Goal: Task Accomplishment & Management: Manage account settings

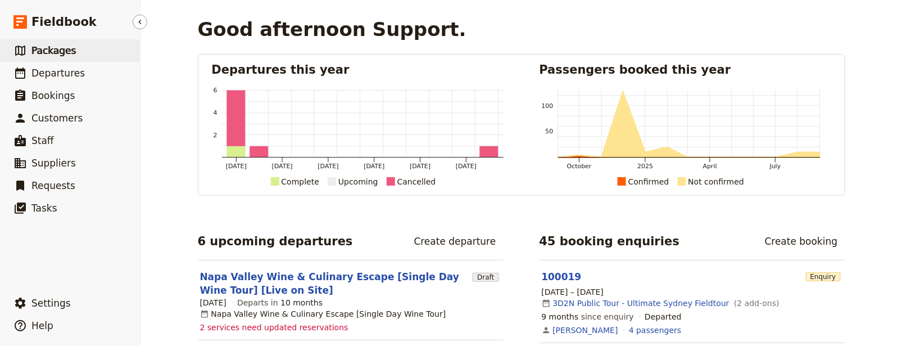
click at [69, 48] on span "Packages" at bounding box center [53, 50] width 44 height 11
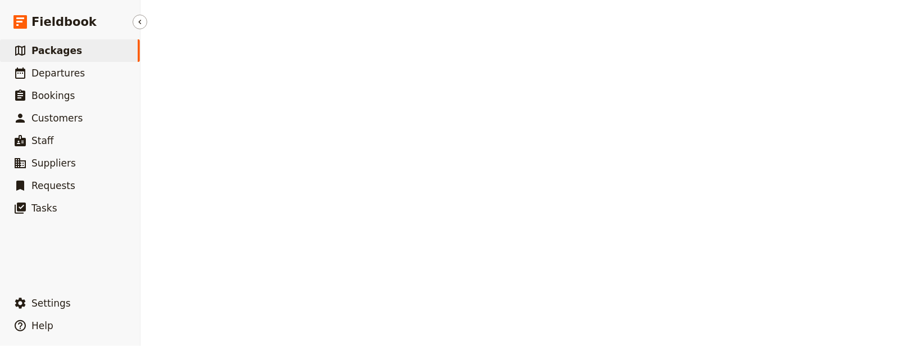
select select "UPDATED_AT"
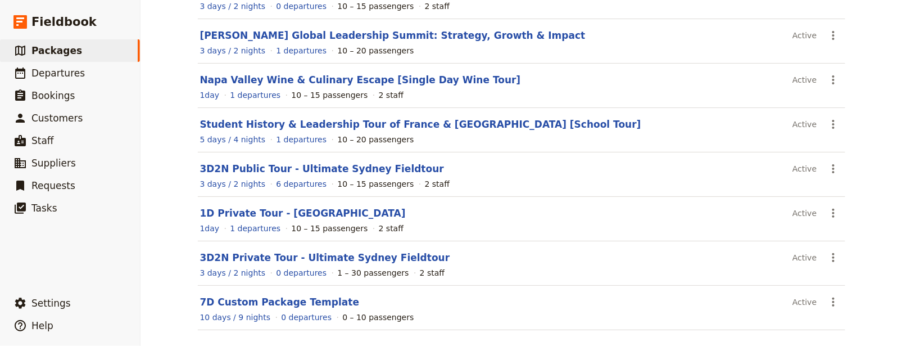
scroll to position [189, 0]
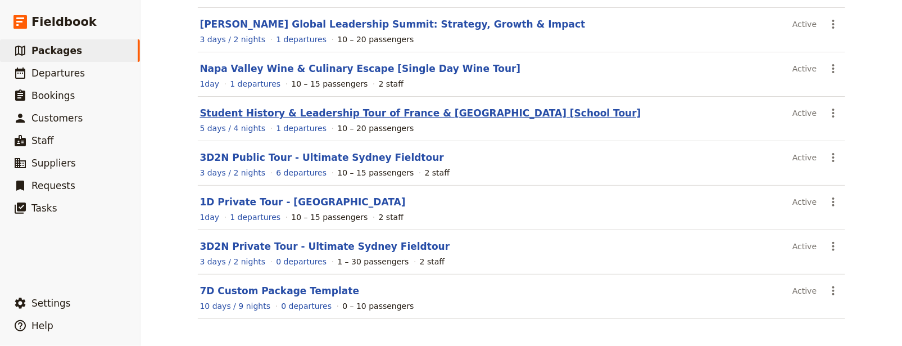
click at [379, 112] on link "Student History & Leadership Tour of France & [GEOGRAPHIC_DATA] [School Tour]" at bounding box center [420, 112] width 441 height 11
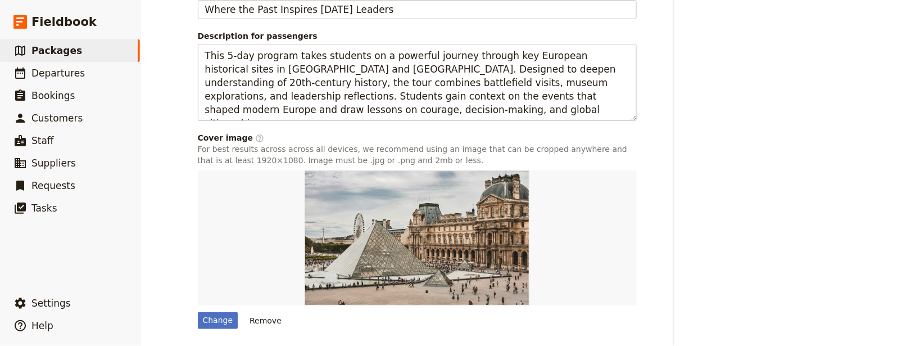
scroll to position [73, 0]
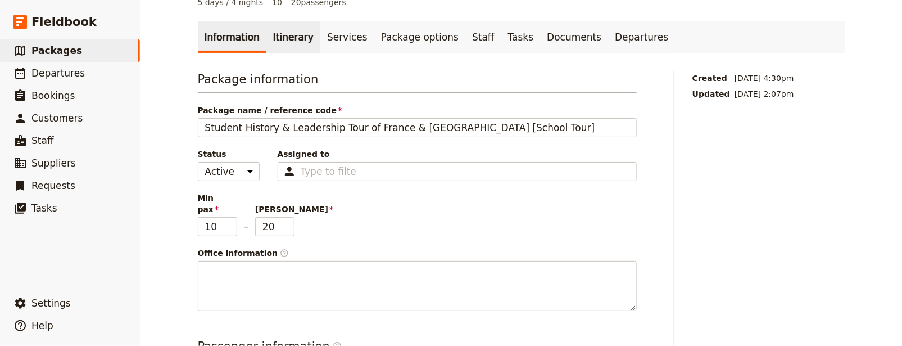
click at [289, 22] on link "Itinerary" at bounding box center [293, 36] width 54 height 31
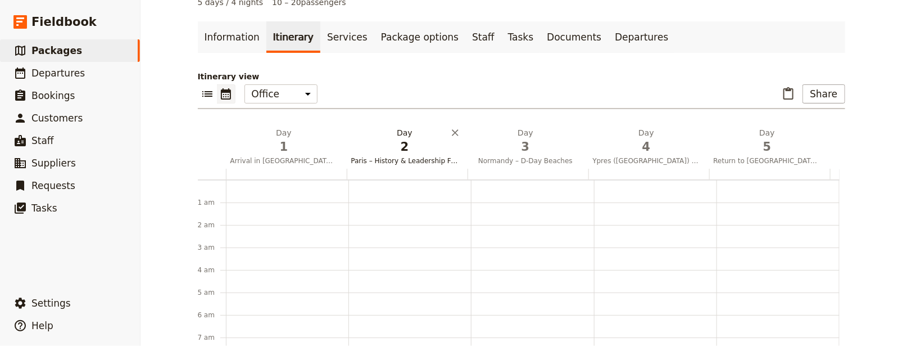
click at [417, 156] on span "Paris – History & Leadership Foundations" at bounding box center [405, 160] width 116 height 9
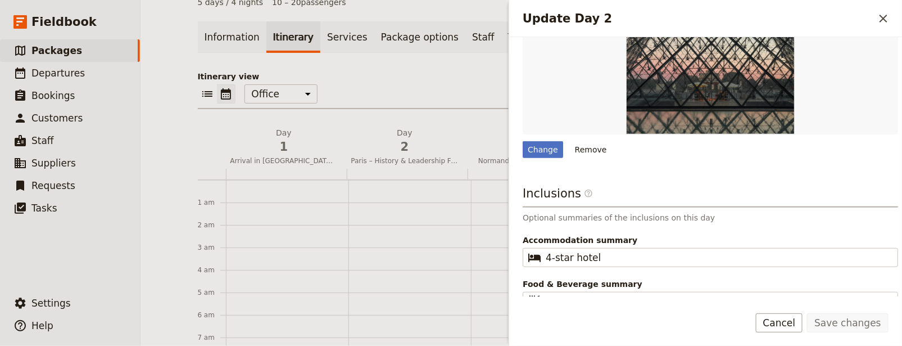
scroll to position [349, 0]
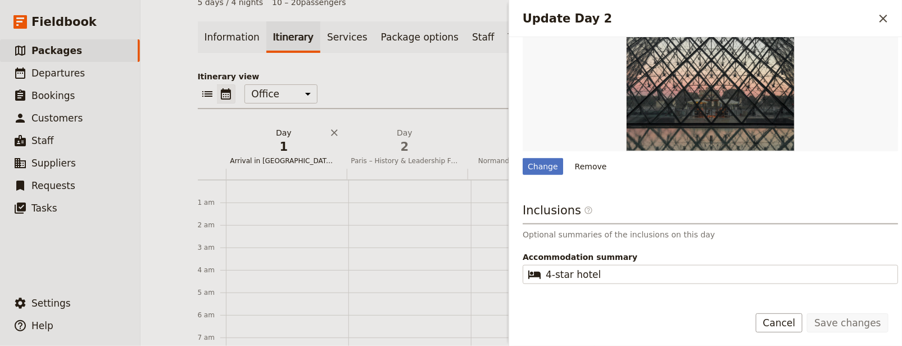
click at [265, 138] on span "1" at bounding box center [283, 146] width 107 height 17
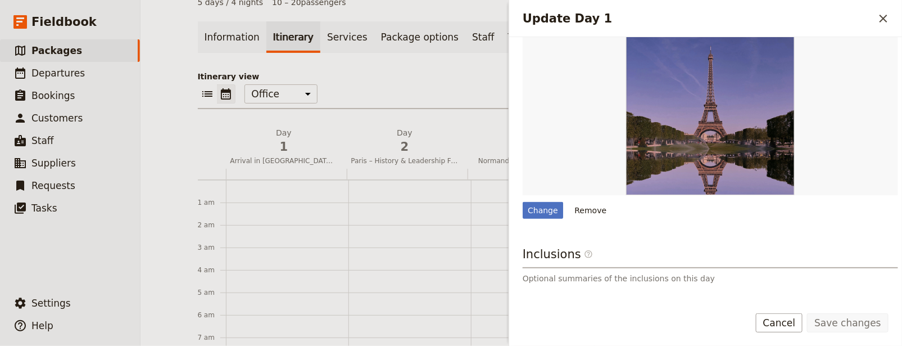
scroll to position [298, 0]
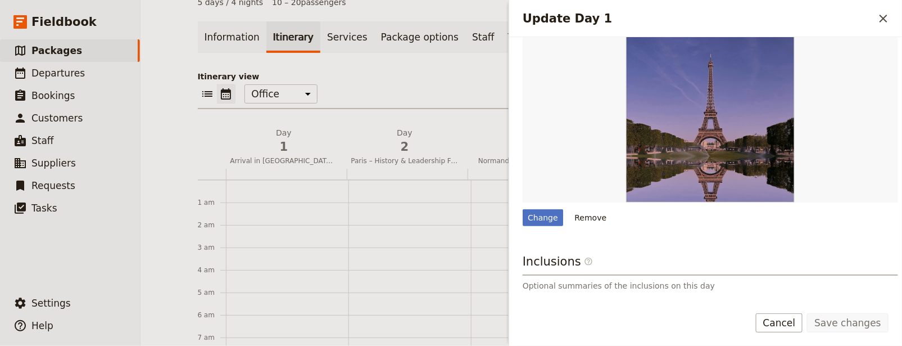
click at [448, 84] on div "​ ​ Office Guide Passenger Sales ​ Share" at bounding box center [521, 96] width 647 height 25
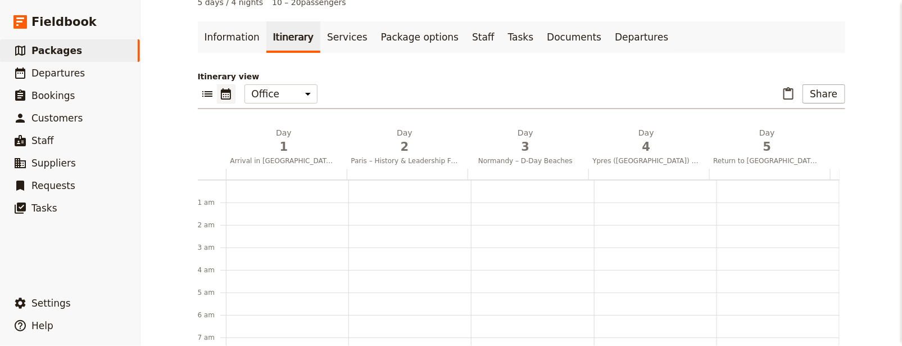
scroll to position [0, 0]
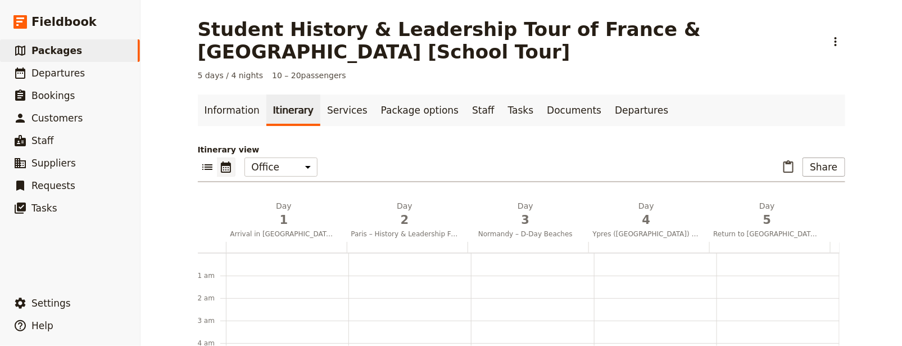
click at [514, 144] on p "Itinerary view" at bounding box center [521, 149] width 647 height 11
click at [522, 200] on h2 "Day 3 Normandy – D‑Day Beaches" at bounding box center [525, 214] width 107 height 28
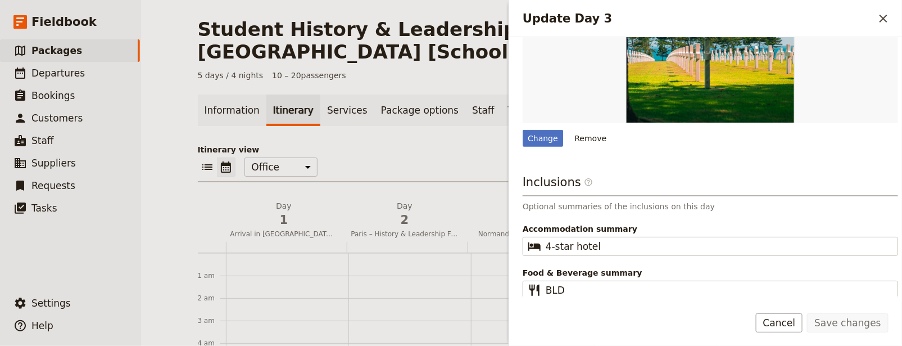
scroll to position [236, 0]
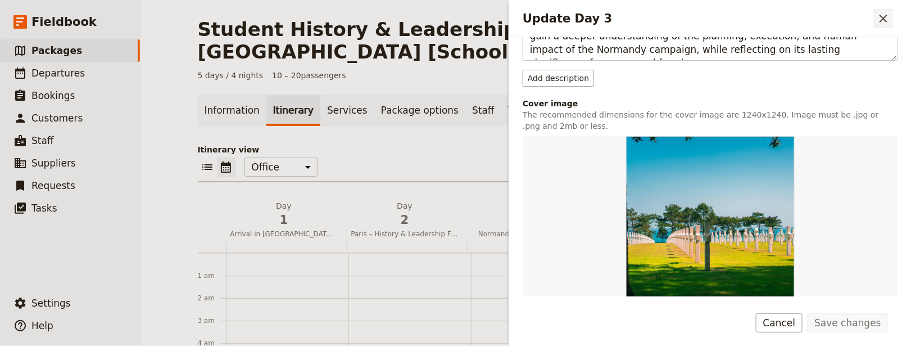
click at [882, 20] on icon "Close drawer" at bounding box center [883, 19] width 8 height 8
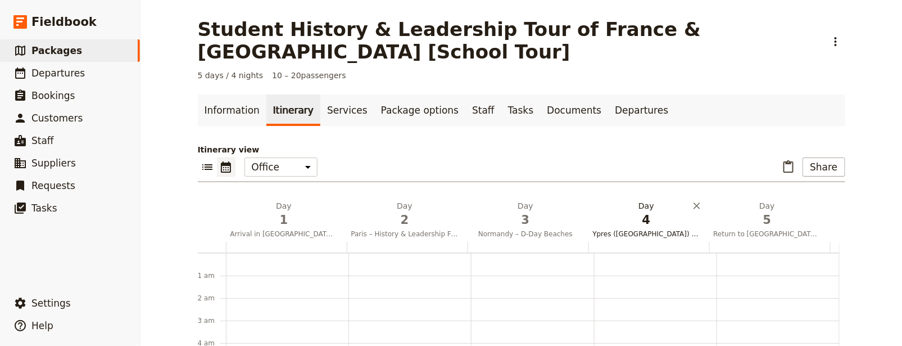
click at [657, 211] on span "4" at bounding box center [646, 219] width 107 height 17
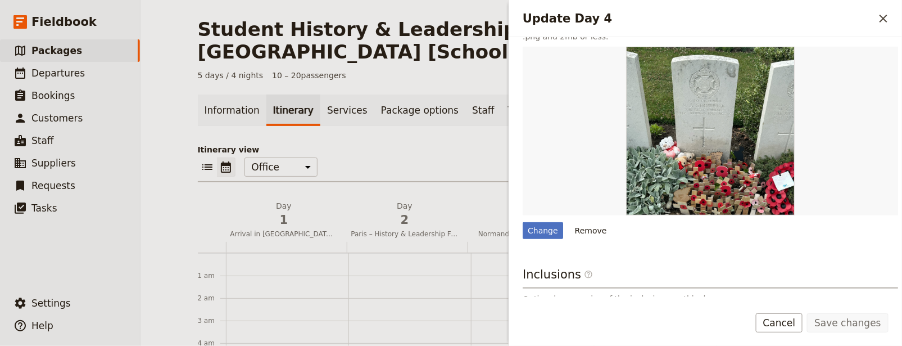
scroll to position [364, 0]
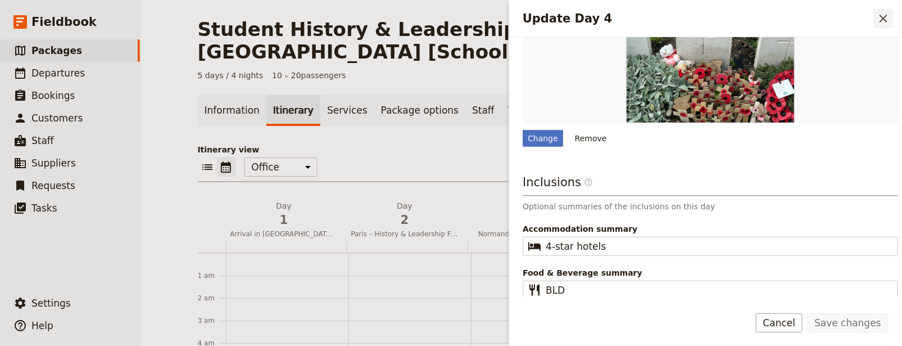
click at [879, 18] on icon "Close drawer" at bounding box center [883, 18] width 13 height 13
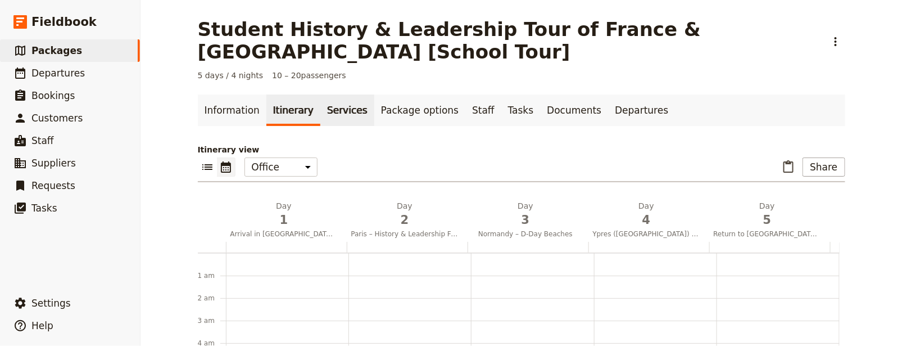
click at [348, 94] on link "Services" at bounding box center [347, 109] width 54 height 31
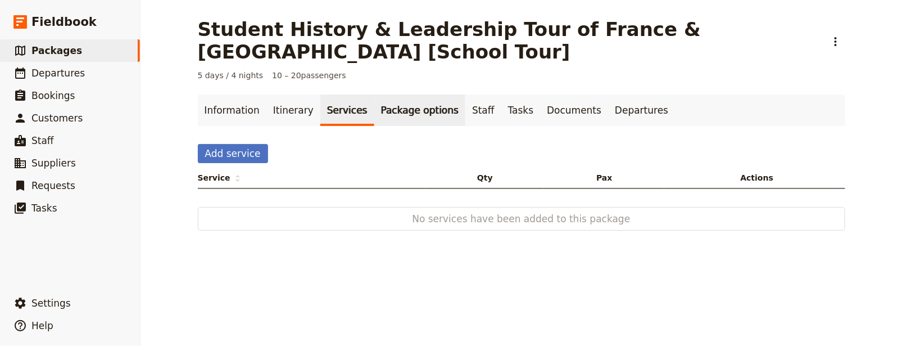
click at [389, 94] on link "Package options" at bounding box center [419, 109] width 91 height 31
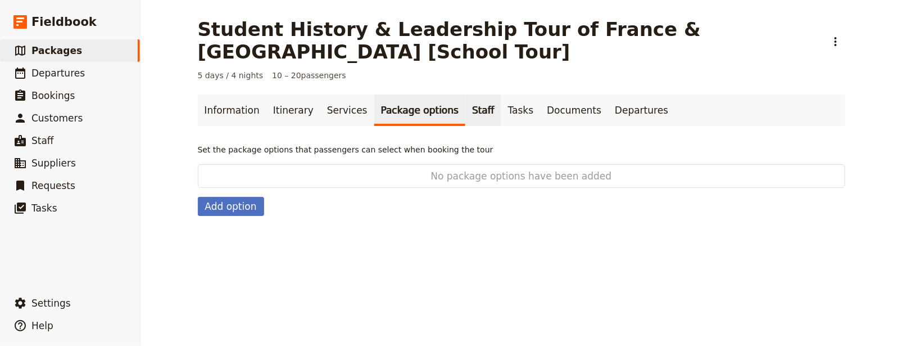
click at [470, 94] on link "Staff" at bounding box center [483, 109] width 36 height 31
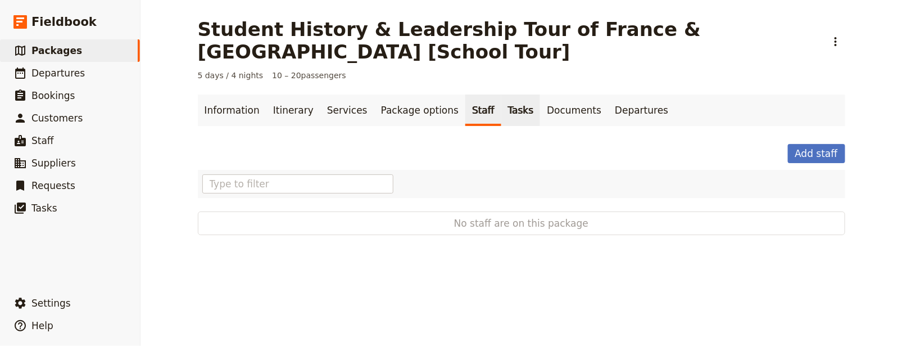
click at [501, 94] on link "Tasks" at bounding box center [520, 109] width 39 height 31
click at [540, 94] on link "Documents" at bounding box center [574, 109] width 68 height 31
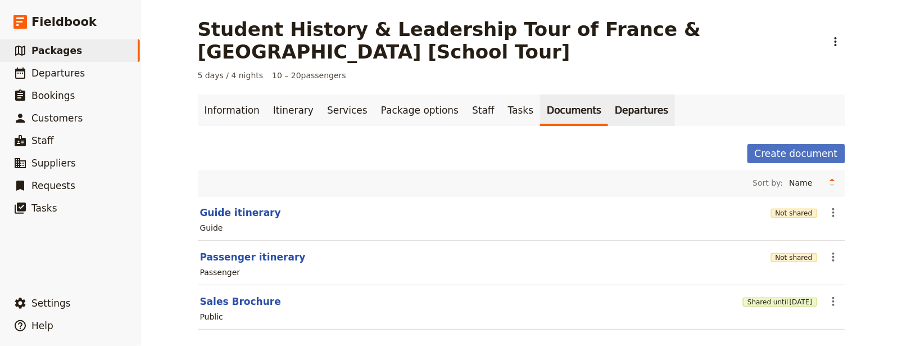
click at [608, 96] on link "Departures" at bounding box center [641, 109] width 67 height 31
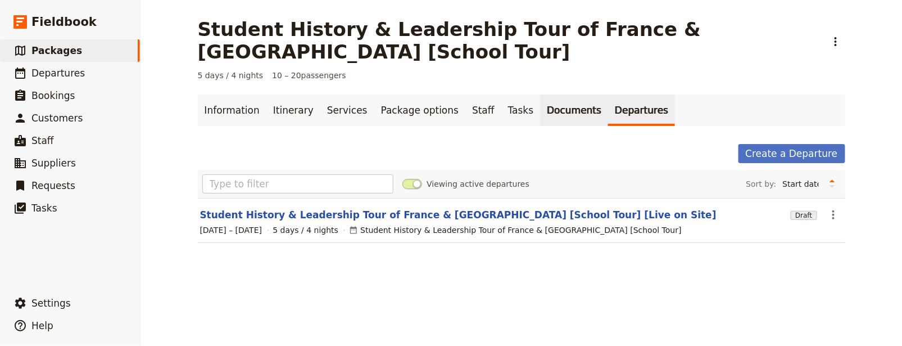
click at [540, 94] on link "Documents" at bounding box center [574, 109] width 68 height 31
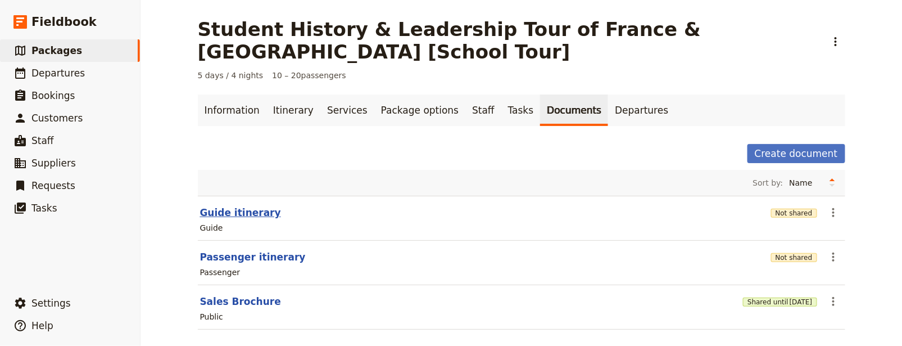
click at [228, 206] on button "Guide itinerary" at bounding box center [240, 212] width 81 height 13
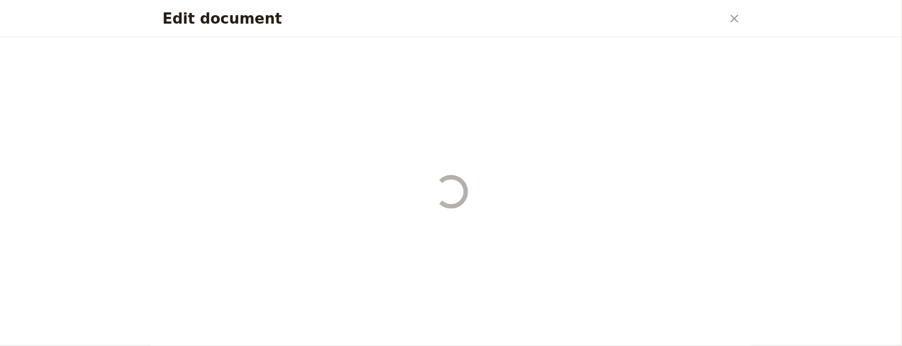
select select "STAFF"
select select "RUN_SHEET"
select select "DEFAULT"
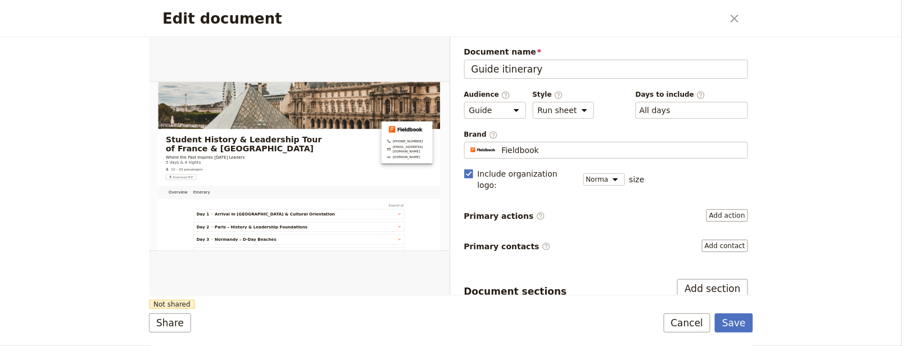
click at [679, 215] on div "Document name Guide itinerary Preview Audience ​ Public Passenger Guide Style ​…" at bounding box center [606, 278] width 284 height 464
click at [706, 239] on button "Add contact" at bounding box center [725, 245] width 46 height 12
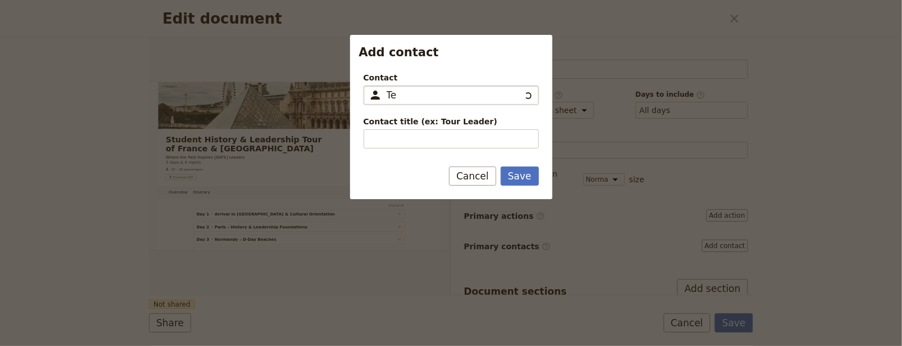
type input "T"
type input "S"
type input "s"
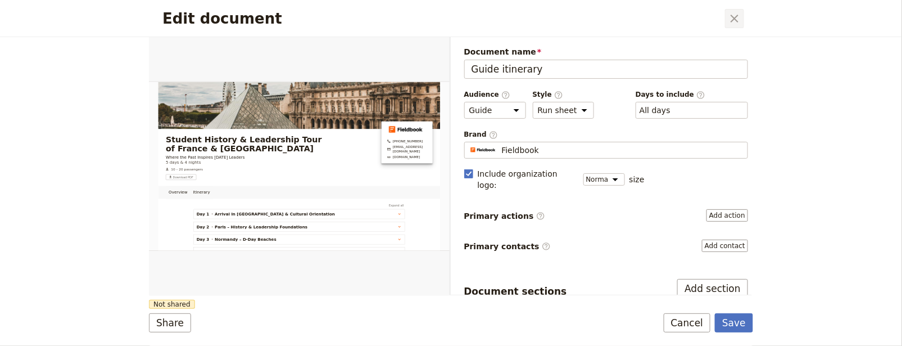
click at [730, 16] on icon "Close dialog" at bounding box center [734, 18] width 13 height 13
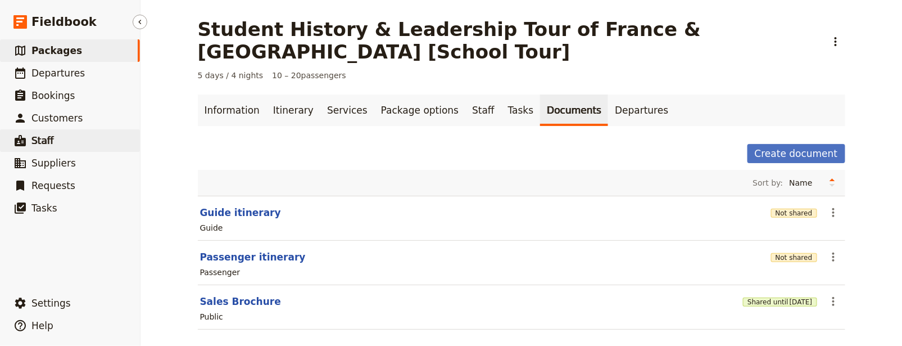
click at [75, 140] on link "​ Staff" at bounding box center [70, 140] width 140 height 22
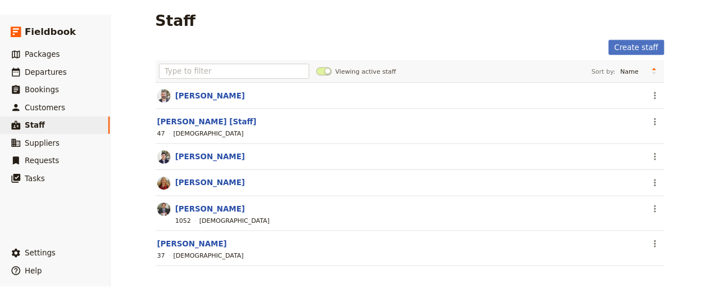
scroll to position [22, 0]
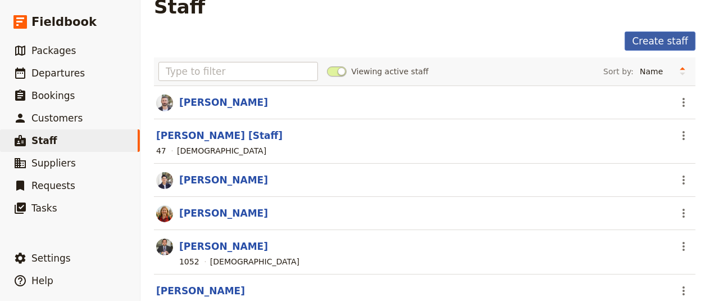
click at [636, 42] on link "Create staff" at bounding box center [660, 40] width 71 height 19
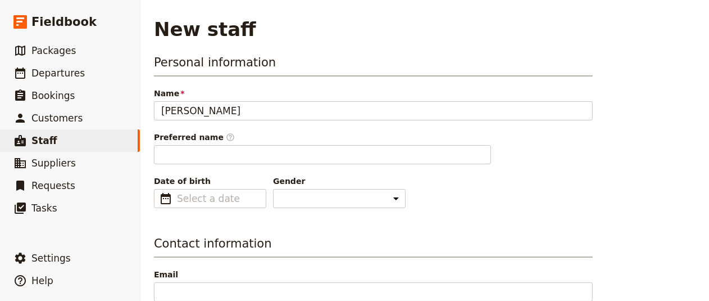
type input "[PERSON_NAME]"
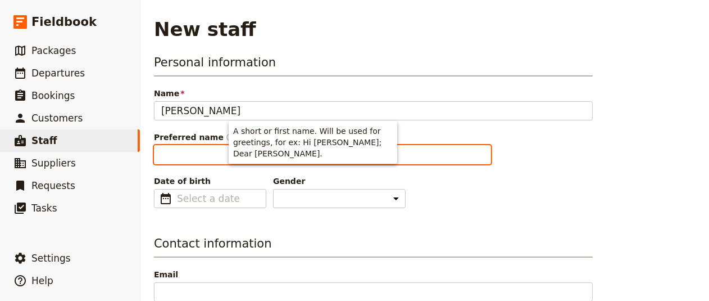
click at [417, 160] on input "Preferred name ​" at bounding box center [322, 154] width 337 height 19
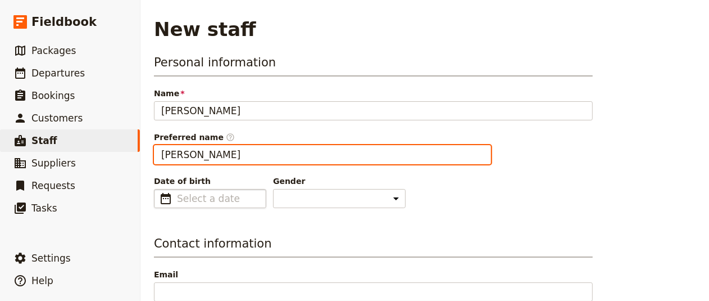
type input "[PERSON_NAME]"
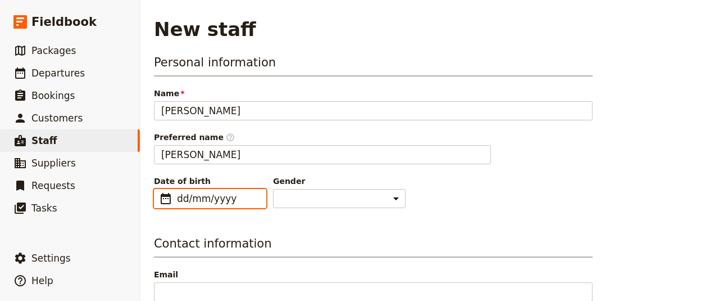
click at [231, 200] on input "dd/mm/yyyy" at bounding box center [218, 198] width 82 height 13
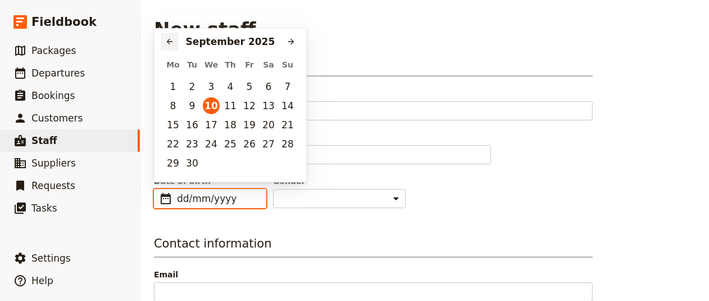
click at [170, 41] on icon "Previous month" at bounding box center [169, 41] width 9 height 9
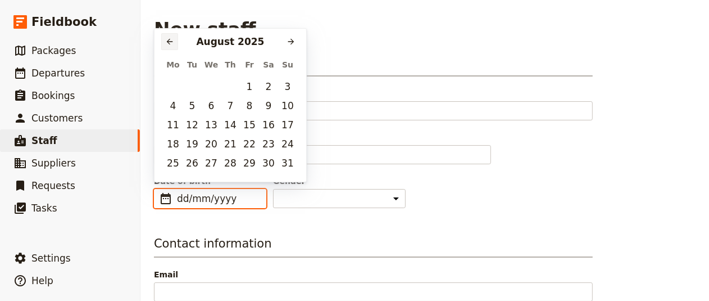
click at [170, 41] on icon "Previous month" at bounding box center [169, 41] width 9 height 9
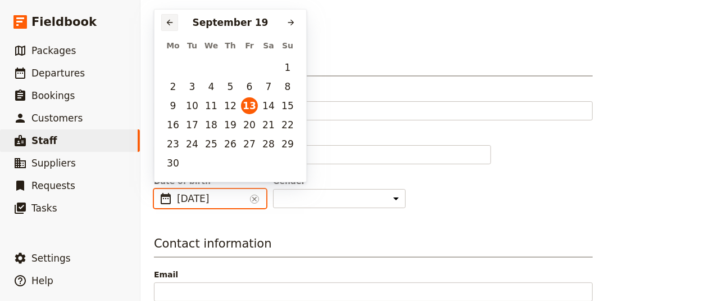
type input "[DATE]"
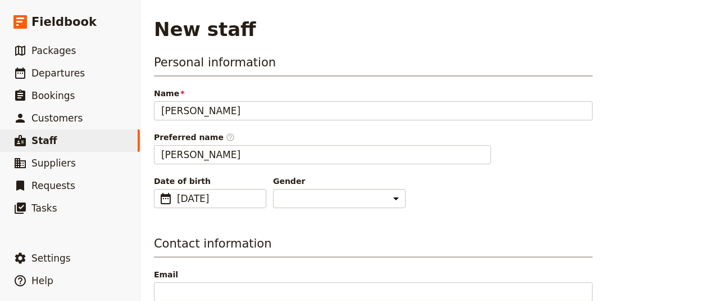
click at [304, 199] on select "[DEMOGRAPHIC_DATA] [DEMOGRAPHIC_DATA] Other" at bounding box center [339, 198] width 133 height 19
click at [273, 189] on select "[DEMOGRAPHIC_DATA] [DEMOGRAPHIC_DATA] Other" at bounding box center [339, 198] width 133 height 19
click at [308, 187] on div "Gender [DEMOGRAPHIC_DATA] [DEMOGRAPHIC_DATA] Other" at bounding box center [339, 191] width 133 height 33
click at [308, 196] on select "[DEMOGRAPHIC_DATA] [DEMOGRAPHIC_DATA] Other" at bounding box center [339, 198] width 133 height 19
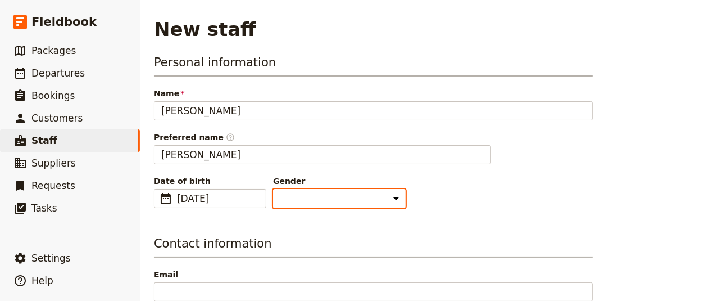
select select "[DEMOGRAPHIC_DATA]"
click at [273, 189] on select "[DEMOGRAPHIC_DATA] [DEMOGRAPHIC_DATA] Other" at bounding box center [339, 198] width 133 height 19
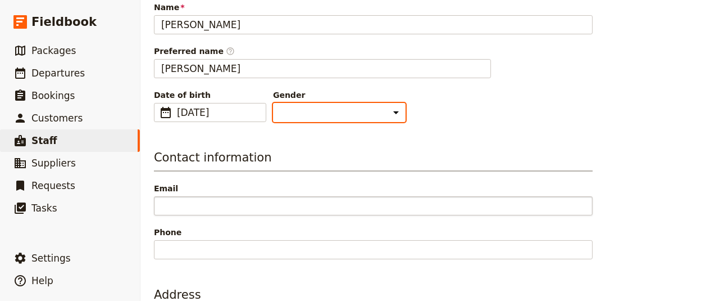
scroll to position [111, 0]
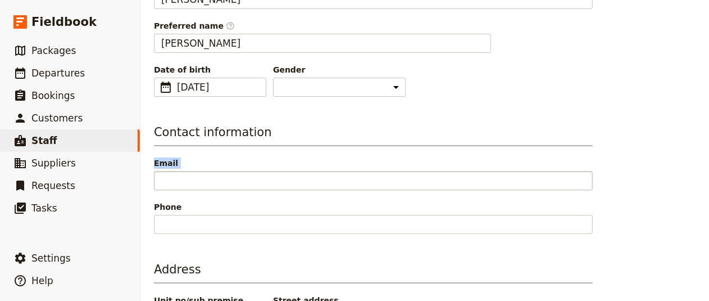
click at [229, 187] on div "Contact information Email Phone" at bounding box center [373, 179] width 439 height 110
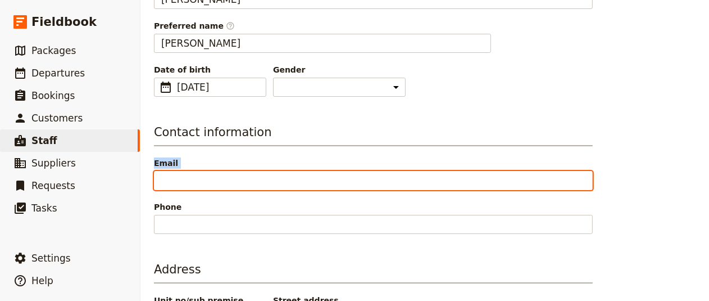
click at [234, 174] on input "Email" at bounding box center [373, 180] width 439 height 19
paste input "[PERSON_NAME][EMAIL_ADDRESS][DOMAIN_NAME]"
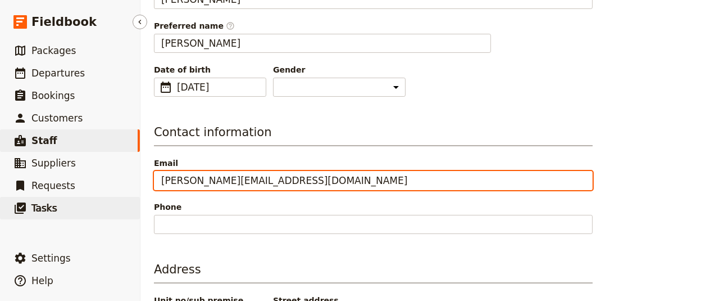
type input "[PERSON_NAME][EMAIL_ADDRESS][DOMAIN_NAME]"
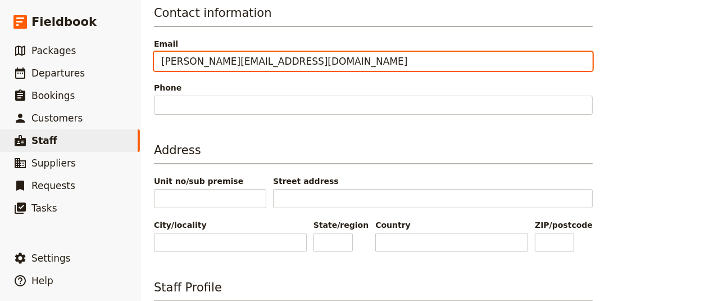
scroll to position [293, 0]
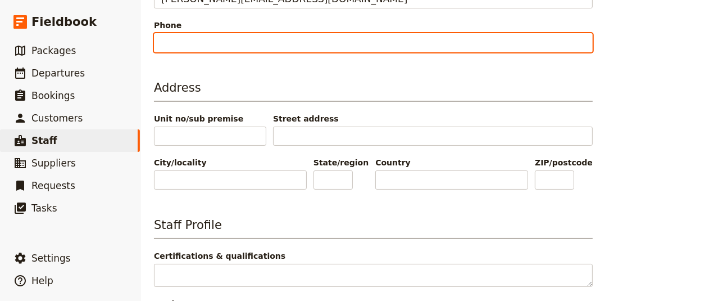
click at [276, 43] on input "Phone" at bounding box center [373, 42] width 439 height 19
paste input "048896548"
type input "048896548"
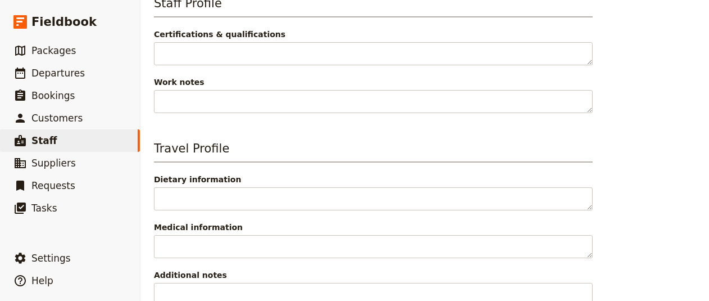
scroll to position [569, 0]
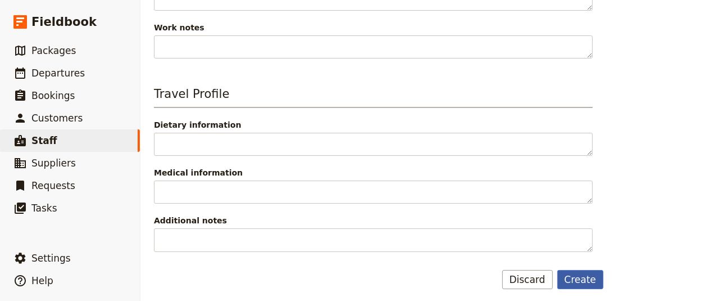
click at [589, 270] on button "Create" at bounding box center [580, 279] width 47 height 19
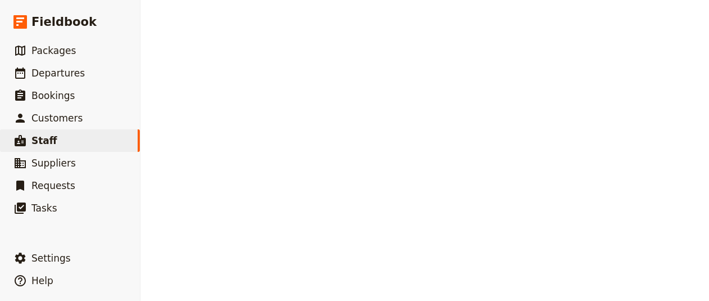
select select "[DEMOGRAPHIC_DATA]"
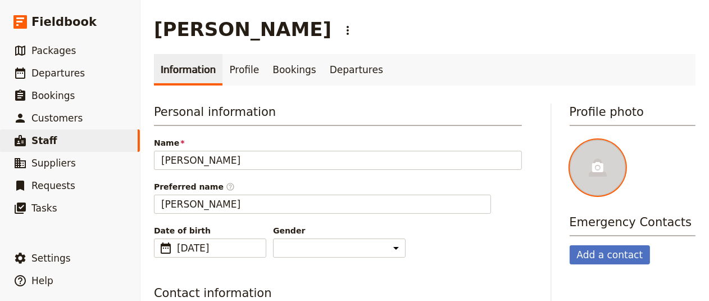
click at [591, 180] on div at bounding box center [598, 167] width 56 height 56
click at [570, 139] on input "file" at bounding box center [569, 139] width 1 height 1
click at [593, 161] on icon at bounding box center [597, 167] width 13 height 13
click at [570, 139] on input "file" at bounding box center [569, 139] width 1 height 1
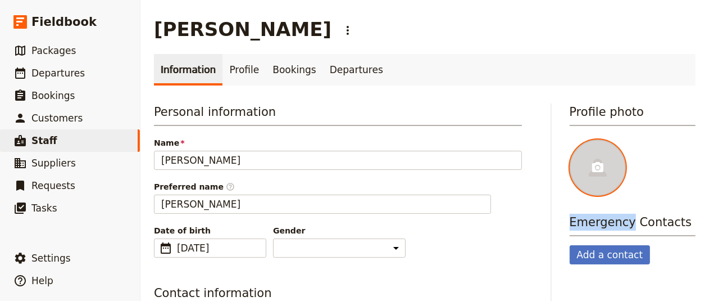
type input "C:\fakepath\Screenshot [DATE] 13.55.17.png"
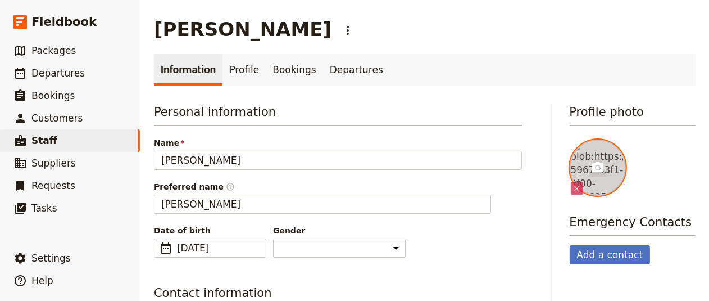
click at [592, 167] on icon at bounding box center [597, 167] width 11 height 10
click at [570, 139] on input "file" at bounding box center [569, 139] width 1 height 1
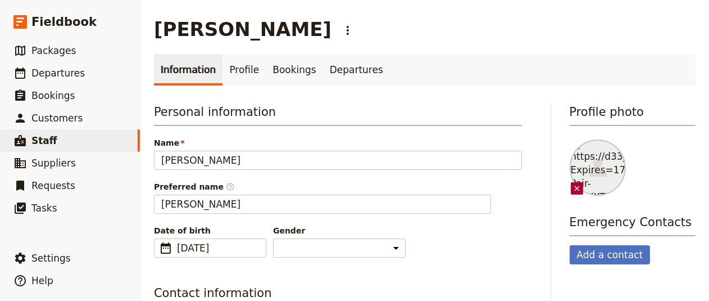
click at [573, 188] on icon "Remove image" at bounding box center [577, 188] width 9 height 9
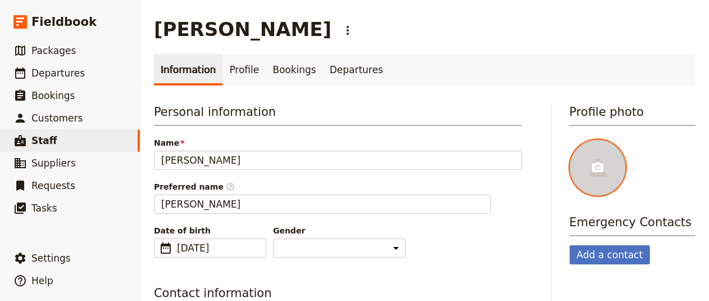
click at [591, 173] on icon at bounding box center [597, 167] width 13 height 13
click at [570, 139] on input "file" at bounding box center [569, 139] width 1 height 1
type input "C:\fakepath\Screenshot [DATE] 13.55.40.png"
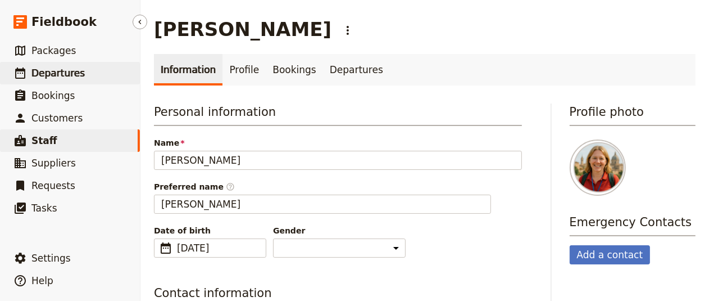
click at [61, 81] on link "​ Departures" at bounding box center [70, 73] width 140 height 22
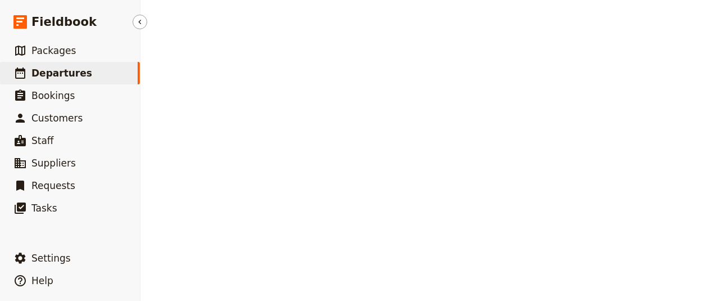
select select "UPDATED_AT"
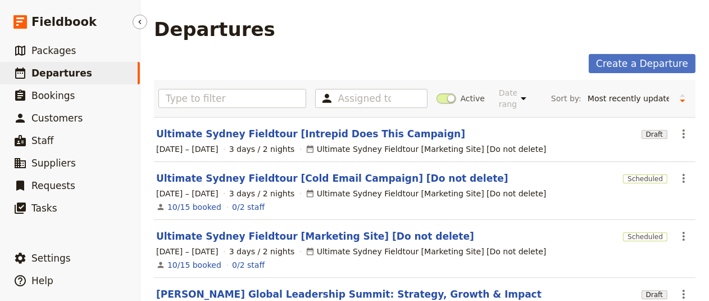
click at [110, 62] on link "​ Departures" at bounding box center [70, 73] width 140 height 22
click at [109, 52] on link "​ Packages" at bounding box center [70, 50] width 140 height 22
select select "UPDATED_AT"
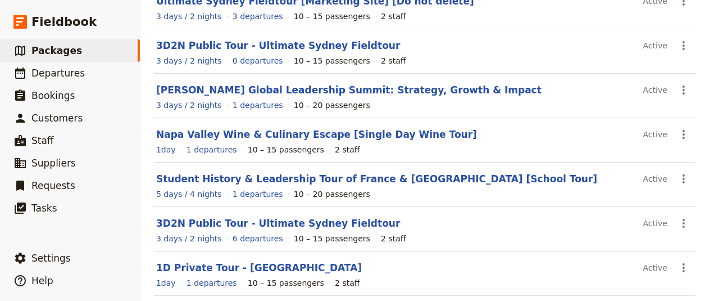
scroll to position [124, 0]
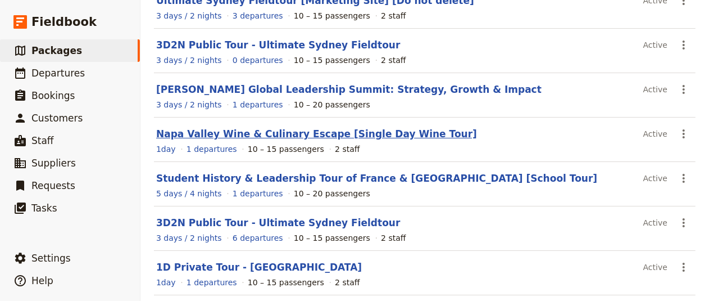
click at [338, 130] on link "Napa Valley Wine & Culinary Escape [Single Day Wine Tour]" at bounding box center [316, 133] width 321 height 11
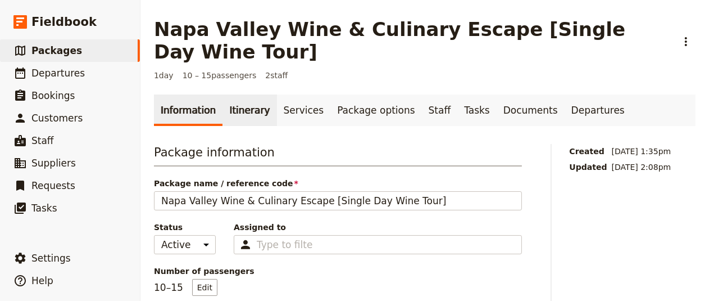
click at [242, 116] on link "Itinerary" at bounding box center [250, 109] width 54 height 31
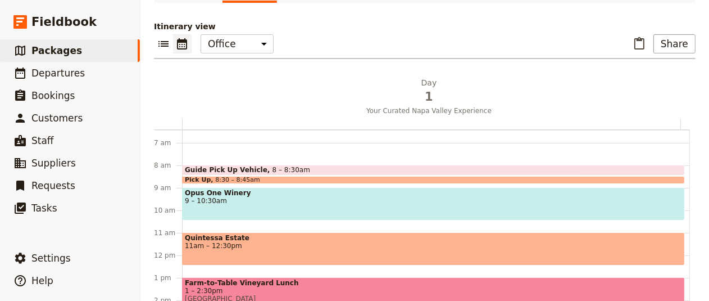
scroll to position [9, 0]
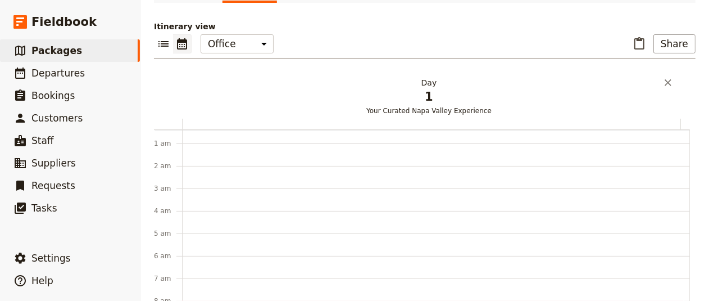
click at [421, 97] on span "1" at bounding box center [429, 96] width 485 height 17
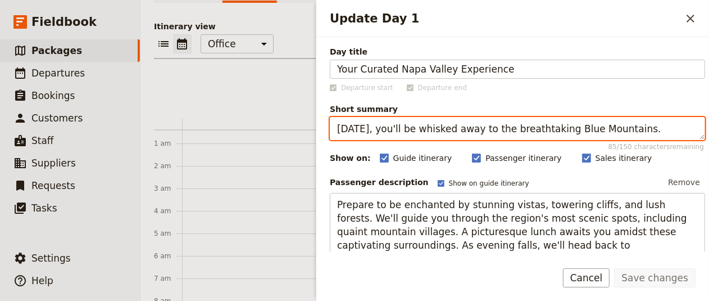
click at [632, 131] on textarea "[DATE], you'll be whisked away to the breathtaking Blue Mountains." at bounding box center [517, 128] width 375 height 23
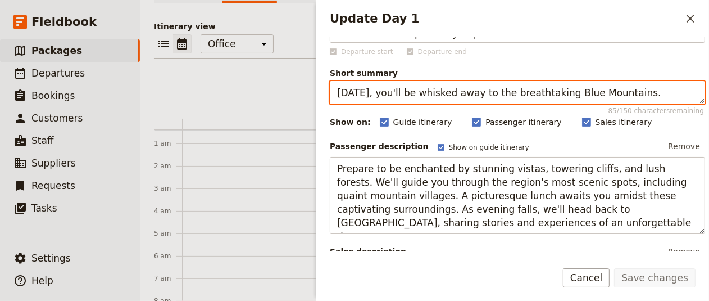
scroll to position [0, 0]
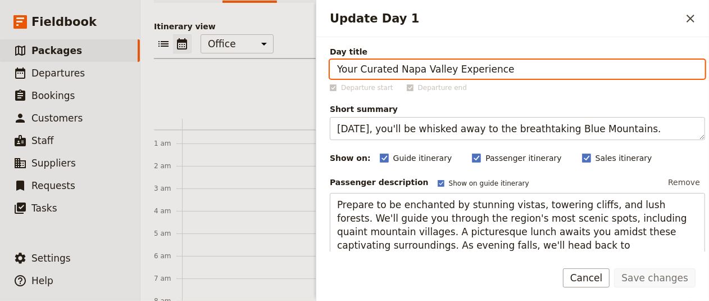
click at [515, 65] on input "Your Curated Napa Valley Experience" at bounding box center [517, 69] width 375 height 19
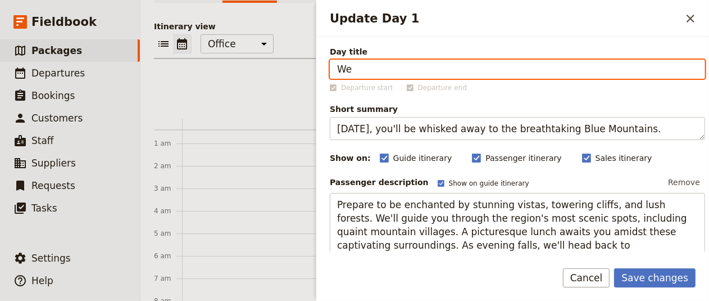
type input "W"
type input "Your Curated Napa Valley Experience"
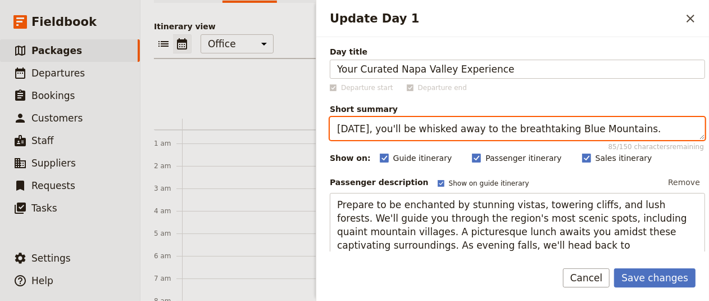
drag, startPoint x: 617, startPoint y: 128, endPoint x: 550, endPoint y: 128, distance: 66.9
click at [550, 128] on textarea "[DATE], you'll be whisked away to the breathtaking Blue Mountains." at bounding box center [517, 128] width 375 height 23
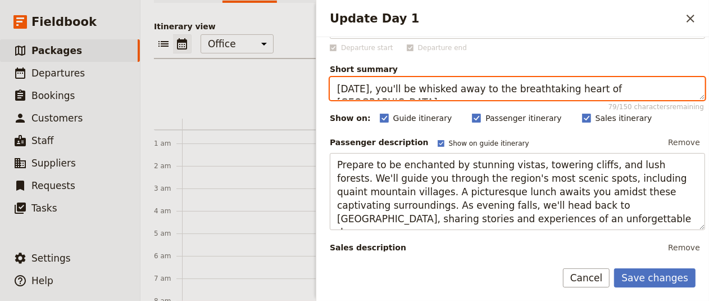
scroll to position [45, 0]
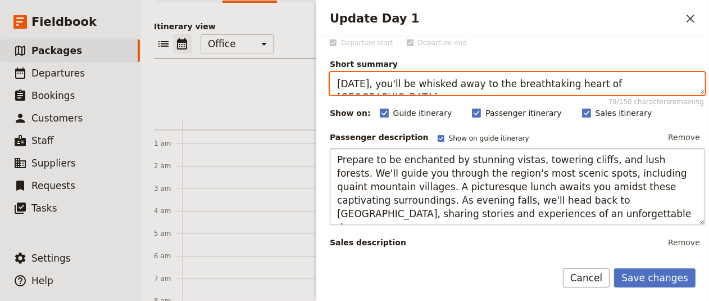
type textarea "[DATE], you'll be whisked away to the breathtaking heart of [GEOGRAPHIC_DATA]."
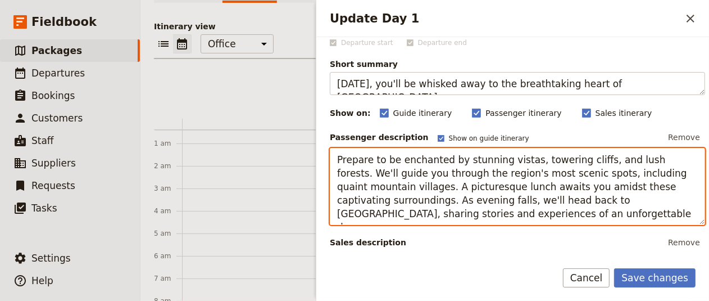
click at [621, 176] on textarea "Prepare to be enchanted by stunning vistas, towering cliffs, and lush forests. …" at bounding box center [517, 186] width 375 height 77
click at [506, 196] on textarea "Prepare to be enchanted by stunning vistas, towering cliffs, and lush forests. …" at bounding box center [517, 186] width 375 height 77
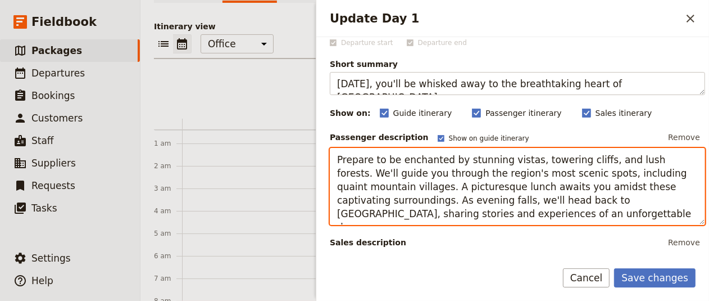
click at [506, 196] on textarea "Prepare to be enchanted by stunning vistas, towering cliffs, and lush forests. …" at bounding box center [517, 186] width 375 height 77
paste textarea "captivated by rolling vineyards, golden hills, and charming wineries. We'll tak…"
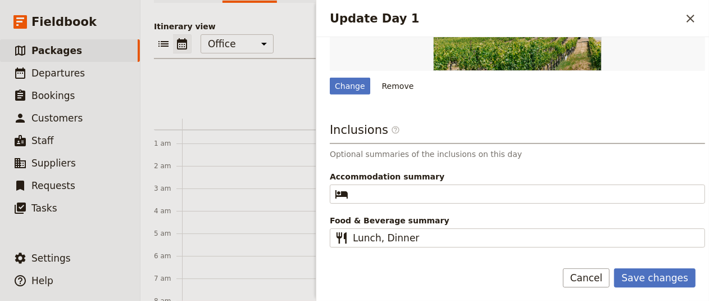
scroll to position [527, 0]
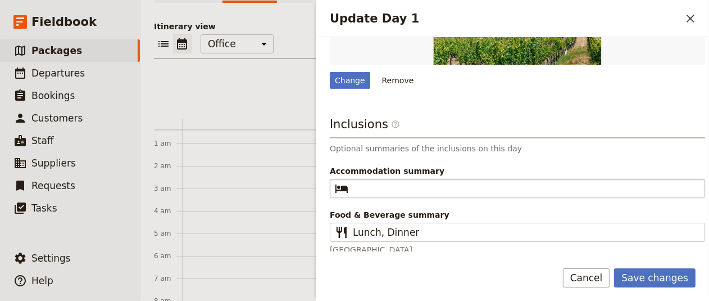
type textarea "Prepare to be captivated by rolling vineyards, golden hills, and charming winer…"
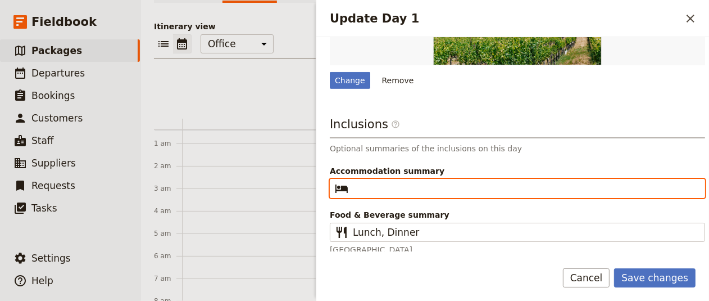
click at [473, 182] on input "Accommodation summary ​" at bounding box center [525, 187] width 345 height 13
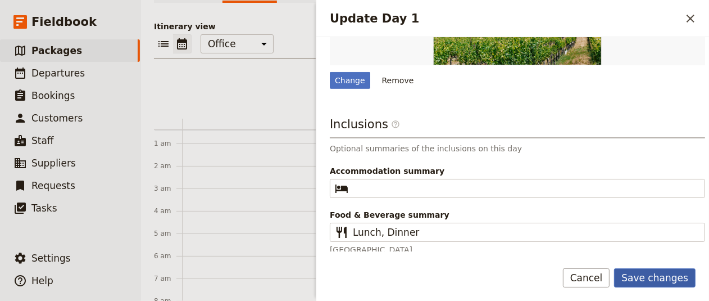
click at [646, 279] on button "Save changes" at bounding box center [654, 277] width 81 height 19
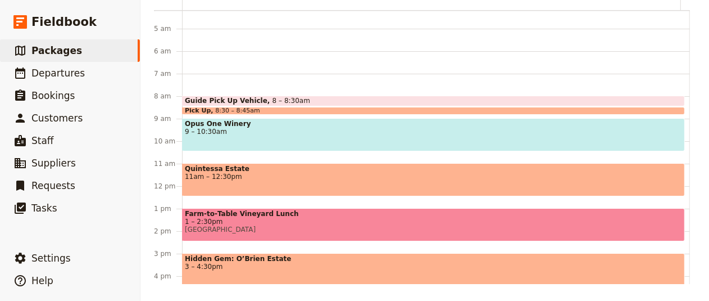
scroll to position [96, 0]
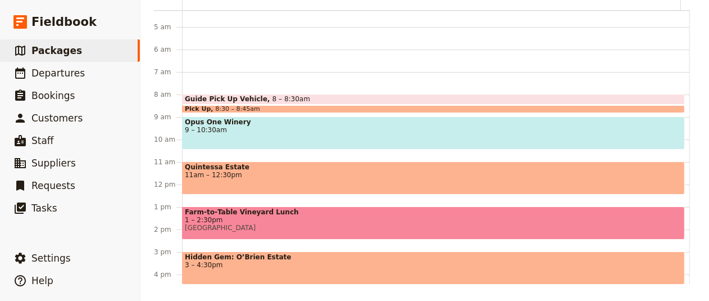
click at [462, 220] on span "1 – 2:30pm" at bounding box center [433, 220] width 497 height 8
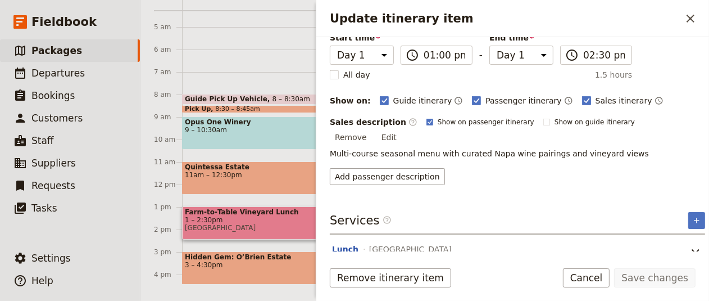
scroll to position [96, 0]
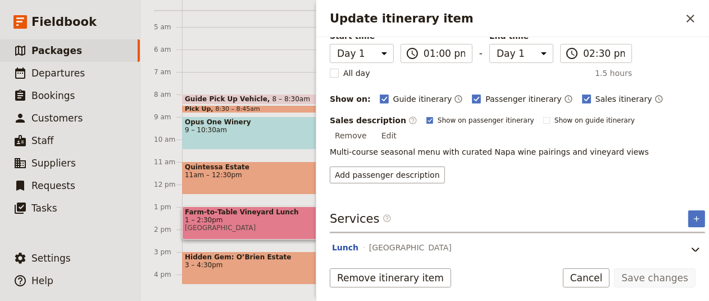
click at [426, 242] on span "[GEOGRAPHIC_DATA]" at bounding box center [410, 247] width 83 height 11
click at [342, 242] on button "Lunch" at bounding box center [345, 247] width 26 height 11
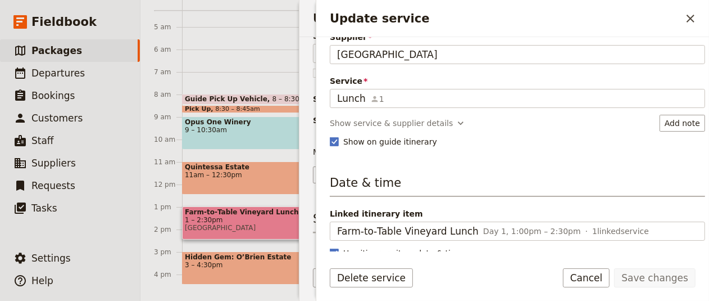
scroll to position [0, 0]
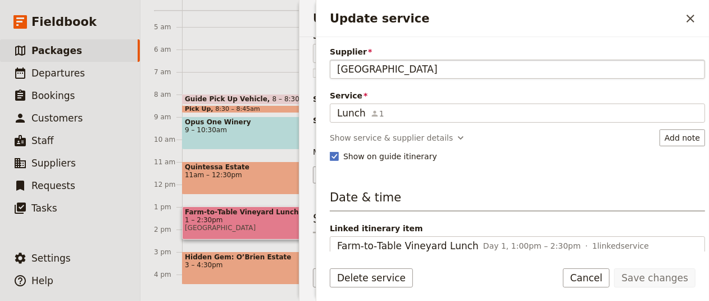
click at [601, 72] on input "[GEOGRAPHIC_DATA]" at bounding box center [517, 68] width 361 height 13
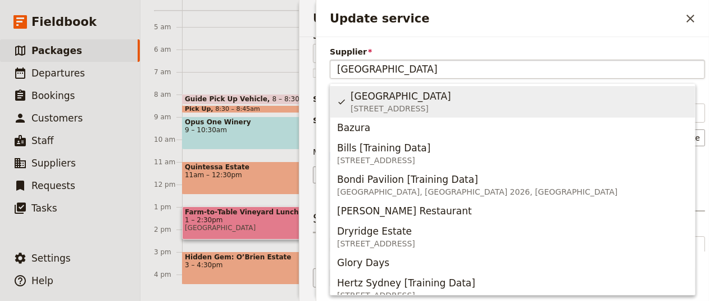
click at [601, 72] on input "[GEOGRAPHIC_DATA]" at bounding box center [517, 68] width 361 height 13
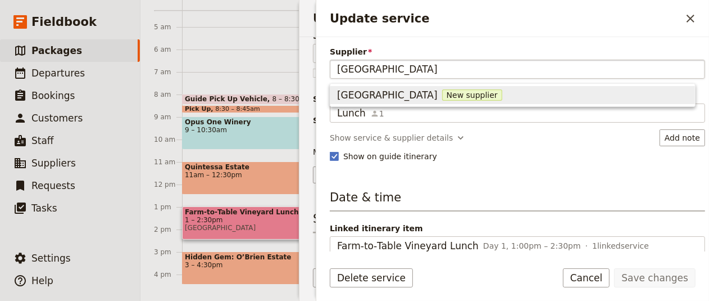
type input "[GEOGRAPHIC_DATA]"
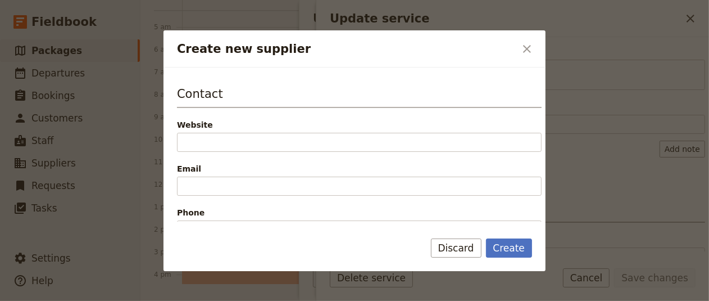
scroll to position [208, 0]
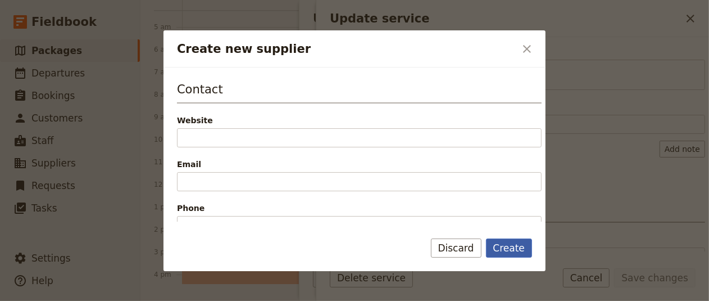
click at [524, 249] on button "Create" at bounding box center [509, 247] width 47 height 19
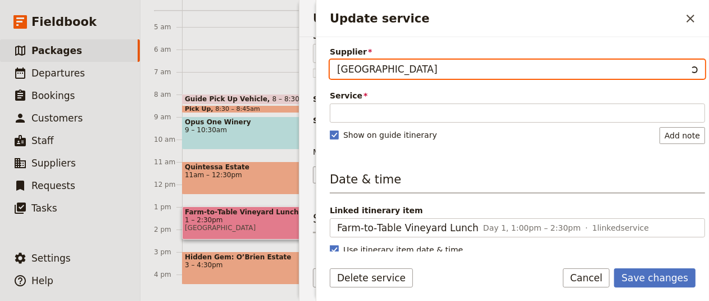
scroll to position [0, 74]
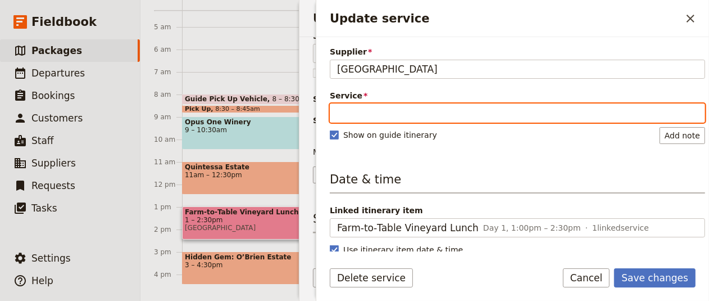
click at [489, 109] on input "Service" at bounding box center [517, 112] width 375 height 19
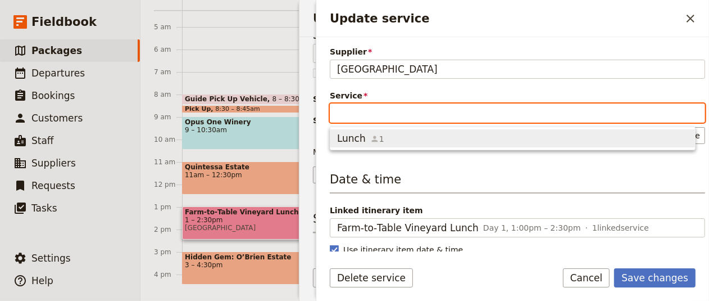
click at [481, 140] on span "Lunch 1" at bounding box center [512, 137] width 351 height 13
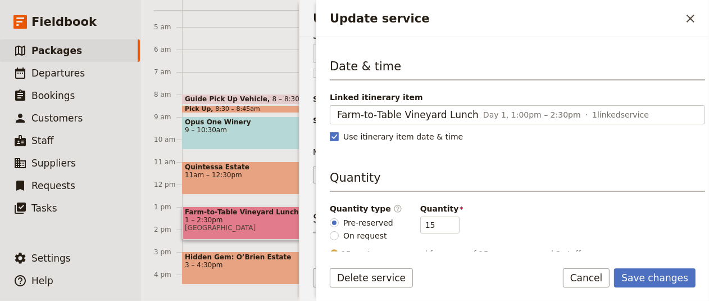
scroll to position [135, 0]
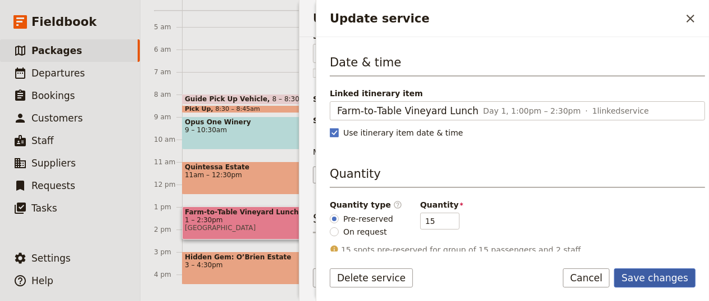
click at [668, 287] on button "Save changes" at bounding box center [654, 277] width 81 height 19
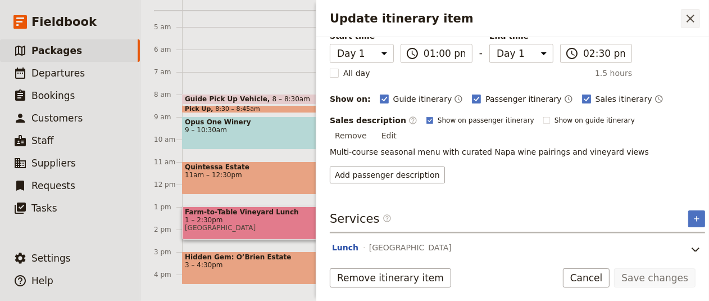
click at [690, 20] on icon "Close drawer" at bounding box center [690, 18] width 13 height 13
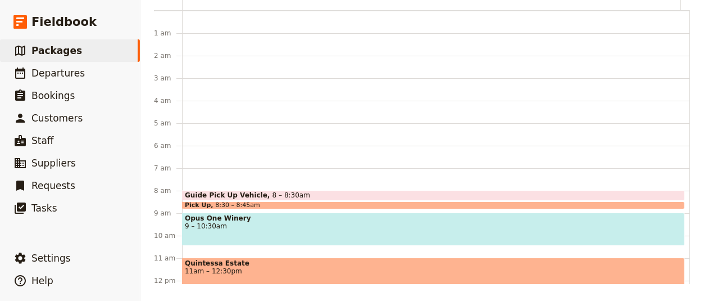
scroll to position [0, 0]
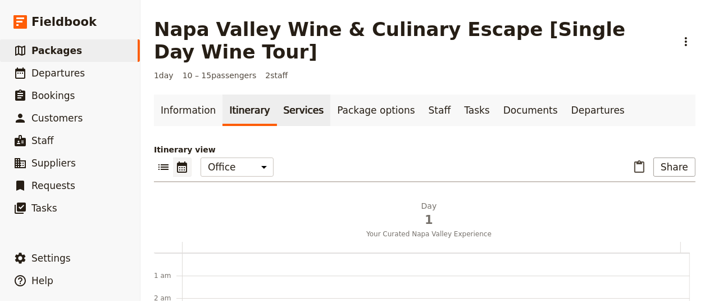
click at [299, 107] on link "Services" at bounding box center [304, 109] width 54 height 31
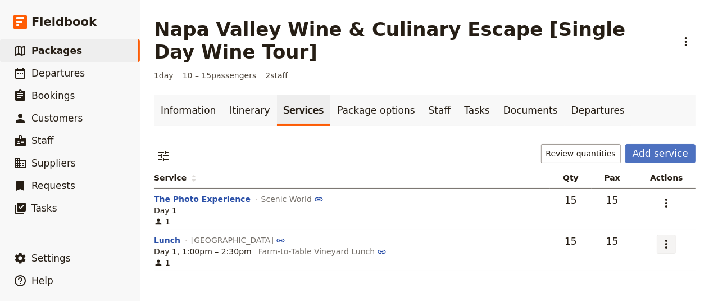
click at [660, 240] on icon "Actions" at bounding box center [666, 243] width 13 height 13
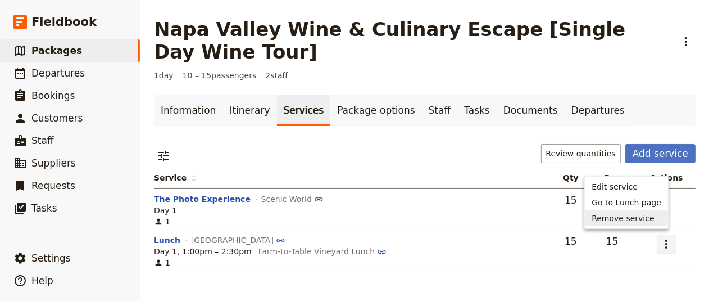
click at [641, 223] on span "Remove service" at bounding box center [623, 217] width 62 height 11
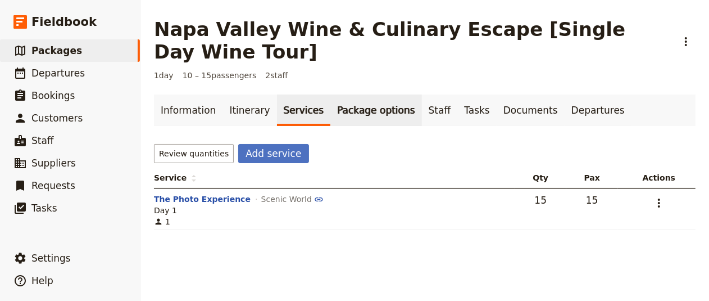
click at [358, 108] on link "Package options" at bounding box center [375, 109] width 91 height 31
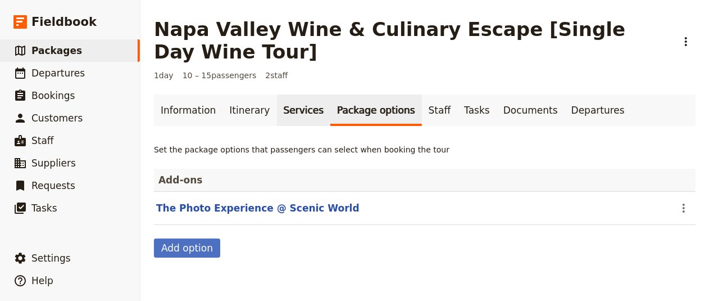
click at [286, 115] on link "Services" at bounding box center [304, 109] width 54 height 31
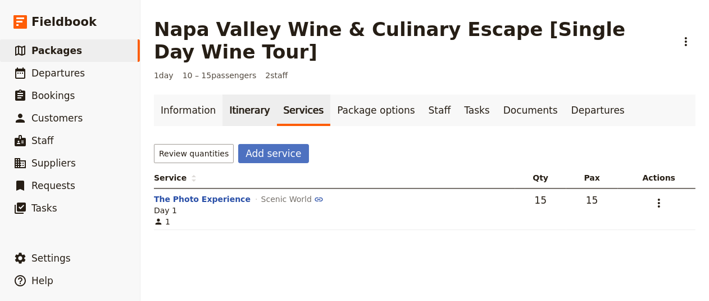
click at [244, 120] on link "Itinerary" at bounding box center [250, 109] width 54 height 31
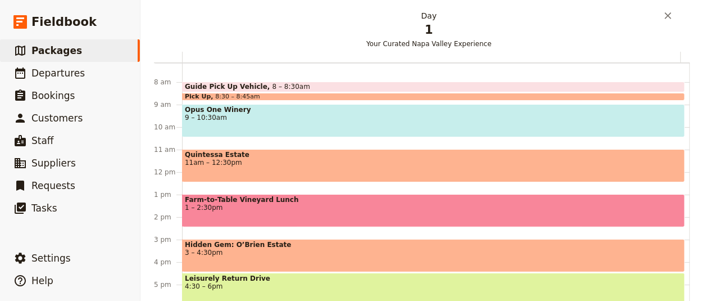
scroll to position [158, 0]
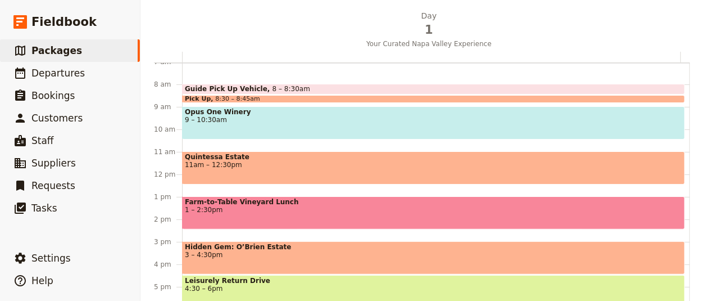
click at [291, 215] on div "Farm‑to‑Table Vineyard Lunch 1 – 2:30pm" at bounding box center [433, 212] width 503 height 33
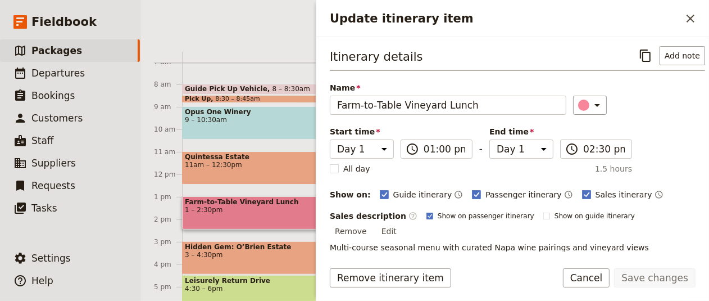
scroll to position [60, 0]
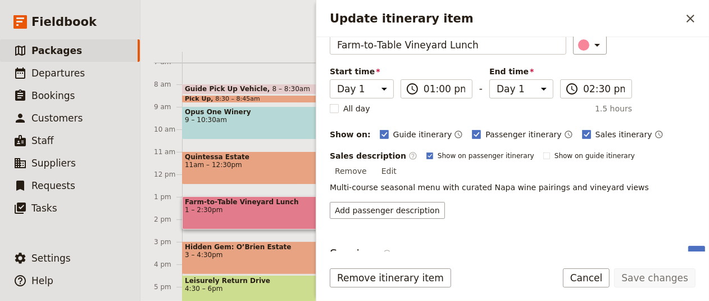
click at [689, 246] on div "Services ​ ​" at bounding box center [517, 257] width 375 height 22
click at [692, 249] on icon "Add service inclusion" at bounding box center [696, 253] width 9 height 9
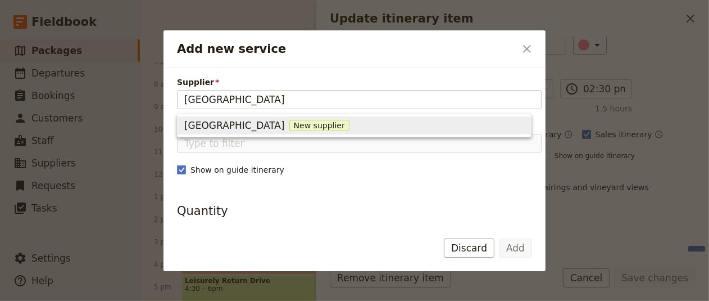
click at [313, 129] on span "New supplier" at bounding box center [319, 125] width 60 height 11
type input "[GEOGRAPHIC_DATA]"
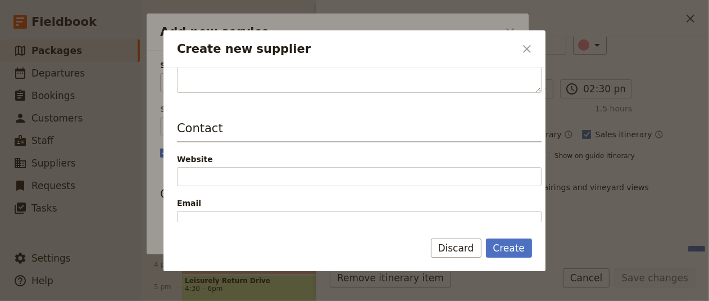
scroll to position [184, 0]
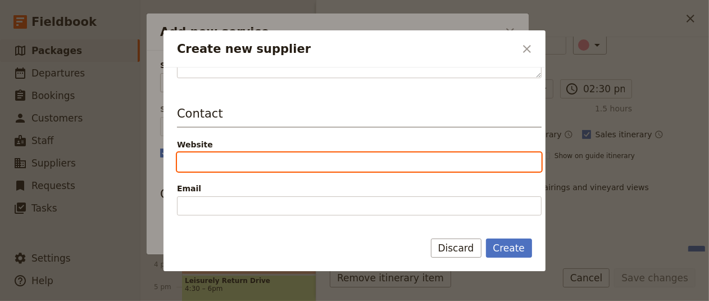
click at [267, 161] on input "Website" at bounding box center [359, 161] width 365 height 19
paste input "[URL][DOMAIN_NAME]"
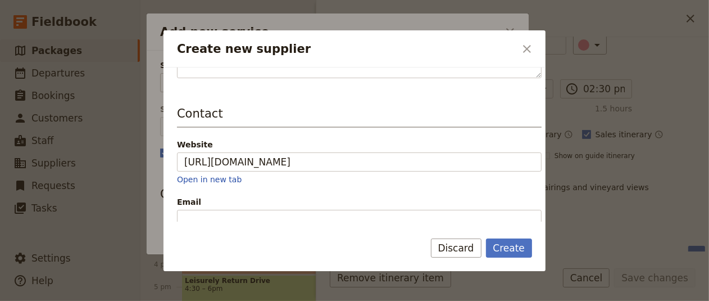
type input "[URL][DOMAIN_NAME]"
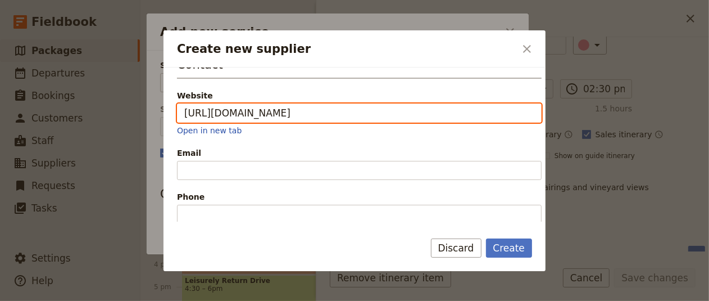
scroll to position [239, 0]
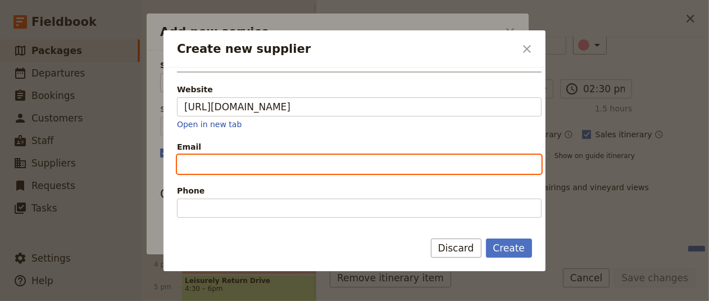
click at [291, 159] on input "Email" at bounding box center [359, 164] width 365 height 19
paste input "[EMAIL_ADDRESS][DOMAIN_NAME]"
type input "[EMAIL_ADDRESS][DOMAIN_NAME]"
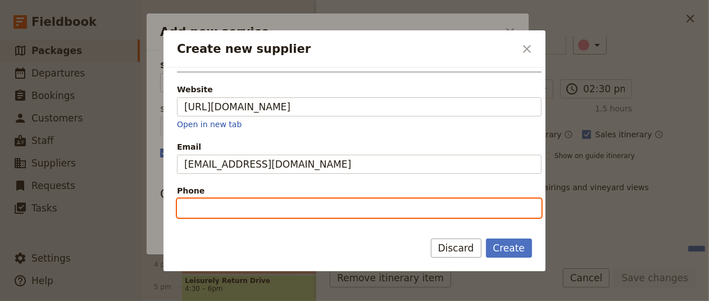
click at [232, 210] on input "Phone" at bounding box center [359, 207] width 365 height 19
paste input "[PHONE_NUMBER]"
click at [184, 202] on input "[PHONE_NUMBER]" at bounding box center [359, 207] width 365 height 19
type input "[PHONE_NUMBER]"
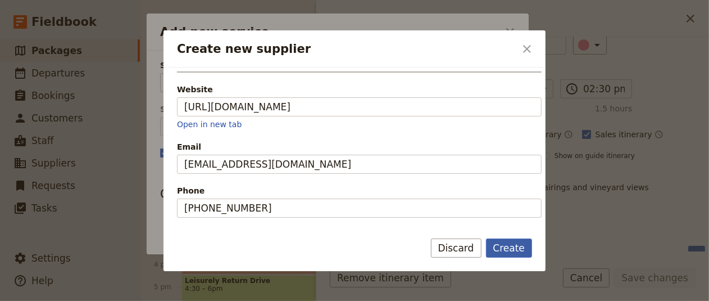
click at [519, 253] on button "Create" at bounding box center [509, 247] width 47 height 19
type input "[GEOGRAPHIC_DATA]"
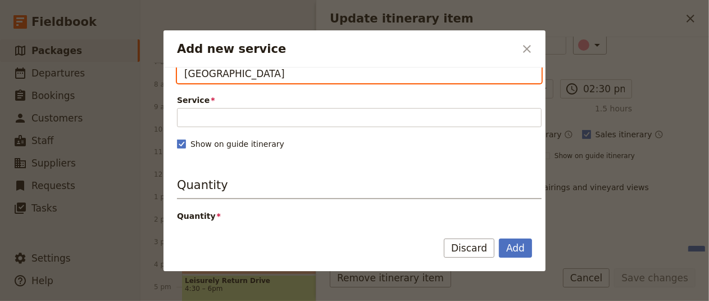
scroll to position [0, 0]
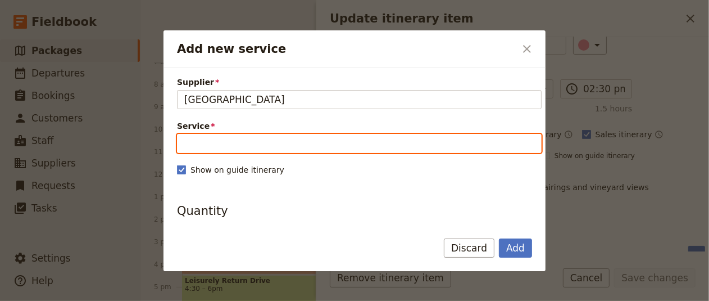
click at [403, 144] on input "Service" at bounding box center [359, 143] width 365 height 19
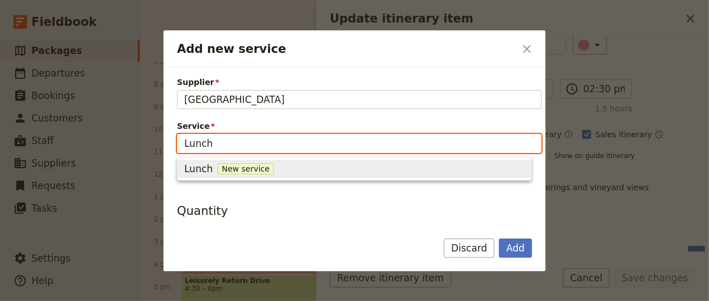
click at [353, 165] on div "Lunch New service" at bounding box center [354, 168] width 340 height 13
type input "Lunch"
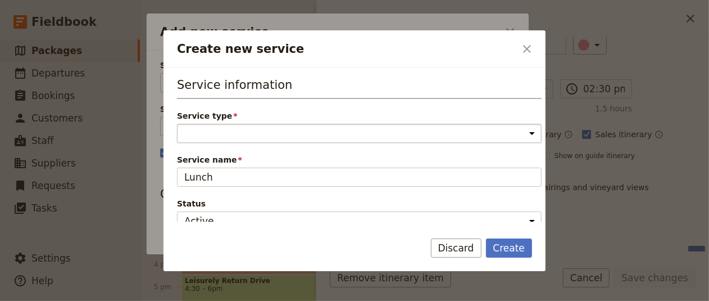
click at [370, 138] on select "Accommodation Activity Transport Flight Food and beverage Other" at bounding box center [359, 133] width 365 height 19
select select "FoodAndBeverageService"
click at [177, 124] on select "Accommodation Activity Transport Flight Food and beverage Other" at bounding box center [359, 133] width 365 height 19
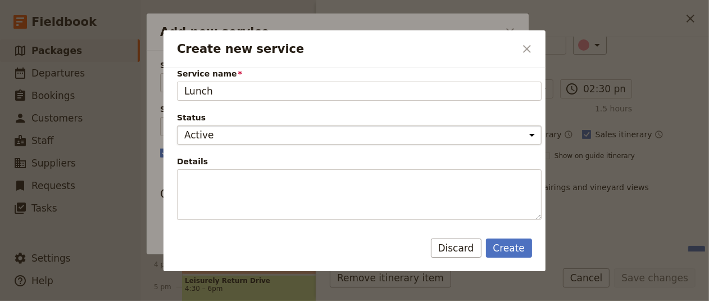
scroll to position [97, 0]
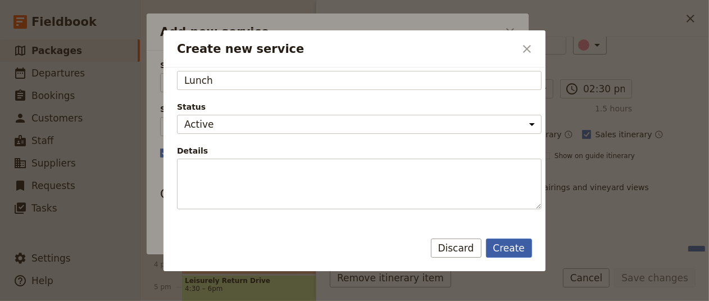
click at [512, 248] on button "Create" at bounding box center [509, 247] width 47 height 19
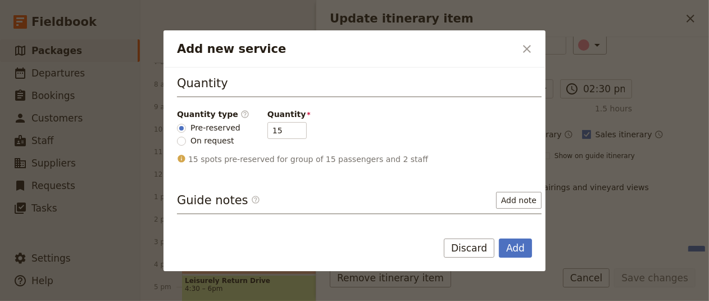
scroll to position [167, 0]
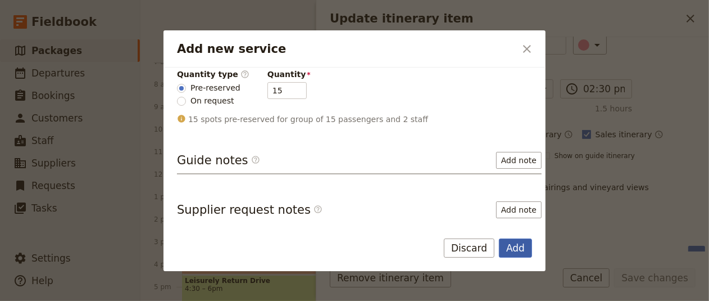
click at [516, 244] on button "Add" at bounding box center [515, 247] width 33 height 19
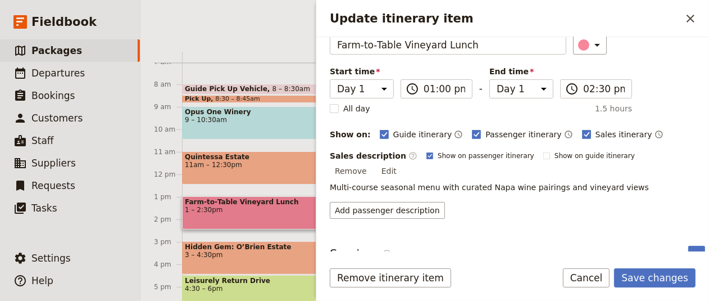
scroll to position [96, 0]
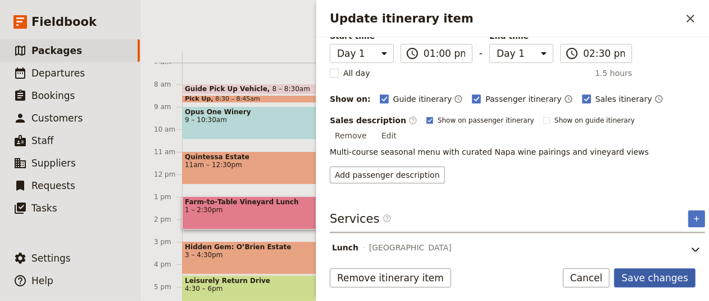
click at [656, 284] on button "Save changes" at bounding box center [654, 277] width 81 height 19
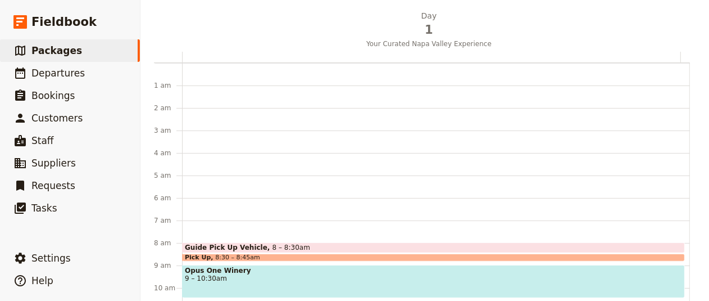
scroll to position [0, 0]
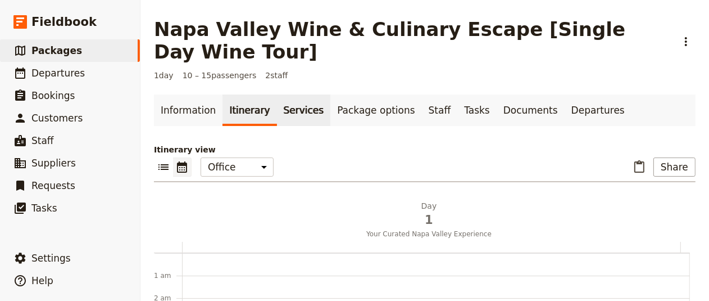
click at [289, 114] on link "Services" at bounding box center [304, 109] width 54 height 31
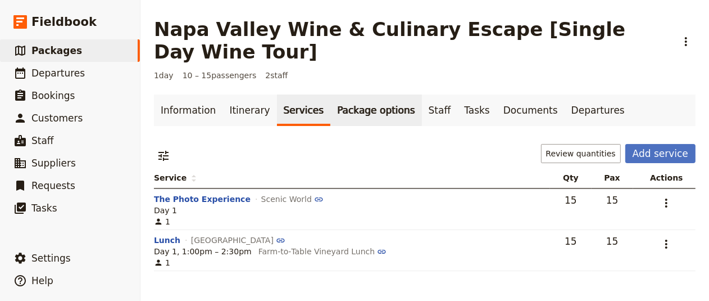
click at [341, 116] on link "Package options" at bounding box center [375, 109] width 91 height 31
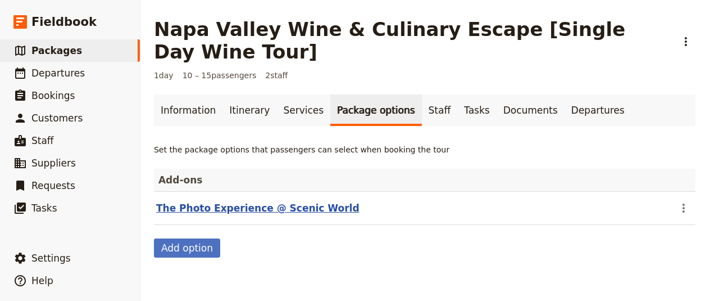
click at [306, 206] on button "The Photo Experience @ Scenic World" at bounding box center [257, 207] width 203 height 13
select select "addOn"
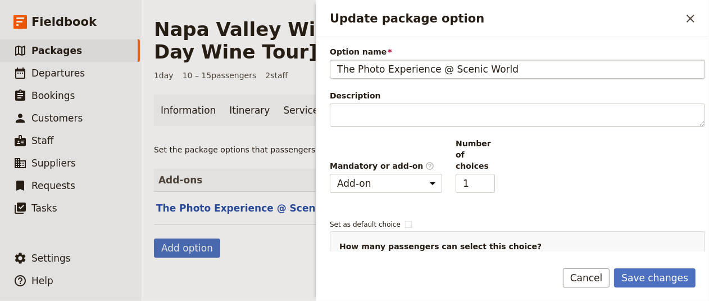
drag, startPoint x: 517, startPoint y: 70, endPoint x: 446, endPoint y: 73, distance: 70.9
click at [446, 73] on input "The Photo Experience @ Scenic World" at bounding box center [517, 69] width 375 height 19
type input "The Photo Experience"
click at [655, 278] on button "Save changes" at bounding box center [654, 277] width 81 height 19
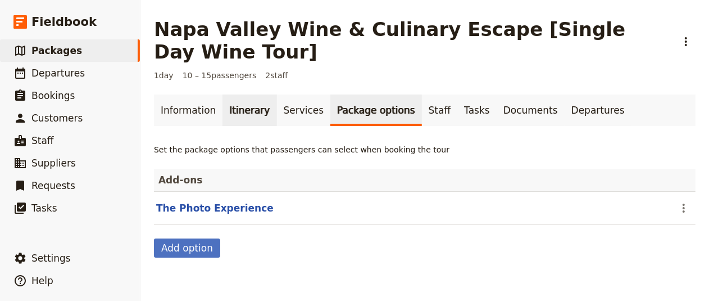
click at [244, 109] on link "Itinerary" at bounding box center [250, 109] width 54 height 31
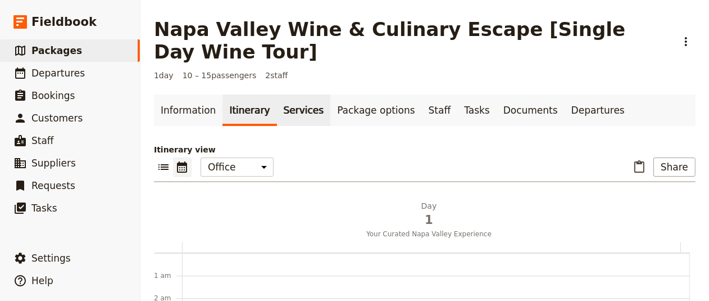
click at [301, 102] on link "Services" at bounding box center [304, 109] width 54 height 31
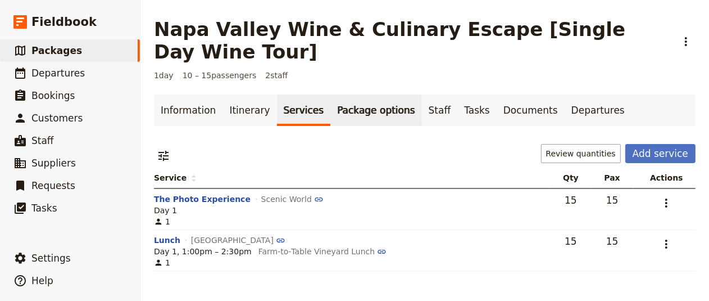
click at [362, 104] on link "Package options" at bounding box center [375, 109] width 91 height 31
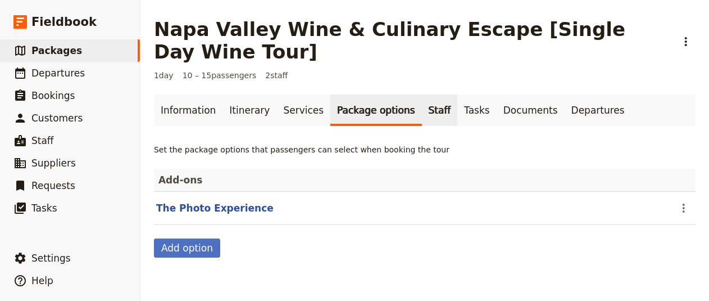
click at [422, 108] on link "Staff" at bounding box center [440, 109] width 36 height 31
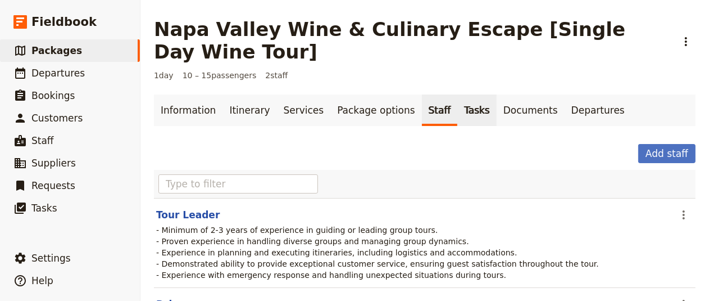
click at [461, 101] on link "Tasks" at bounding box center [476, 109] width 39 height 31
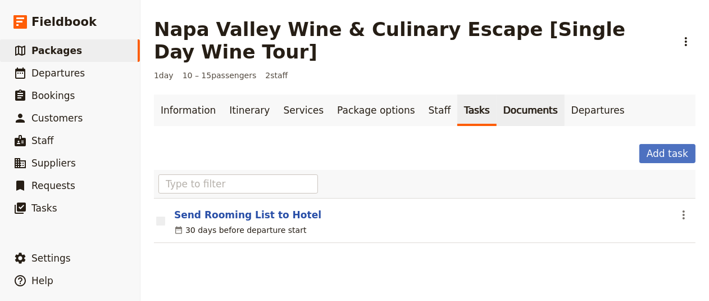
click at [503, 122] on link "Documents" at bounding box center [531, 109] width 68 height 31
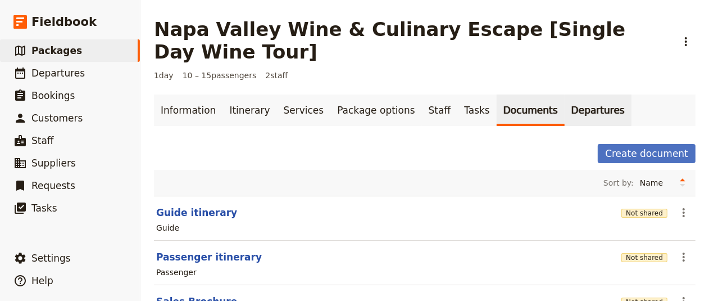
click at [565, 109] on link "Departures" at bounding box center [598, 109] width 67 height 31
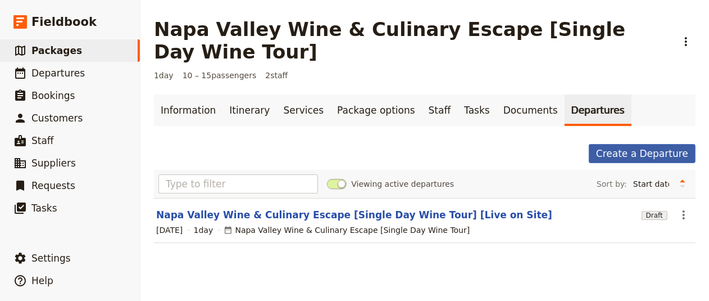
click at [617, 153] on link "Create a Departure" at bounding box center [642, 153] width 107 height 19
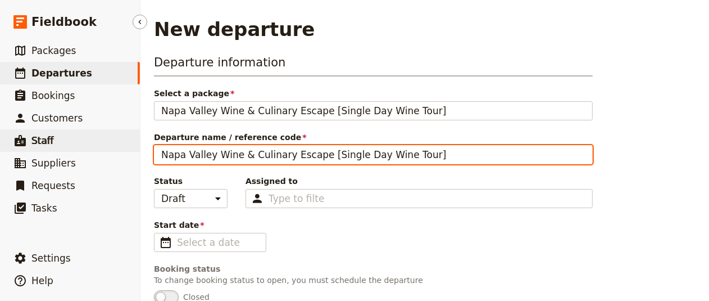
drag, startPoint x: 464, startPoint y: 160, endPoint x: 134, endPoint y: 144, distance: 329.7
click at [134, 144] on div "Fieldbook ​ ​ Fieldbook ​ ​ Packages ​ Departures ​ Bookings ​ Customers ​ Staf…" at bounding box center [354, 150] width 709 height 301
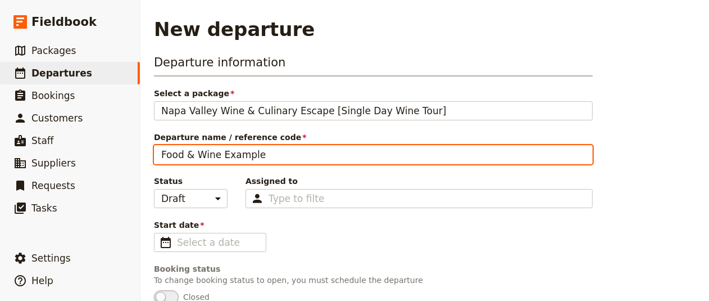
click at [215, 157] on input "Food & Wine Example" at bounding box center [373, 154] width 439 height 19
click at [220, 151] on input "Food & Wine] Example" at bounding box center [373, 154] width 439 height 19
click at [257, 155] on input "Food & Wine Single DAy Example" at bounding box center [373, 154] width 439 height 19
type input "Food & Wine Single Day Example"
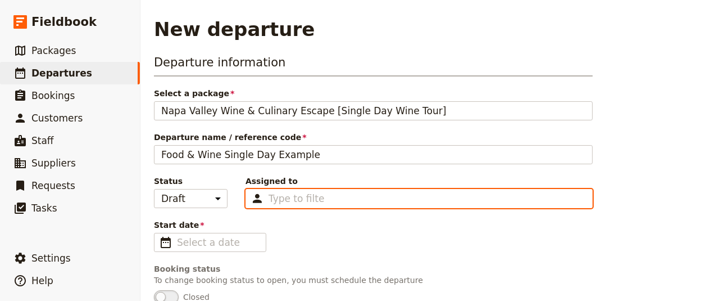
click at [269, 197] on input "Assigned to Type to filter" at bounding box center [297, 198] width 56 height 13
type input "j"
type input "[PERSON_NAME]"
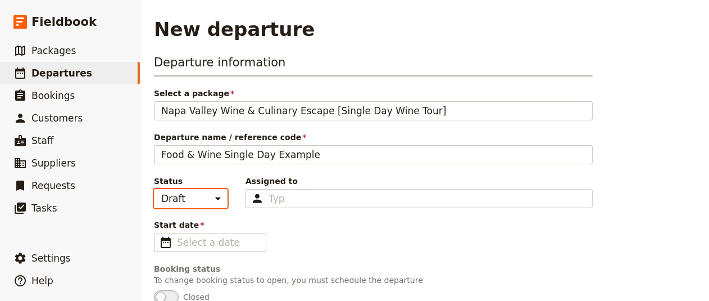
click at [203, 197] on select "Draft Scheduled Confirmed" at bounding box center [191, 198] width 74 height 19
select select "SCHEDULED"
click at [154, 189] on select "Draft Scheduled Confirmed" at bounding box center [191, 198] width 74 height 19
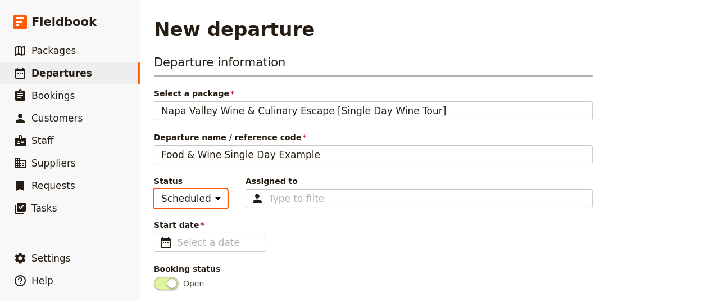
scroll to position [73, 0]
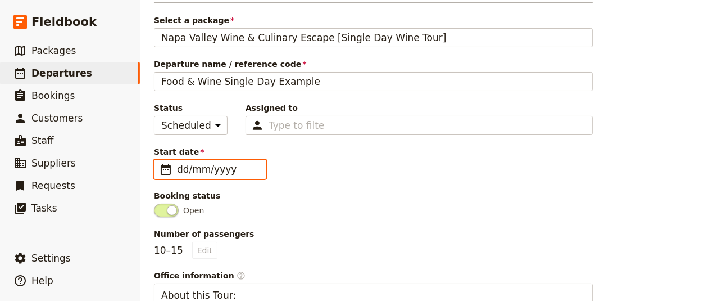
click at [225, 166] on input "dd/mm/yyyy" at bounding box center [218, 168] width 82 height 13
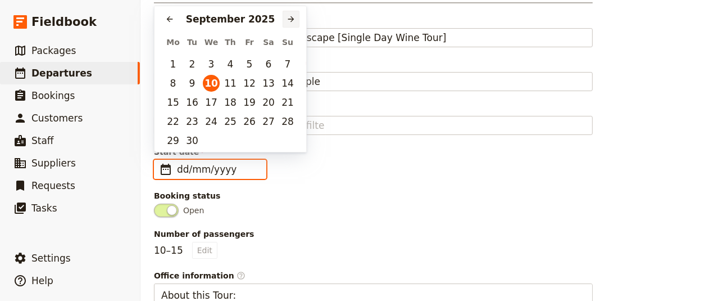
click at [291, 18] on icon "Next month" at bounding box center [291, 19] width 9 height 9
click at [212, 137] on button "29" at bounding box center [211, 140] width 17 height 17
type input "[DATE]"
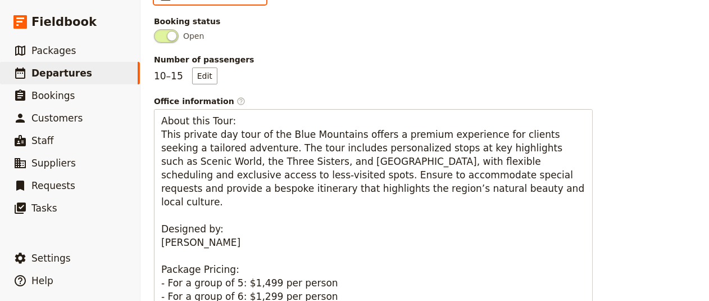
scroll to position [95, 0]
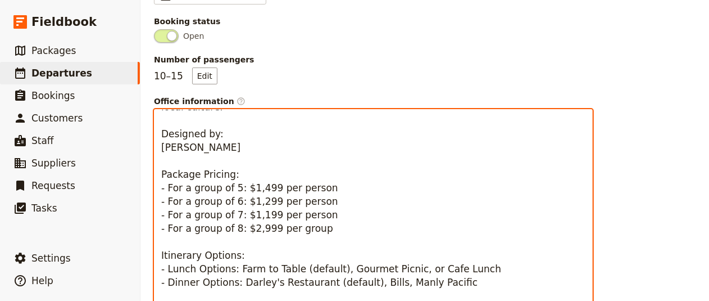
click at [263, 195] on textarea "About this Tour: This private day tour of the Blue Mountains offers a premium e…" at bounding box center [373, 214] width 439 height 211
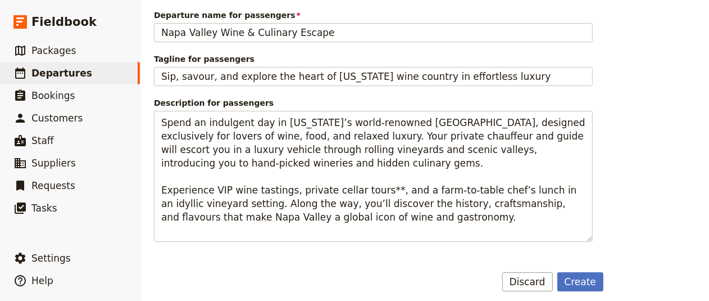
scroll to position [620, 0]
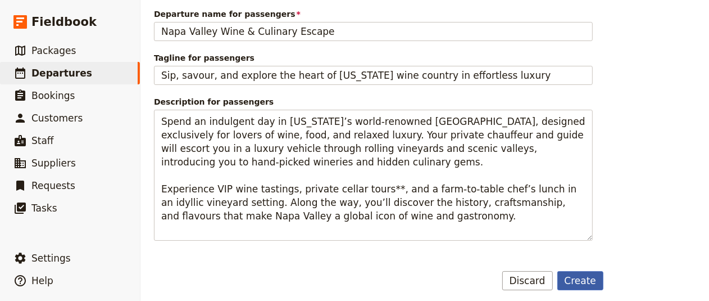
click at [584, 273] on button "Create" at bounding box center [580, 280] width 47 height 19
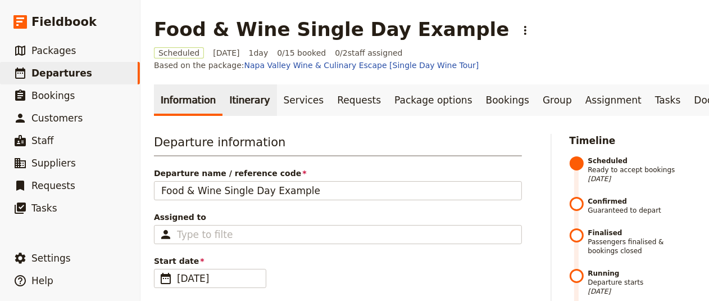
click at [244, 104] on link "Itinerary" at bounding box center [250, 99] width 54 height 31
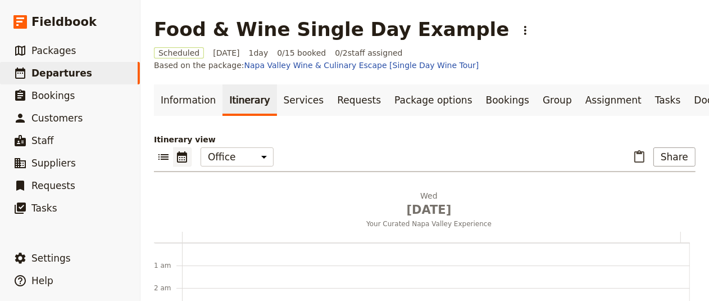
click at [262, 98] on link "Itinerary" at bounding box center [250, 99] width 54 height 31
click at [284, 102] on link "Services" at bounding box center [304, 99] width 54 height 31
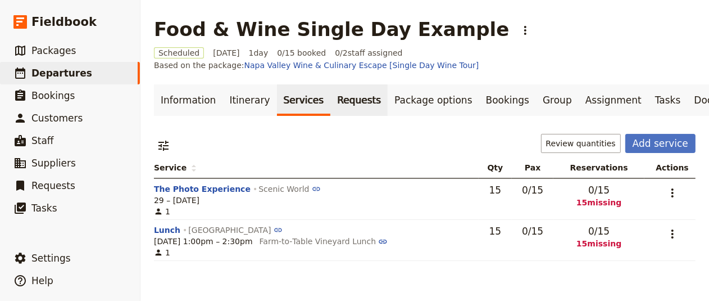
click at [344, 106] on link "Requests" at bounding box center [358, 99] width 57 height 31
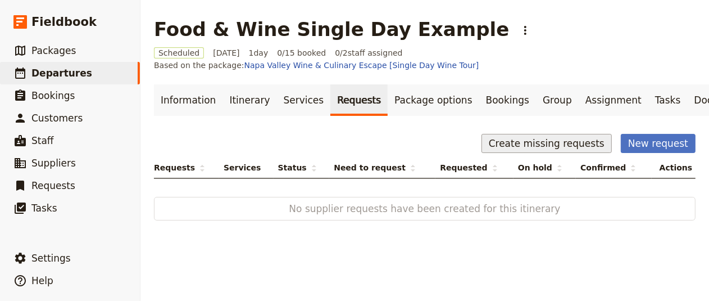
click at [528, 140] on button "Create missing requests" at bounding box center [547, 143] width 130 height 19
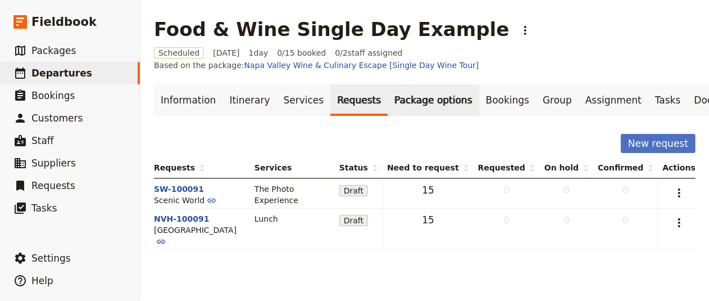
click at [402, 107] on link "Package options" at bounding box center [433, 99] width 91 height 31
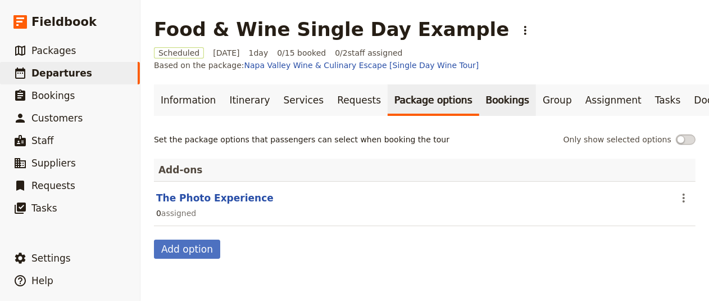
click at [479, 106] on link "Bookings" at bounding box center [507, 99] width 57 height 31
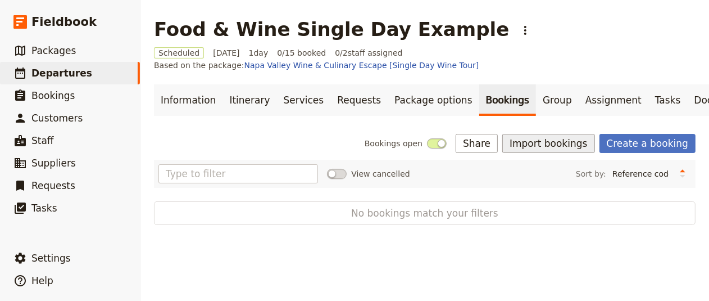
click at [543, 153] on button "Import bookings" at bounding box center [548, 143] width 92 height 19
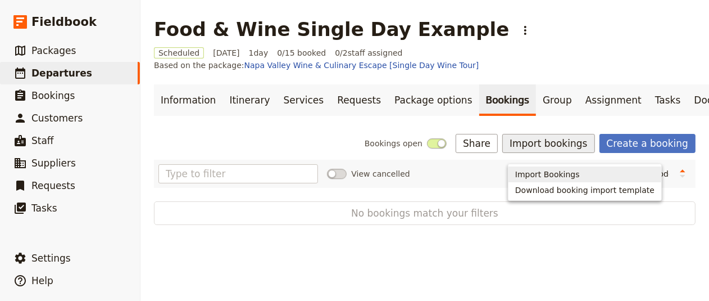
click at [546, 173] on span "Import Bookings" at bounding box center [547, 174] width 65 height 11
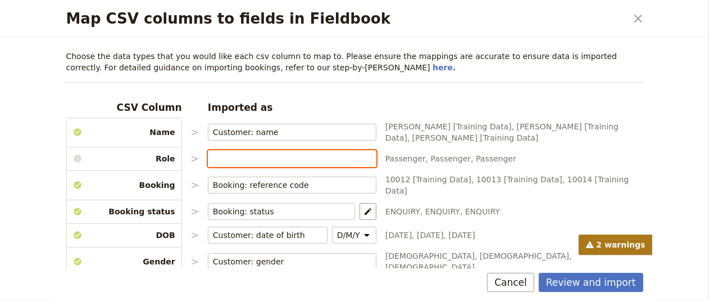
click at [244, 154] on input "Map CSV columns to fields in Fieldbook" at bounding box center [292, 158] width 158 height 11
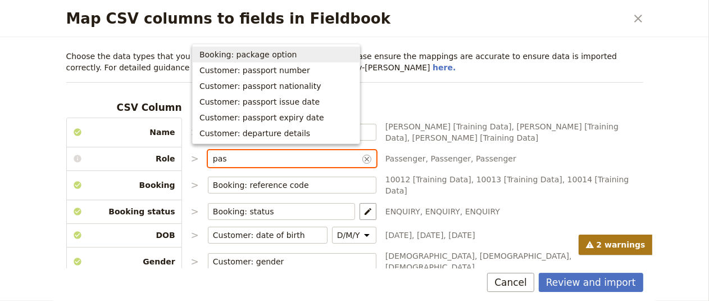
type input "pass"
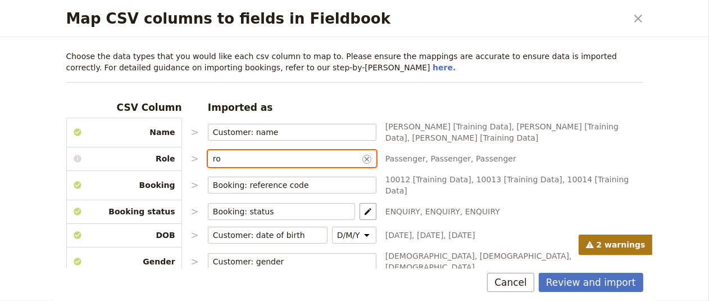
type input "r"
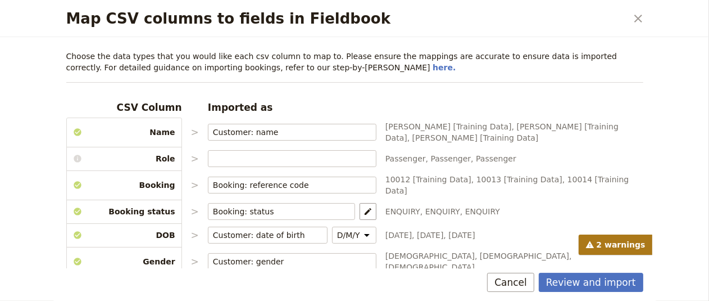
click at [497, 157] on span "Passenger, Passenger, Passenger" at bounding box center [514, 158] width 258 height 11
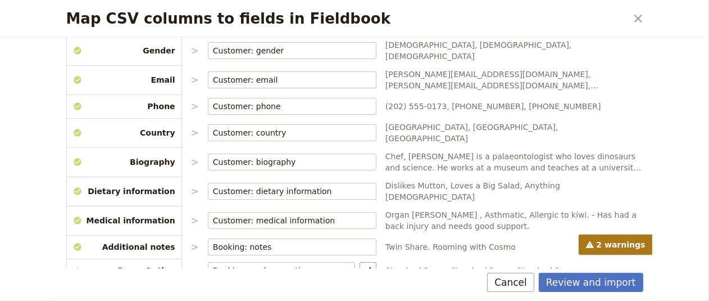
scroll to position [247, 0]
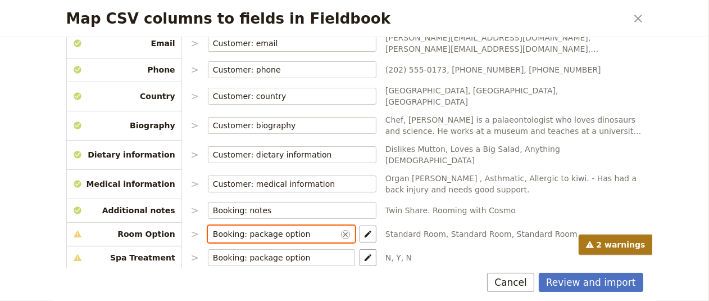
click at [313, 228] on input "Booking: package option" at bounding box center [276, 233] width 126 height 11
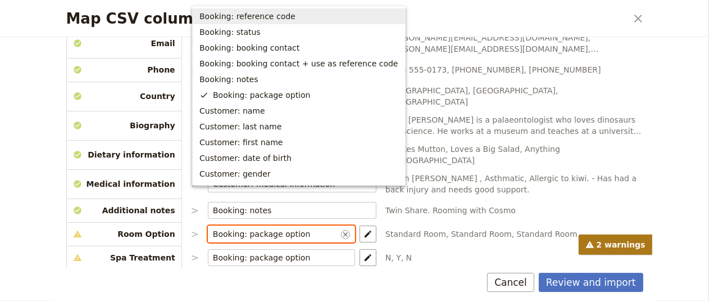
scroll to position [375, 0]
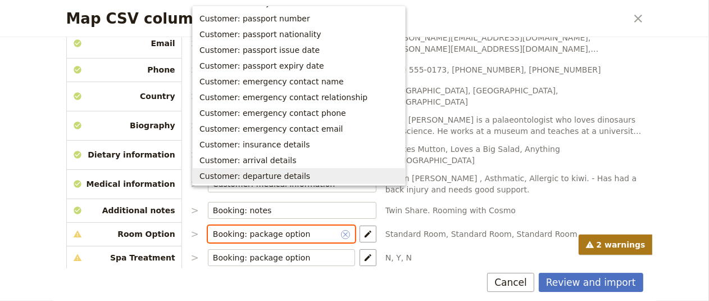
click at [341, 230] on icon "Clear input" at bounding box center [345, 234] width 9 height 9
click at [334, 228] on input "Booking: package option" at bounding box center [276, 233] width 126 height 11
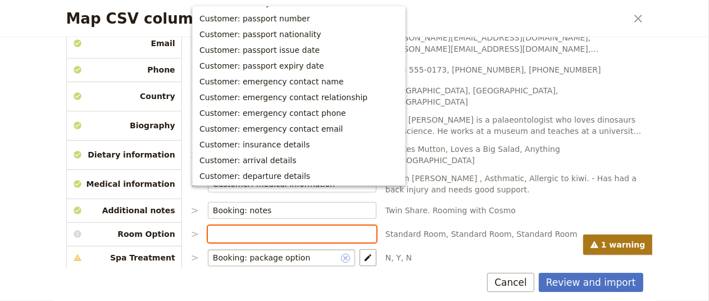
click at [341, 253] on icon "Clear input" at bounding box center [345, 257] width 9 height 9
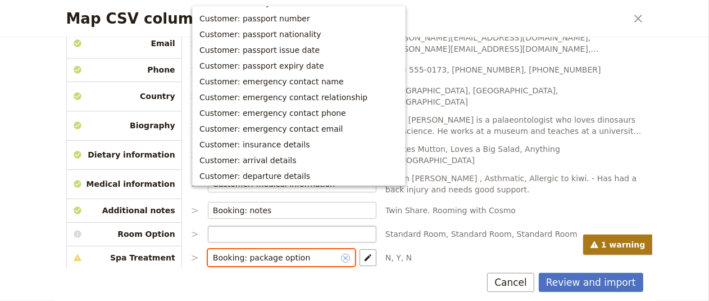
click at [332, 252] on input "Booking: package option" at bounding box center [276, 257] width 126 height 11
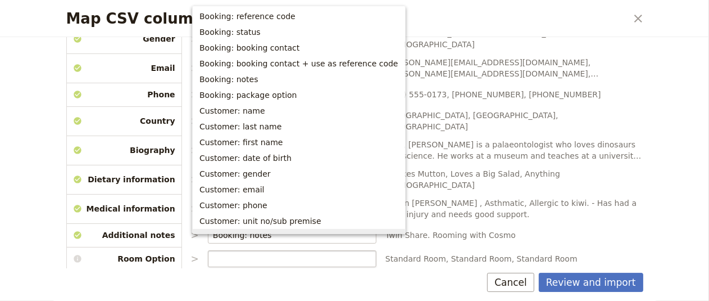
scroll to position [223, 0]
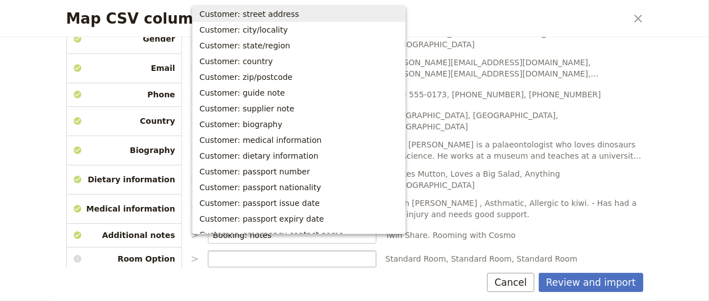
click at [523, 276] on span "N, Y, N" at bounding box center [514, 281] width 258 height 11
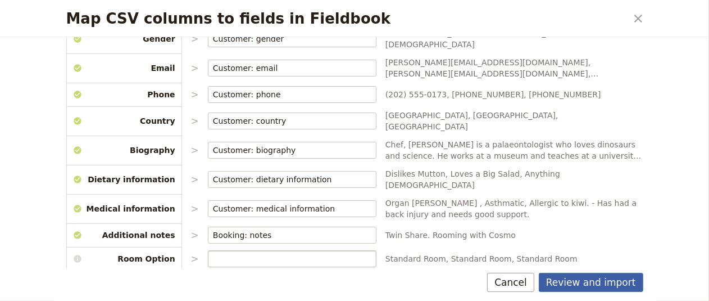
click at [579, 291] on button "Review and import" at bounding box center [591, 282] width 105 height 19
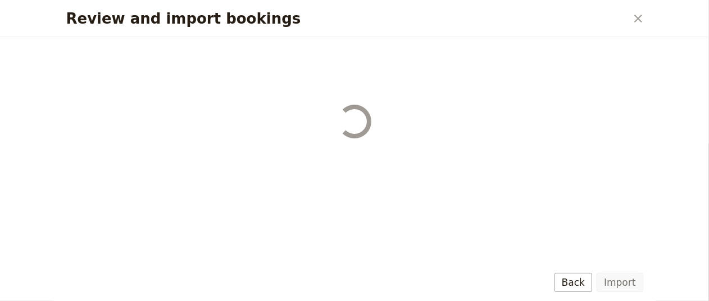
scroll to position [0, 0]
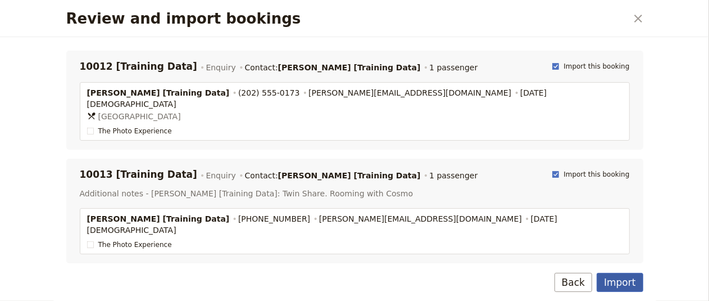
click at [625, 275] on button "Import" at bounding box center [620, 282] width 46 height 19
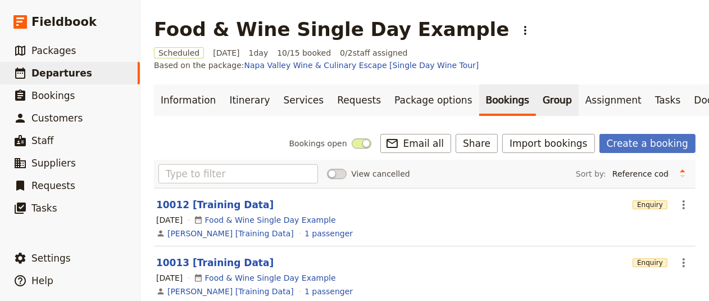
click at [536, 106] on link "Group" at bounding box center [557, 99] width 43 height 31
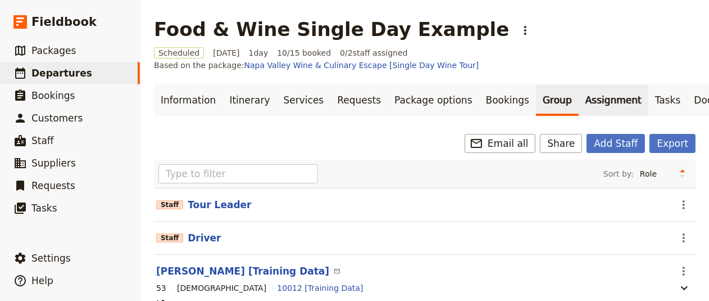
click at [579, 103] on link "Assignment" at bounding box center [614, 99] width 70 height 31
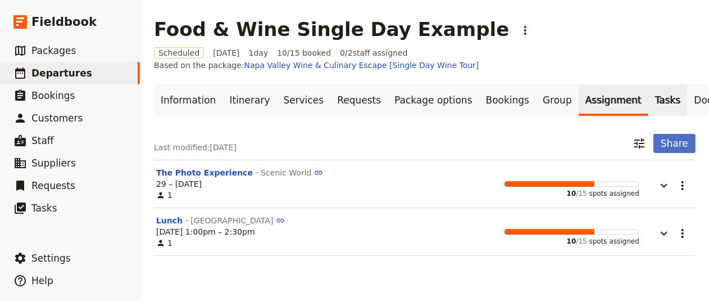
click at [648, 110] on link "Tasks" at bounding box center [667, 99] width 39 height 31
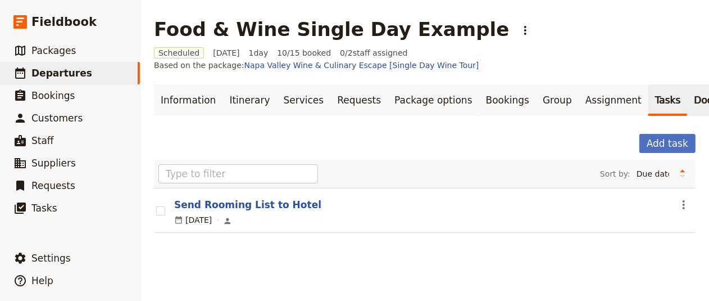
click at [687, 108] on link "Documents" at bounding box center [721, 99] width 68 height 31
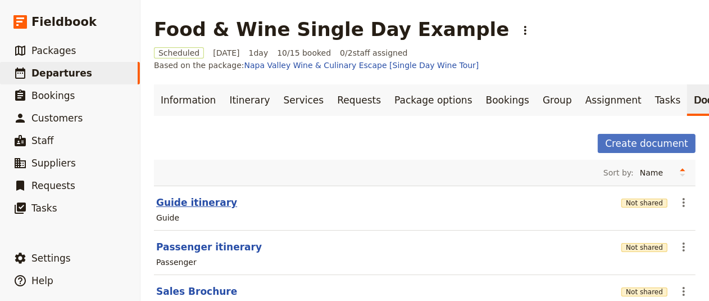
click at [199, 204] on button "Guide itinerary" at bounding box center [196, 202] width 81 height 13
select select "STAFF"
select select "RUN_SHEET"
select select "DEFAULT"
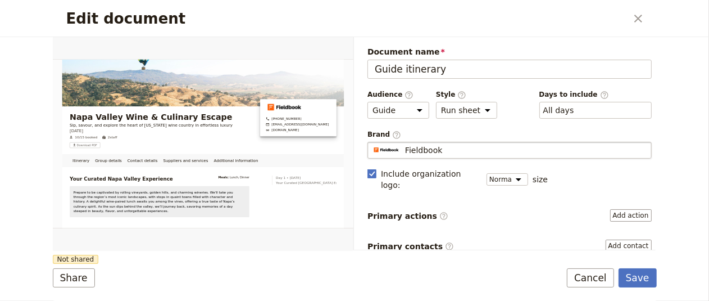
click at [473, 147] on div "Fieldbook" at bounding box center [510, 149] width 274 height 11
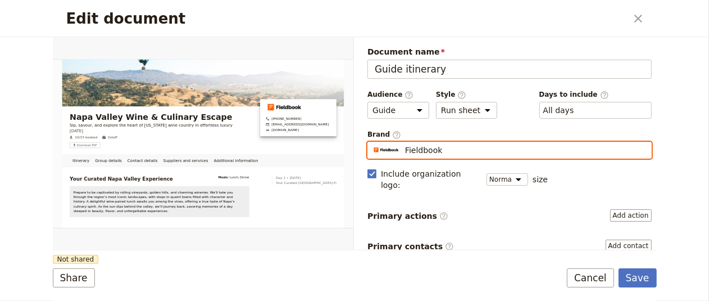
click at [373, 142] on input "Fieldbook" at bounding box center [372, 142] width 1 height 1
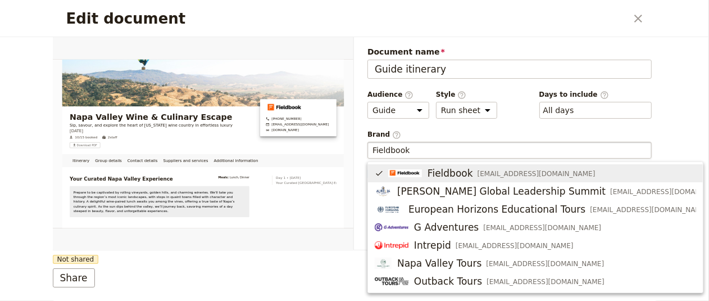
click at [674, 126] on div "Edit document ​ Itinerary Group details Contact details Suppliers and services …" at bounding box center [354, 150] width 709 height 301
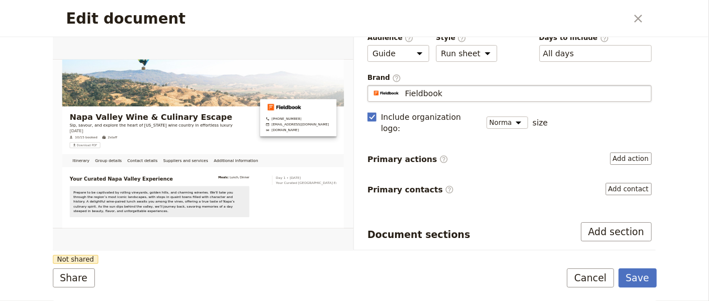
scroll to position [87, 0]
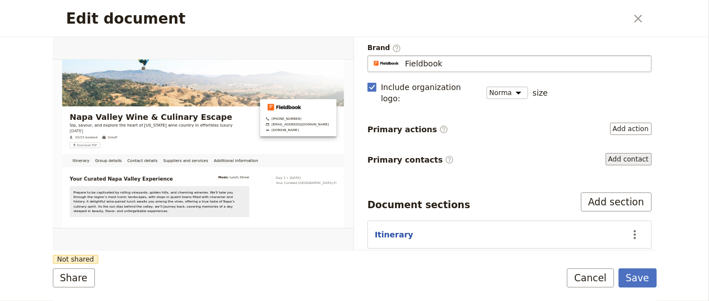
click at [616, 153] on button "Add contact" at bounding box center [629, 159] width 46 height 12
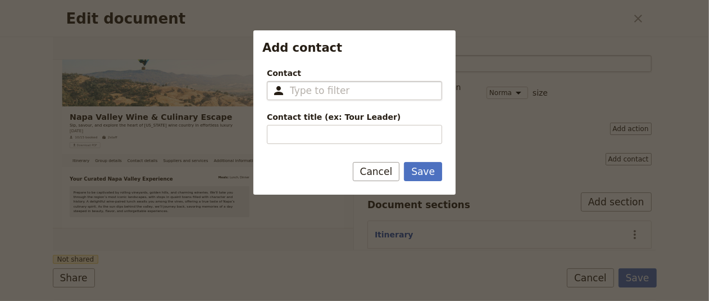
click at [373, 94] on input "Contact ​" at bounding box center [362, 90] width 145 height 13
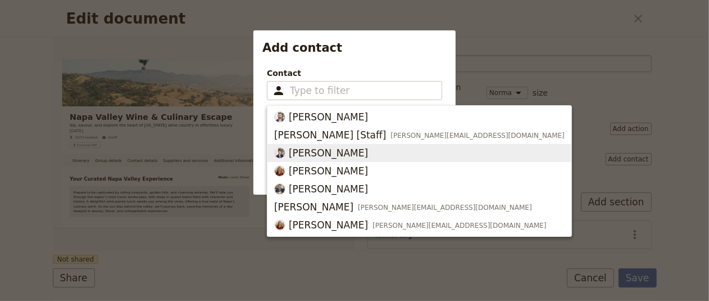
click at [358, 148] on span "[PERSON_NAME]" at bounding box center [419, 152] width 291 height 13
type input "[PERSON_NAME]"
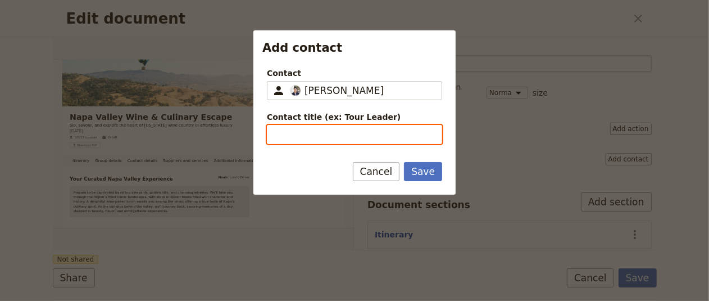
click at [347, 139] on input "Contact title (ex: Tour Leader)" at bounding box center [354, 134] width 175 height 19
type input "CEO of Fieldbook"
click at [404, 162] on button "Save" at bounding box center [423, 171] width 38 height 19
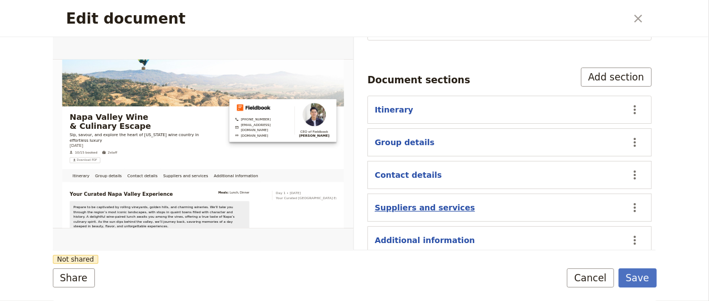
scroll to position [249, 0]
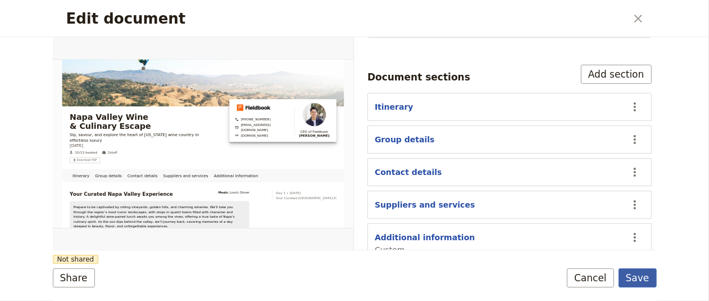
click at [636, 275] on button "Save" at bounding box center [638, 277] width 38 height 19
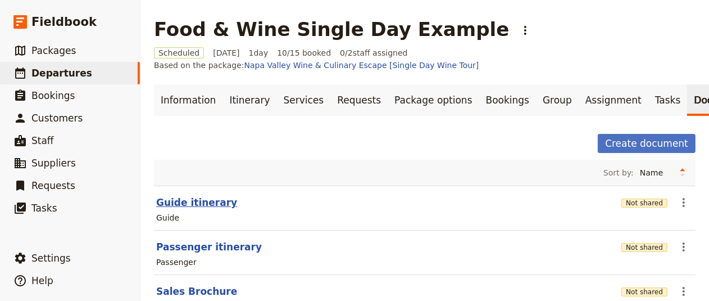
click at [194, 205] on button "Guide itinerary" at bounding box center [196, 202] width 81 height 13
select select "STAFF"
select select "RUN_SHEET"
select select "DEFAULT"
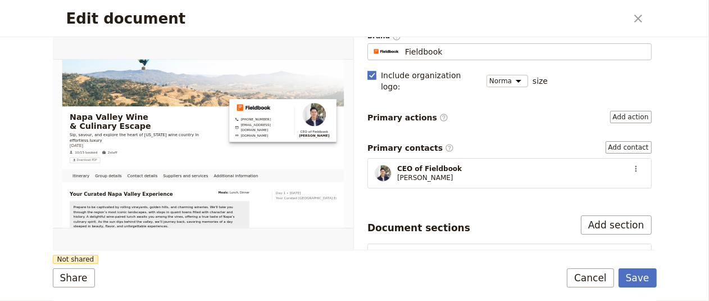
scroll to position [0, 0]
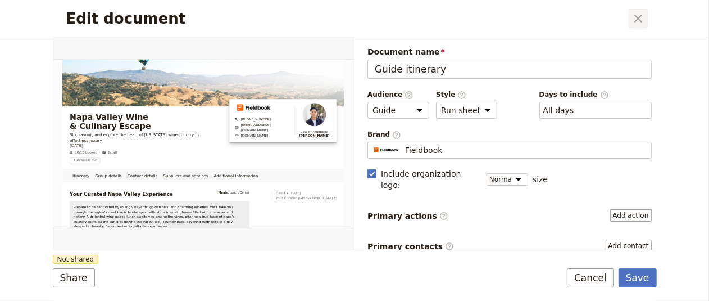
click at [634, 18] on icon "Close dialog" at bounding box center [638, 18] width 13 height 13
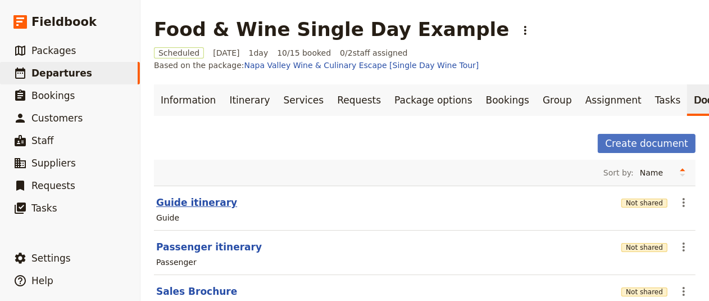
click at [191, 207] on button "Guide itinerary" at bounding box center [196, 202] width 81 height 13
select select "STAFF"
select select "RUN_SHEET"
select select "DEFAULT"
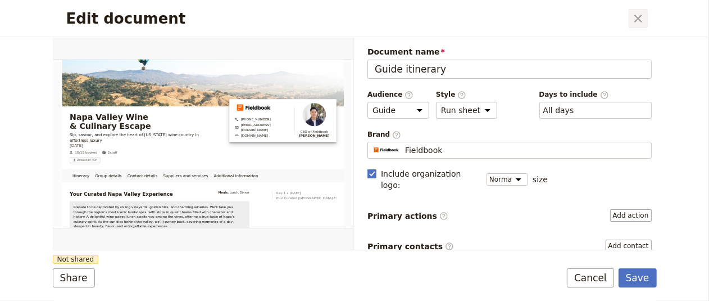
click at [643, 20] on icon "Close dialog" at bounding box center [638, 18] width 13 height 13
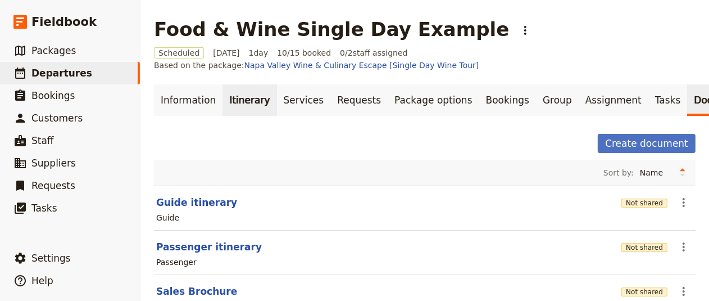
click at [257, 99] on link "Itinerary" at bounding box center [250, 99] width 54 height 31
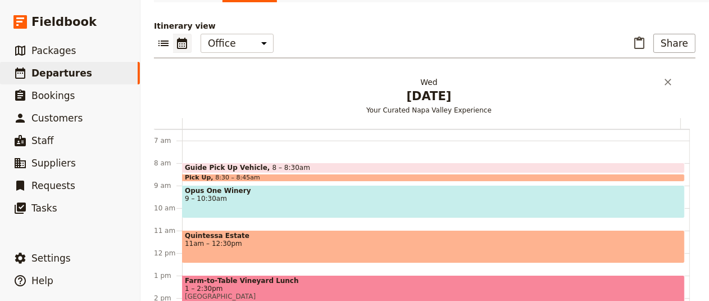
scroll to position [117, 0]
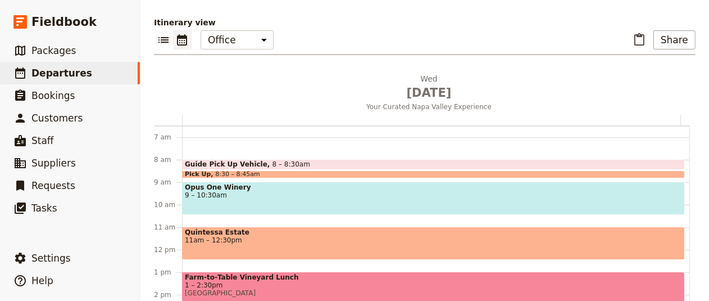
click at [273, 168] on span "8 – 8:30am" at bounding box center [292, 164] width 38 height 8
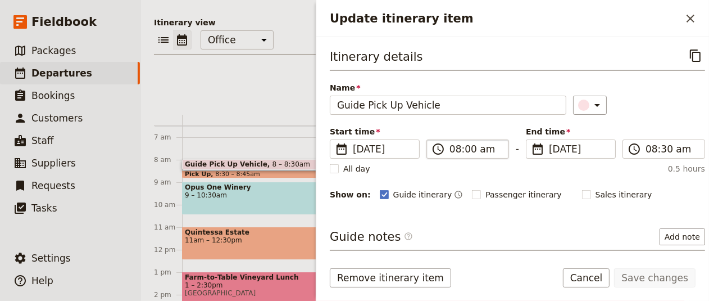
scroll to position [78, 0]
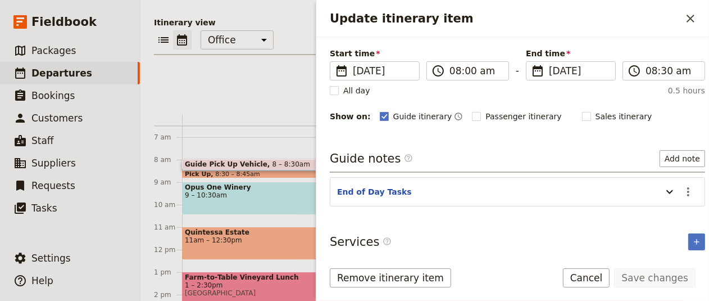
click at [547, 194] on header "End of Day Tasks" at bounding box center [496, 192] width 319 height 13
click at [661, 193] on button "Update itinerary item" at bounding box center [670, 191] width 18 height 19
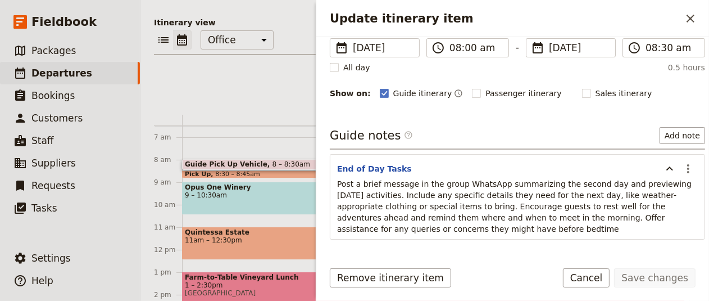
scroll to position [106, 0]
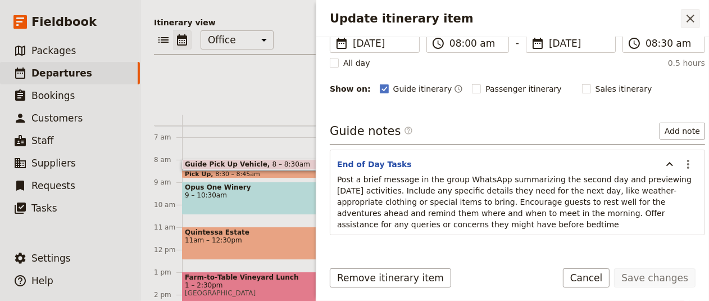
click at [693, 14] on icon "Close drawer" at bounding box center [690, 18] width 13 height 13
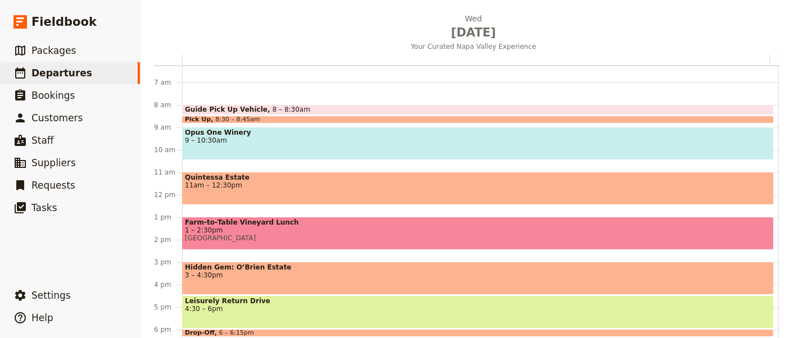
scroll to position [126, 0]
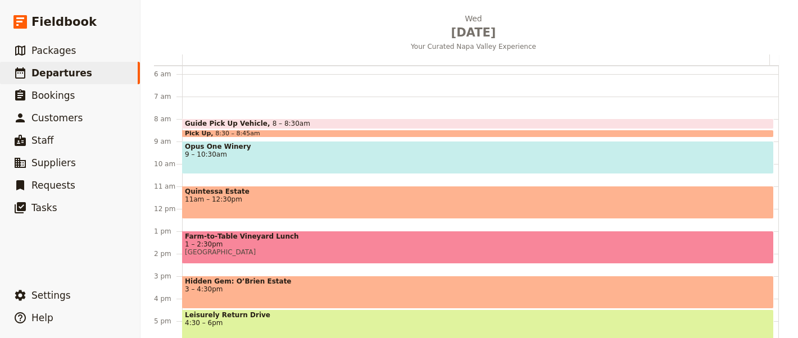
click at [323, 121] on div "Guide Pick Up Vehicle 8 – 8:30am" at bounding box center [478, 124] width 592 height 11
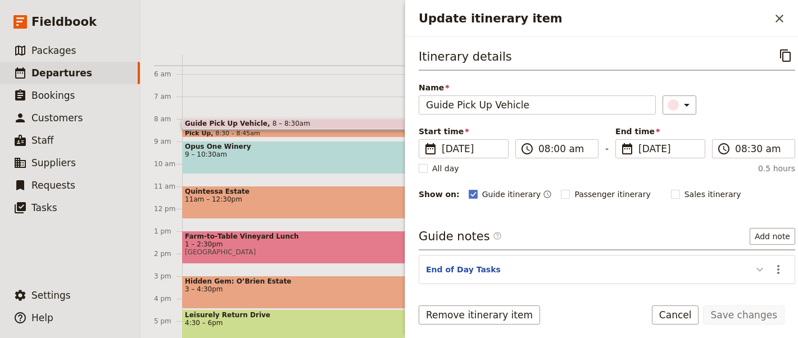
click at [753, 265] on icon "Update itinerary item" at bounding box center [759, 269] width 13 height 13
click at [772, 267] on icon "Actions" at bounding box center [778, 269] width 13 height 13
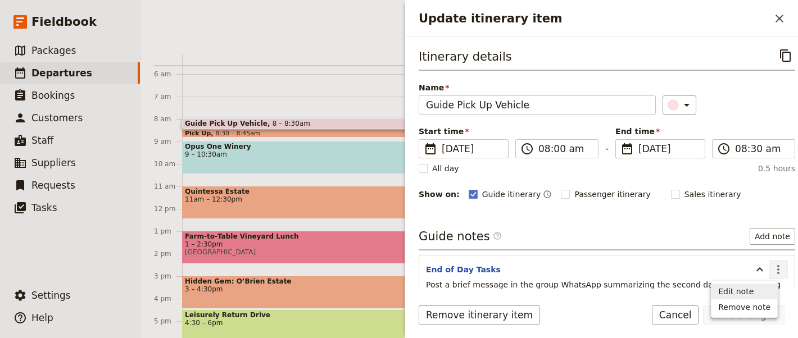
click at [760, 285] on button "Edit note" at bounding box center [744, 292] width 66 height 16
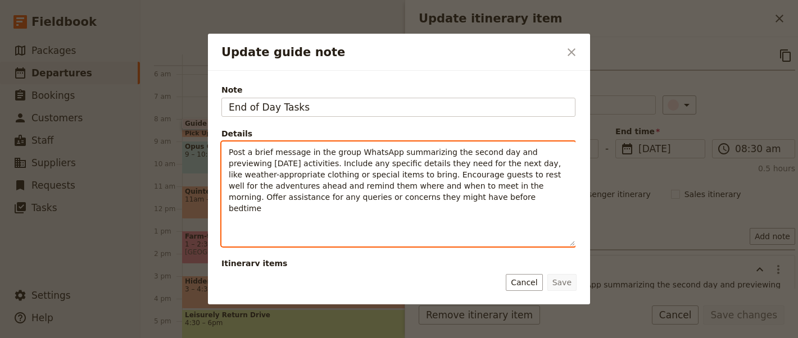
click at [415, 185] on span "Post a brief message in the group WhatsApp summarizing the second day and previ…" at bounding box center [396, 180] width 335 height 65
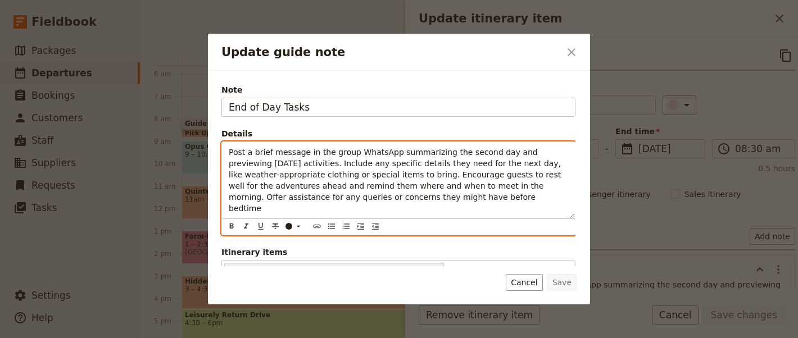
copy span "Post a brief message in the group WhatsApp summarizing the second day and previ…"
click at [476, 219] on div "​ ​ ​ ​ ​ ​ ​ ​ ​ ​" at bounding box center [398, 227] width 353 height 16
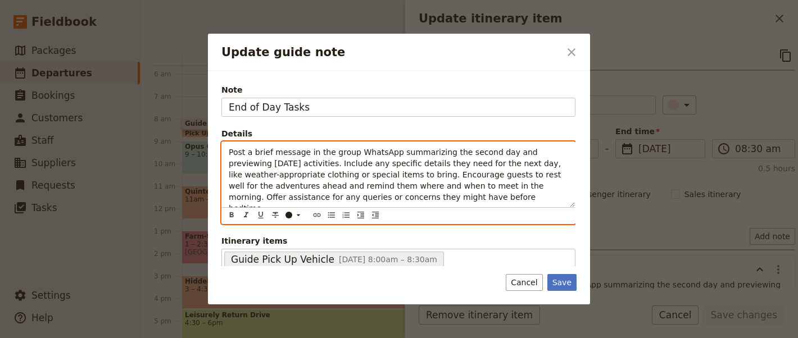
click at [480, 190] on p "Post a brief message in the group WhatsApp summarizing the second day and previ…" at bounding box center [398, 180] width 339 height 67
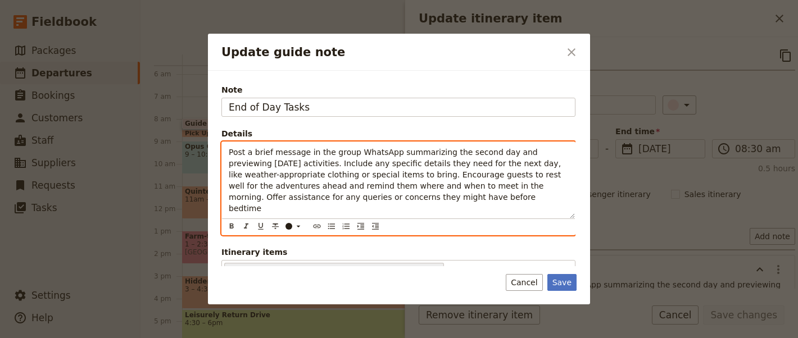
click at [481, 188] on span "Post a brief message in the group WhatsApp summarizing the second day and previ…" at bounding box center [396, 180] width 335 height 65
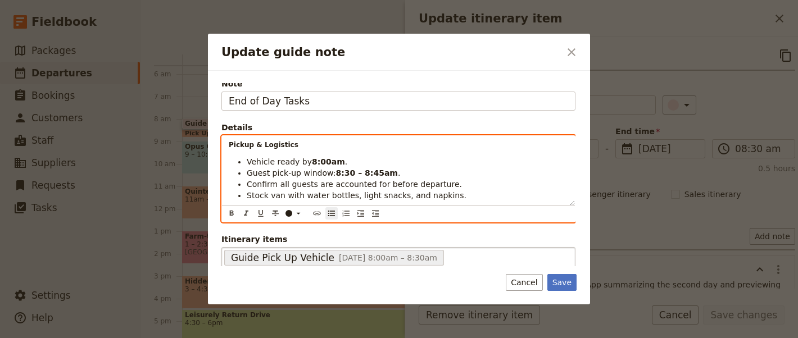
scroll to position [7, 0]
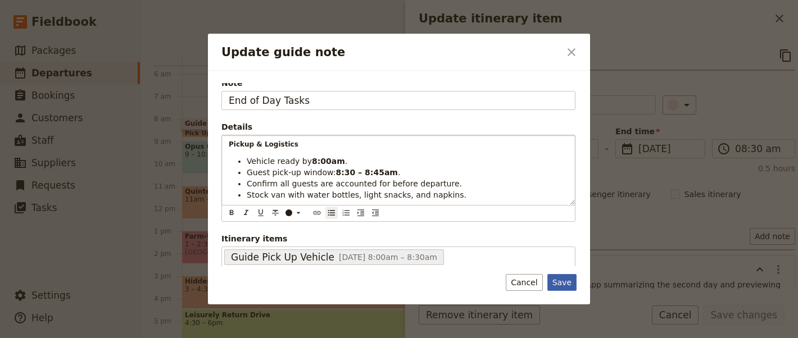
click at [570, 278] on button "Save" at bounding box center [561, 282] width 29 height 17
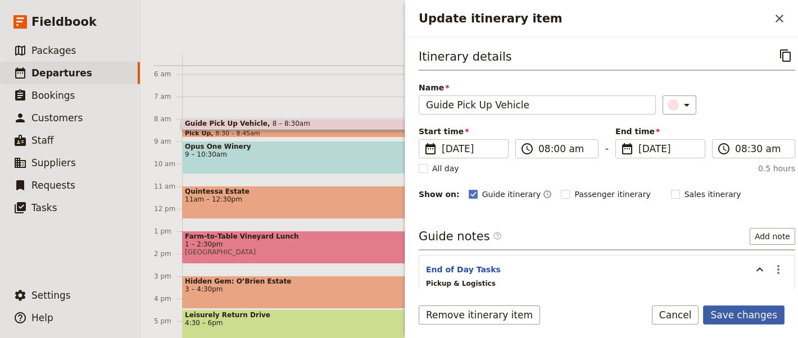
click at [742, 312] on button "Save changes" at bounding box center [743, 315] width 81 height 19
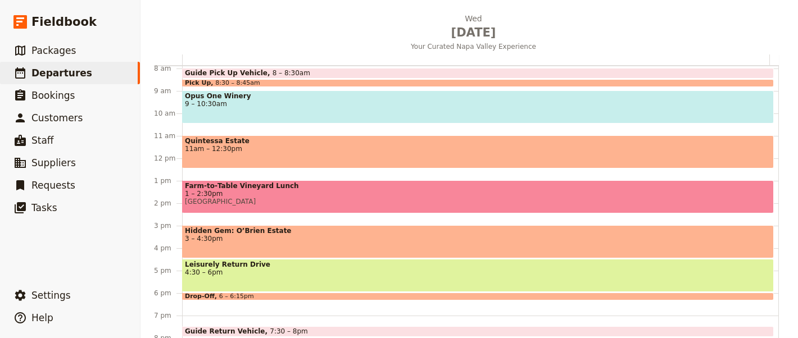
scroll to position [235, 0]
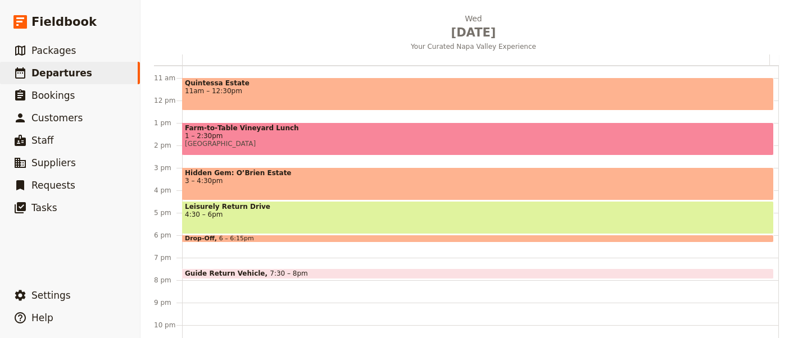
click at [316, 240] on span at bounding box center [478, 240] width 591 height 4
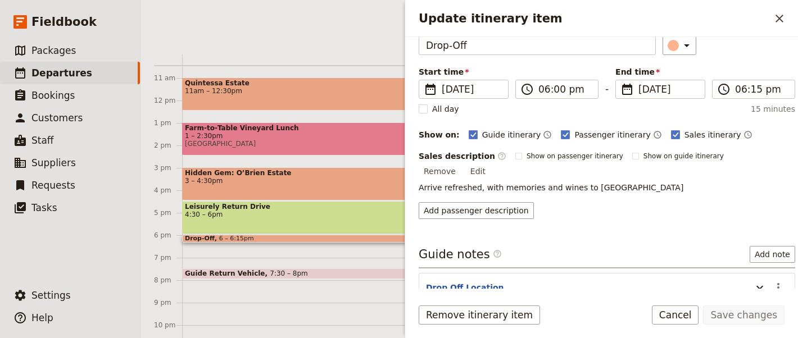
scroll to position [106, 0]
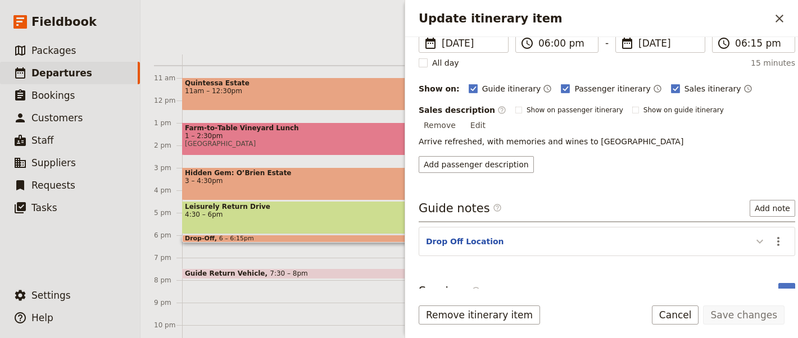
click at [753, 235] on icon "Update itinerary item" at bounding box center [759, 241] width 13 height 13
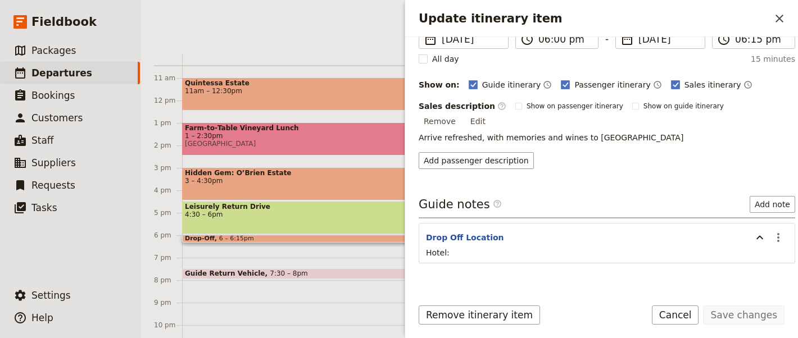
scroll to position [117, 0]
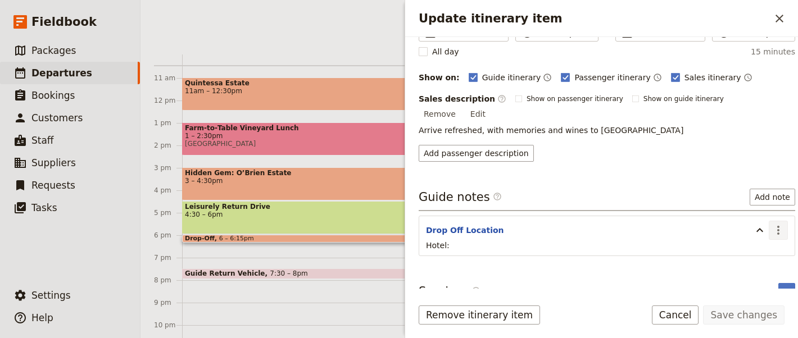
click at [772, 224] on icon "Actions" at bounding box center [778, 230] width 13 height 13
click at [756, 238] on span "Edit note" at bounding box center [744, 238] width 52 height 11
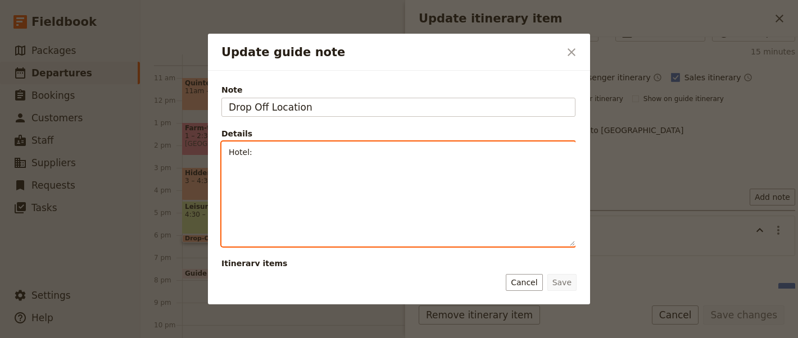
click at [360, 155] on p "Hotel:" at bounding box center [398, 152] width 339 height 11
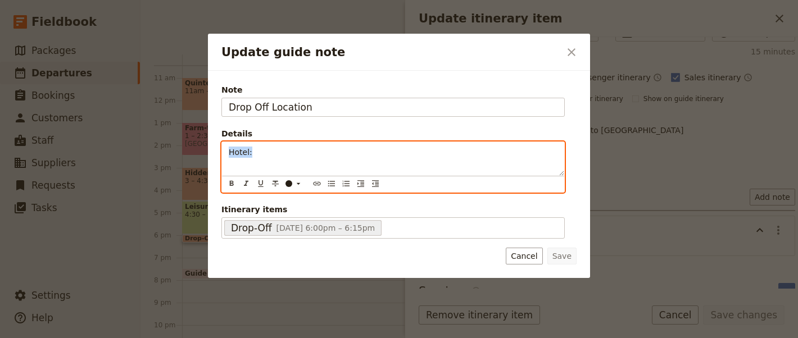
drag, startPoint x: 355, startPoint y: 161, endPoint x: 207, endPoint y: 152, distance: 148.0
click at [178, 338] on div "Update guide note ​ Note Drop Off Location Details Hotel: ​ ​ ​ ​ ​ ​ ​ ​ ​ ​ H…" at bounding box center [399, 338] width 798 height 0
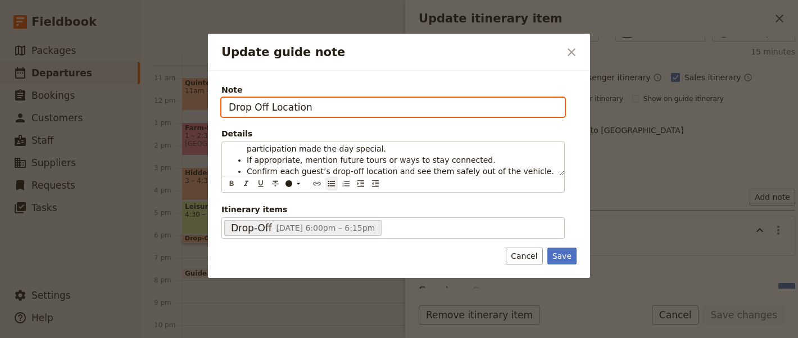
click at [292, 107] on input "Drop Off Location" at bounding box center [392, 107] width 343 height 19
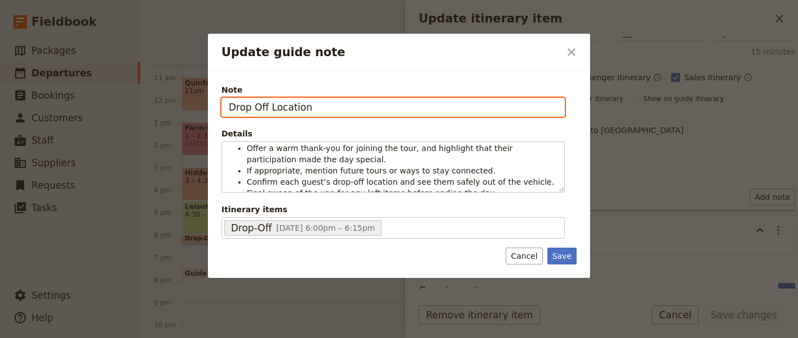
click at [292, 107] on input "Drop Off Location" at bounding box center [392, 107] width 343 height 19
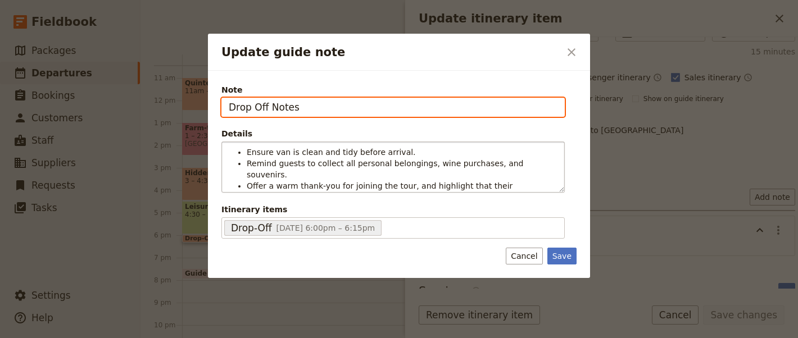
type input "Drop Off Notes"
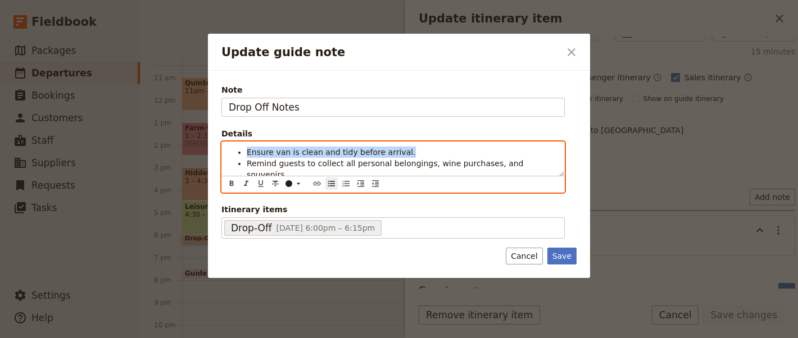
drag, startPoint x: 414, startPoint y: 150, endPoint x: 244, endPoint y: 146, distance: 170.3
click at [244, 147] on ul "Ensure van is clean and tidy before arrival. Remind guests to collect all perso…" at bounding box center [393, 192] width 329 height 90
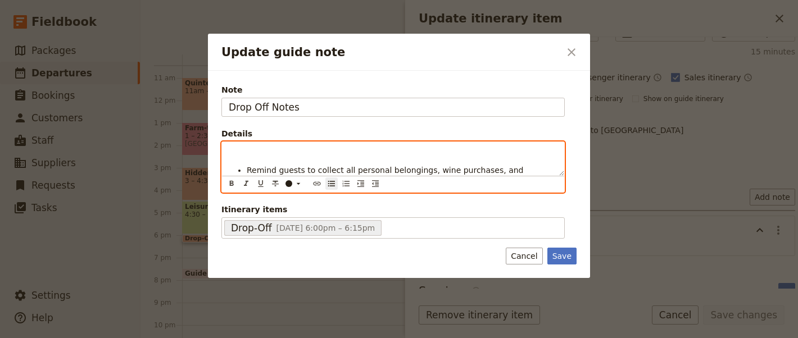
scroll to position [22, 0]
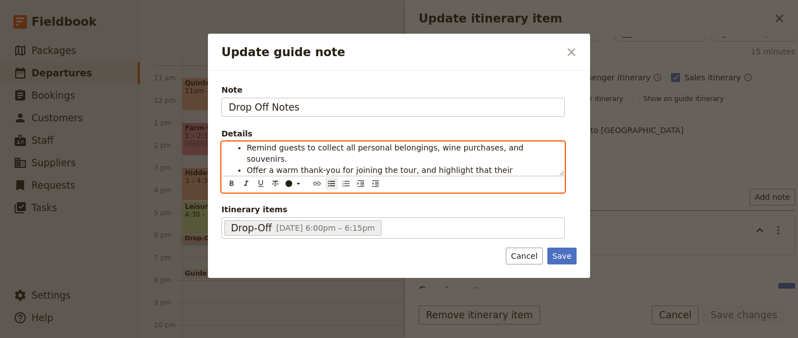
click at [287, 146] on span "Remind guests to collect all personal belongings, wine purchases, and souvenirs." at bounding box center [386, 153] width 279 height 20
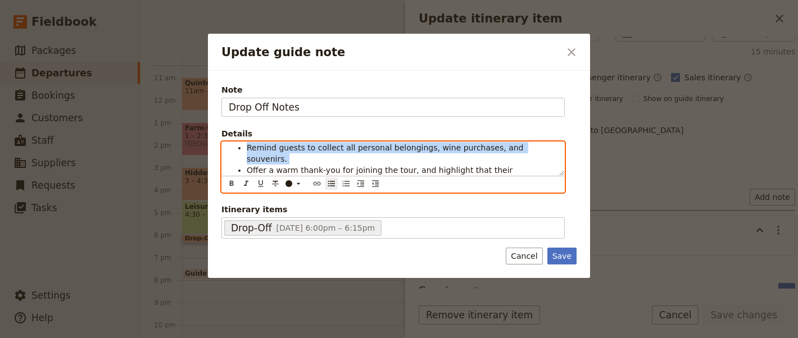
click at [287, 146] on span "Remind guests to collect all personal belongings, wine purchases, and souvenirs." at bounding box center [386, 153] width 279 height 20
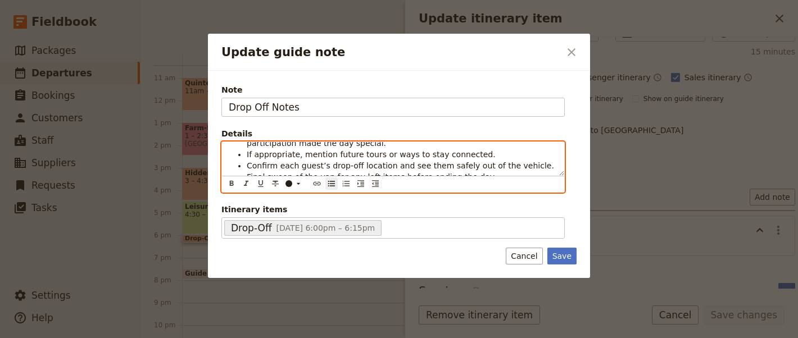
scroll to position [26, 0]
click at [424, 156] on span "Confirm each guest’s drop-off location and see them safely out of the vehicle." at bounding box center [400, 159] width 307 height 9
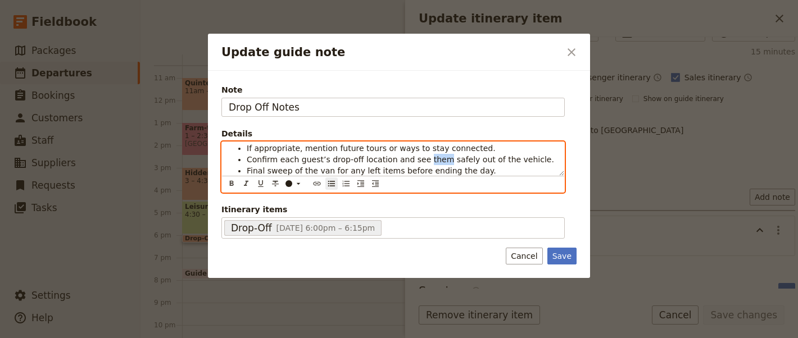
click at [424, 156] on span "Confirm each guest’s drop-off location and see them safely out of the vehicle." at bounding box center [400, 159] width 307 height 9
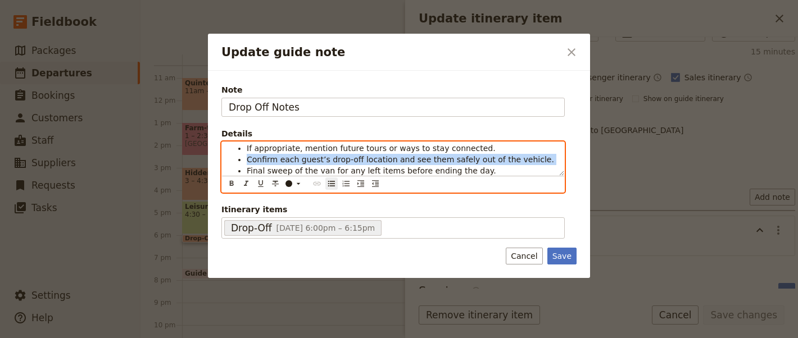
click at [424, 156] on span "Confirm each guest’s drop-off location and see them safely out of the vehicle." at bounding box center [400, 159] width 307 height 9
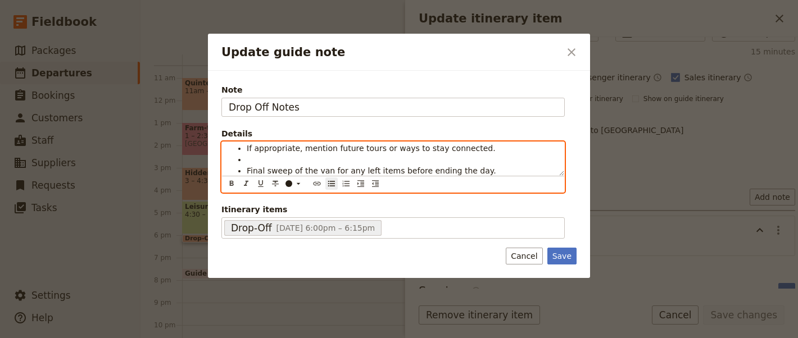
scroll to position [20, 0]
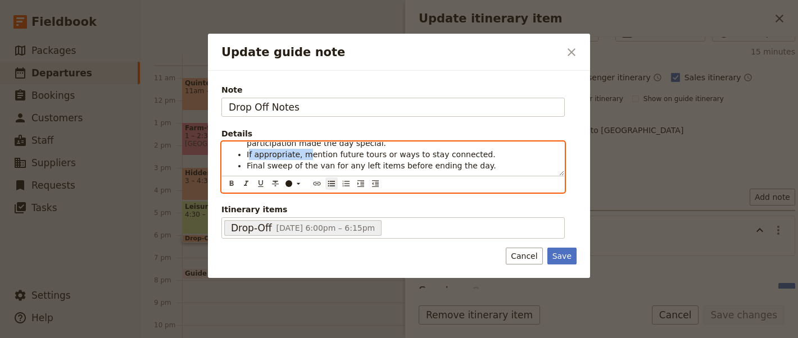
drag, startPoint x: 303, startPoint y: 155, endPoint x: 247, endPoint y: 155, distance: 56.2
click at [247, 155] on span "If appropriate, mention future tours or ways to stay connected." at bounding box center [371, 154] width 249 height 9
click at [327, 153] on span "Mention future tours or ways to stay connected." at bounding box center [341, 154] width 189 height 9
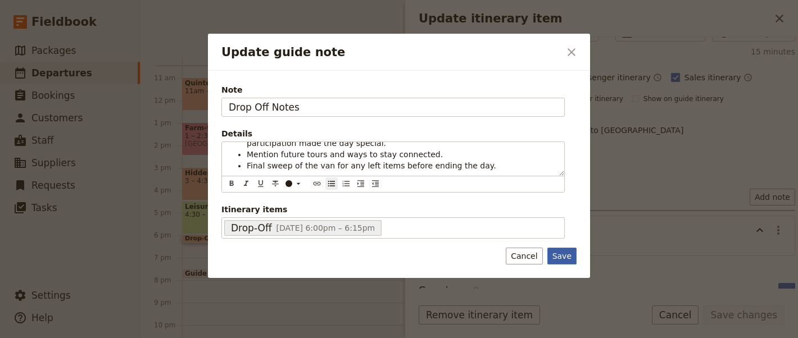
click at [560, 251] on button "Save" at bounding box center [561, 256] width 29 height 17
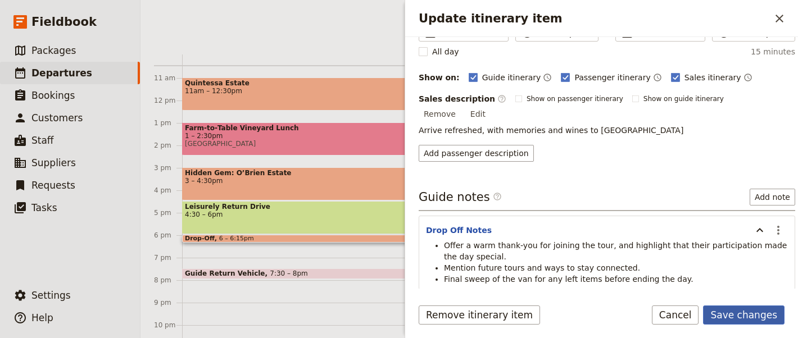
click at [750, 320] on button "Save changes" at bounding box center [743, 315] width 81 height 19
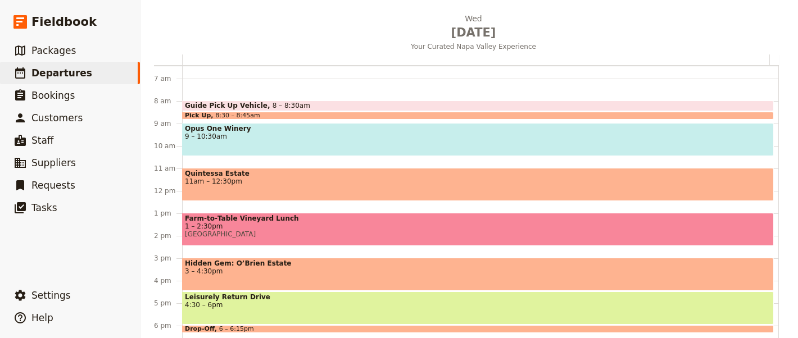
scroll to position [138, 0]
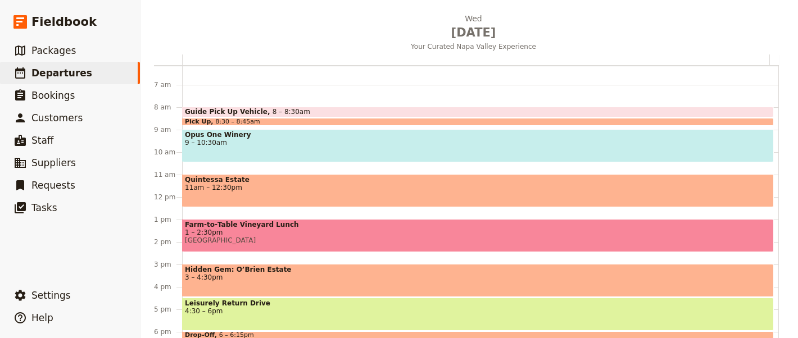
click at [406, 142] on span "9 – 10:30am" at bounding box center [478, 143] width 586 height 8
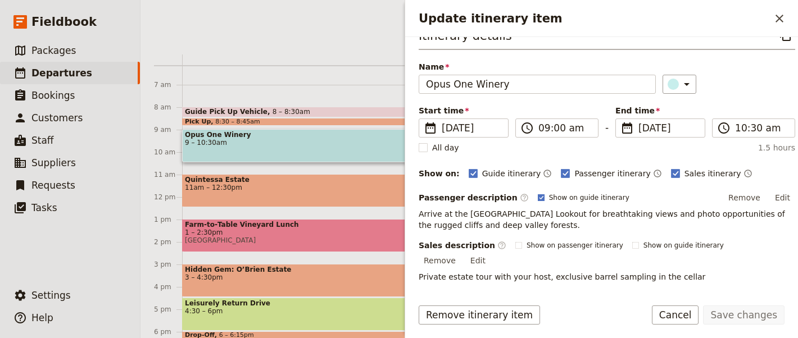
scroll to position [0, 0]
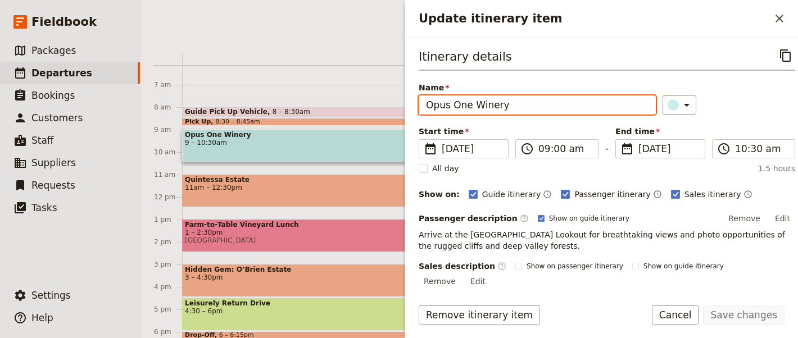
click at [503, 103] on input "Opus One Winery" at bounding box center [537, 105] width 237 height 19
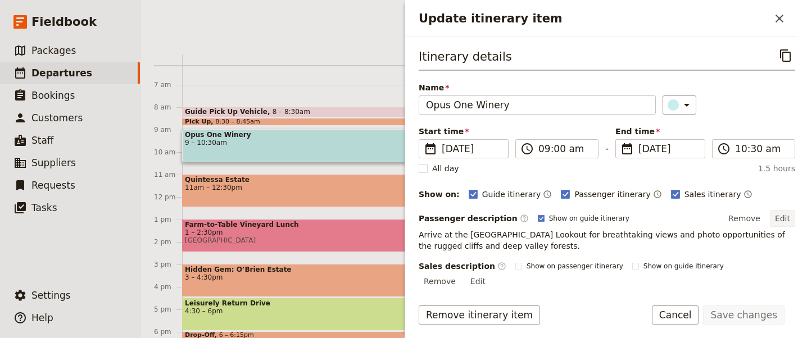
click at [770, 217] on button "Edit" at bounding box center [782, 218] width 25 height 17
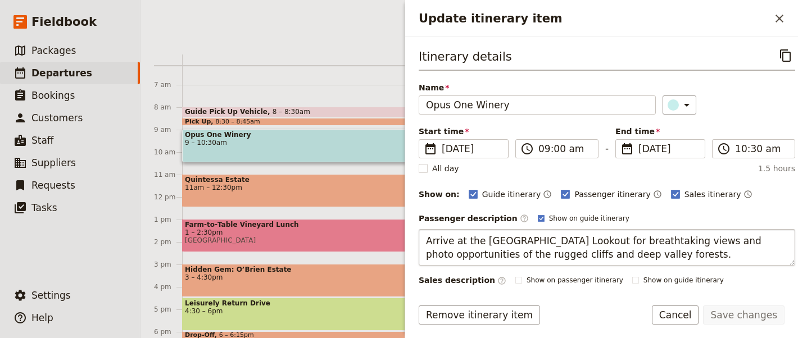
click at [588, 242] on textarea "Arrive at the [GEOGRAPHIC_DATA] Lookout for breathtaking views and photo opport…" at bounding box center [607, 247] width 376 height 37
type textarea "Our first stop [DATE] is Opus One Winery, one of [GEOGRAPHIC_DATA]’s most iconi…"
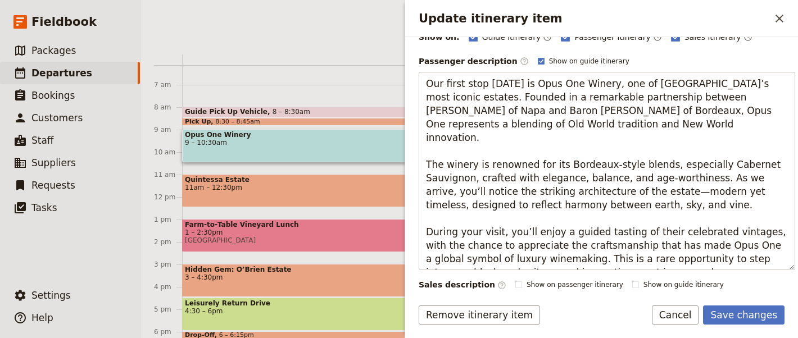
scroll to position [157, 0]
click at [743, 313] on button "Save changes" at bounding box center [743, 315] width 81 height 19
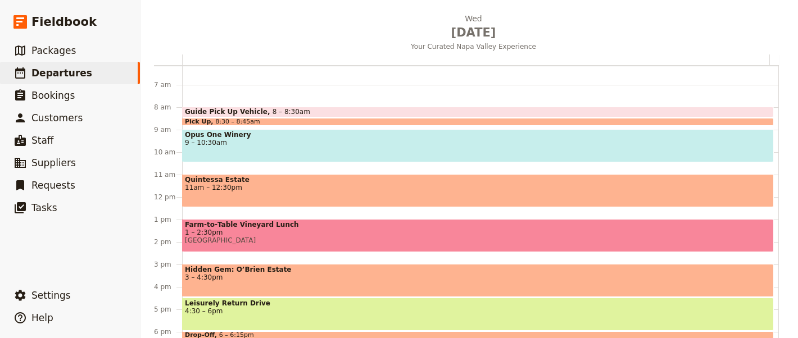
click at [388, 192] on div "Quintessa Estate 11am – 12:30pm" at bounding box center [478, 190] width 592 height 33
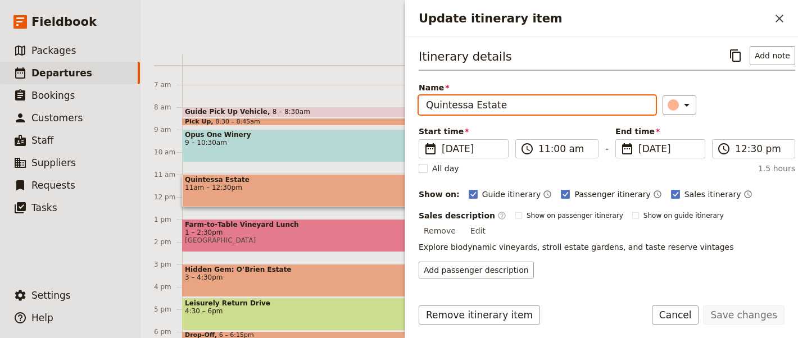
click at [538, 105] on input "Quintessa Estate" at bounding box center [537, 105] width 237 height 19
click at [317, 302] on span "Leisurely Return Drive" at bounding box center [478, 303] width 586 height 8
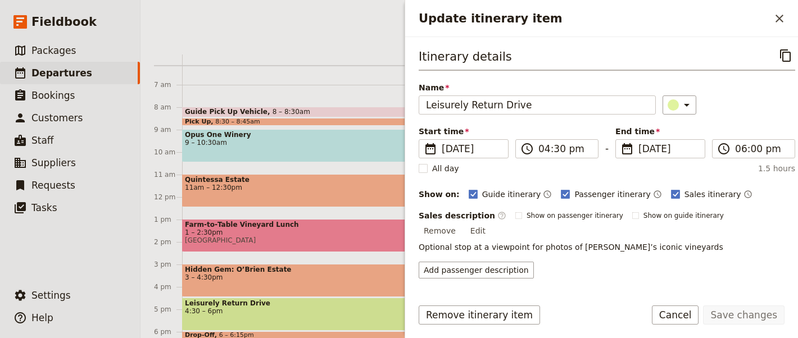
click at [324, 276] on span "3 – 4:30pm" at bounding box center [478, 278] width 586 height 8
click at [312, 221] on span "Farm‑to‑Table Vineyard Lunch" at bounding box center [478, 225] width 586 height 8
click at [312, 195] on div "Quintessa Estate 11am – 12:30pm" at bounding box center [478, 190] width 592 height 33
click at [292, 149] on div "Opus One Winery 9 – 10:30am" at bounding box center [478, 145] width 592 height 33
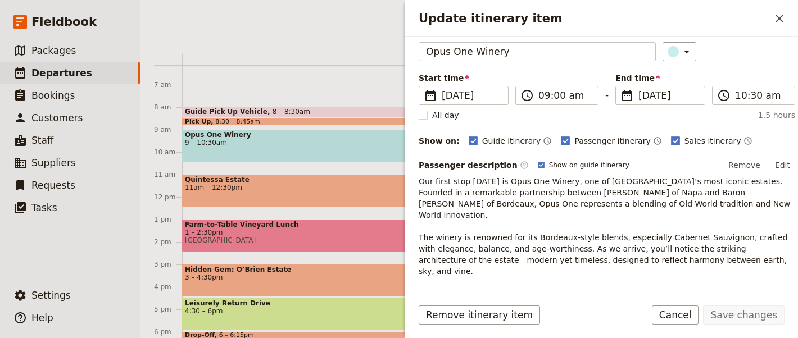
scroll to position [232, 0]
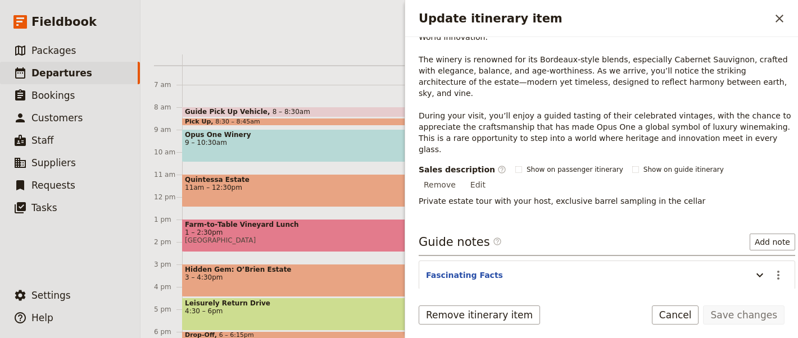
click at [571, 270] on header "Fascinating Facts" at bounding box center [586, 276] width 320 height 13
click at [725, 270] on header "Fascinating Facts" at bounding box center [586, 276] width 320 height 13
click at [754, 269] on icon "Update itinerary item" at bounding box center [759, 275] width 13 height 13
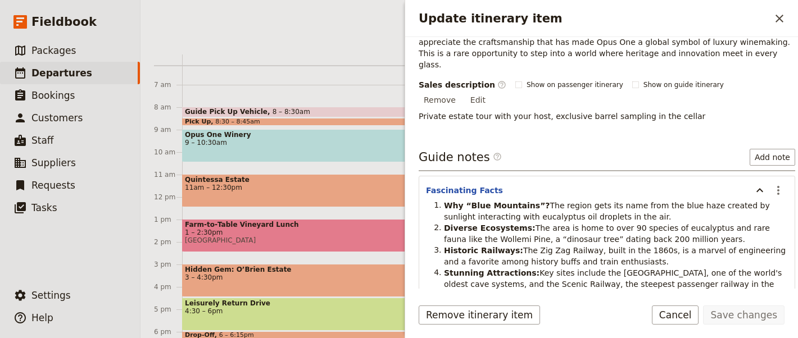
scroll to position [321, 0]
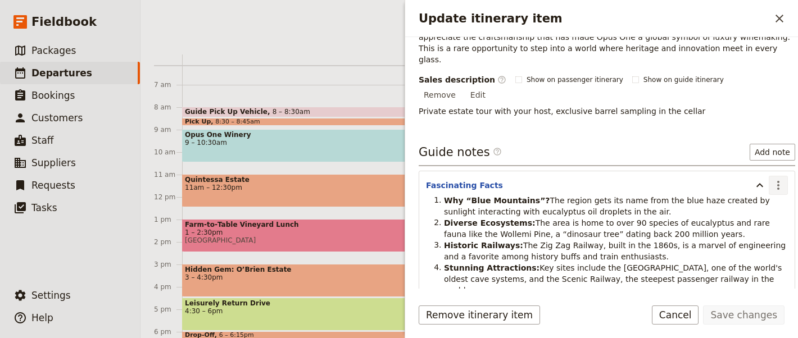
click at [777, 181] on icon "Actions" at bounding box center [778, 185] width 2 height 9
click at [768, 179] on span "Remove note" at bounding box center [744, 175] width 52 height 11
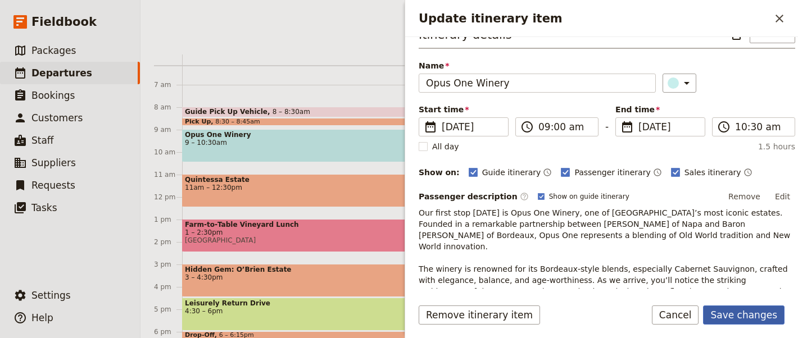
scroll to position [133, 0]
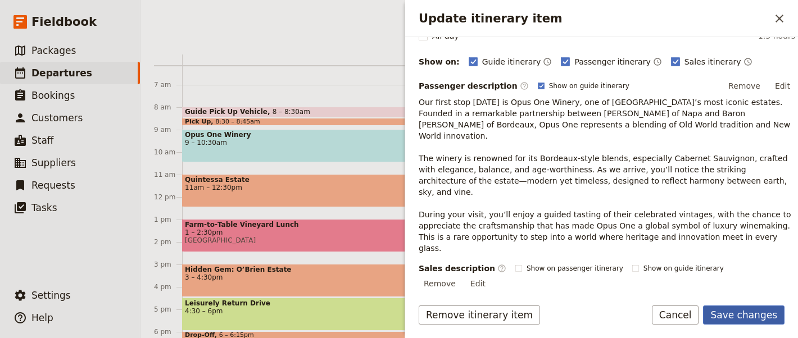
click at [759, 324] on button "Save changes" at bounding box center [743, 315] width 81 height 19
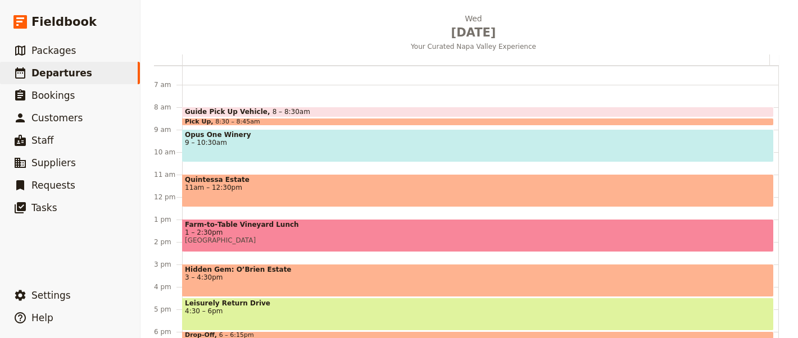
scroll to position [0, 0]
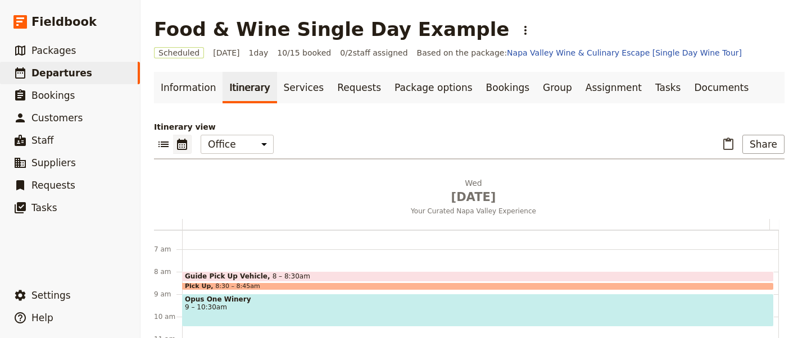
click at [375, 273] on div "Guide Pick Up Vehicle 8 – 8:30am" at bounding box center [478, 276] width 592 height 11
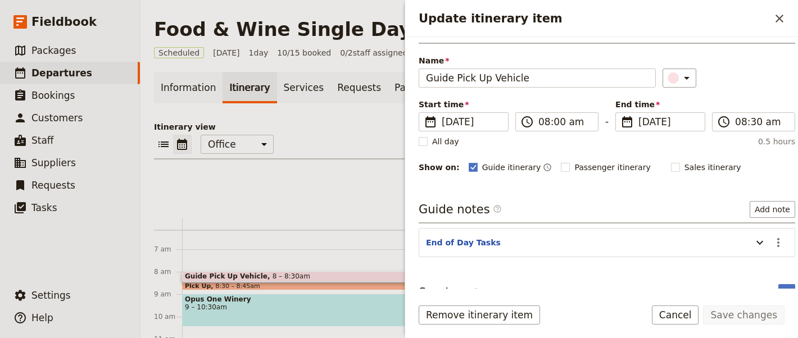
scroll to position [42, 0]
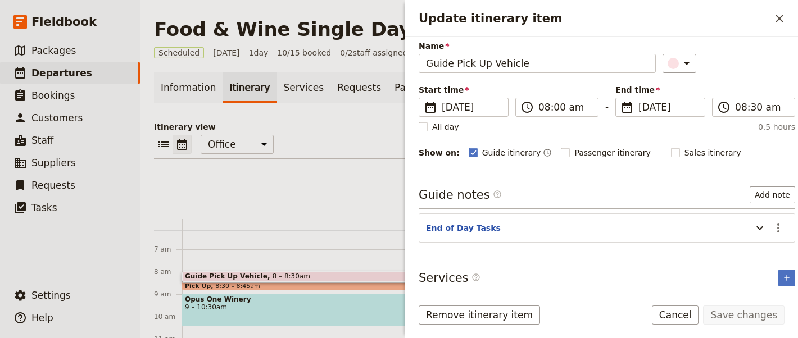
click at [631, 224] on header "End of Day Tasks" at bounding box center [586, 229] width 320 height 13
drag, startPoint x: 722, startPoint y: 230, endPoint x: 729, endPoint y: 229, distance: 7.3
click at [723, 230] on header "End of Day Tasks" at bounding box center [586, 229] width 320 height 13
click at [753, 228] on icon "Update itinerary item" at bounding box center [759, 227] width 13 height 13
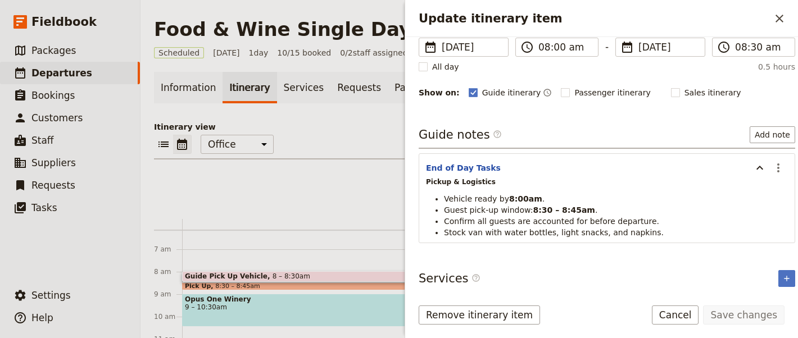
scroll to position [99, 0]
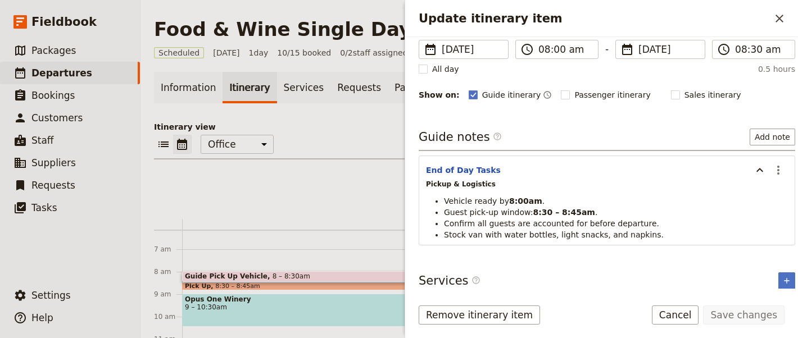
click at [780, 20] on icon "Close drawer" at bounding box center [779, 18] width 13 height 13
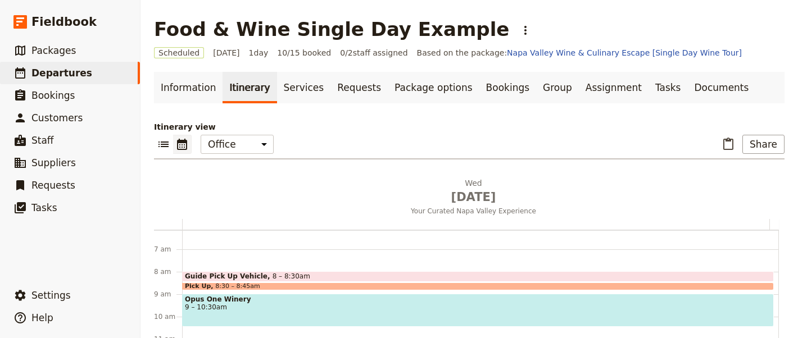
click at [355, 284] on div "Pick Up 8:30 – 8:45am" at bounding box center [478, 287] width 592 height 8
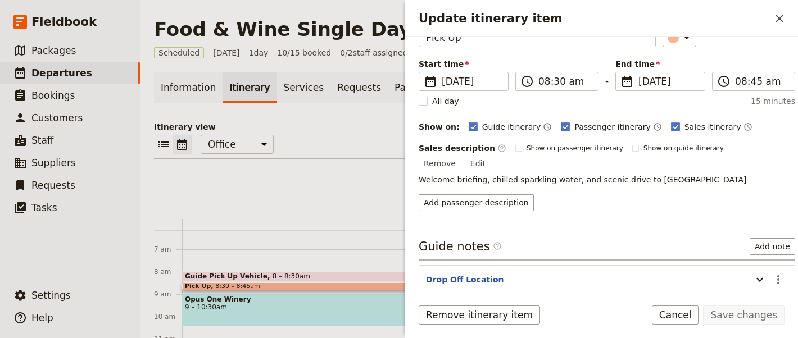
scroll to position [106, 0]
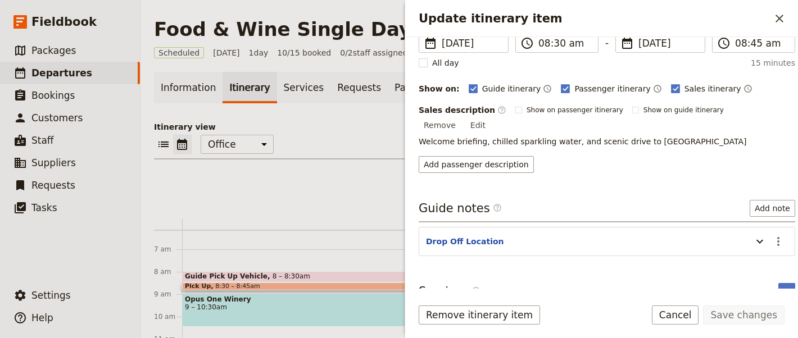
click at [620, 236] on header "Drop Off Location" at bounding box center [586, 242] width 320 height 13
click at [734, 227] on section "Drop Off Location ​" at bounding box center [607, 241] width 376 height 29
click at [753, 235] on icon "Update itinerary item" at bounding box center [759, 241] width 13 height 13
click at [775, 232] on button "​" at bounding box center [778, 241] width 19 height 19
click at [729, 251] on span "Edit note" at bounding box center [735, 249] width 35 height 11
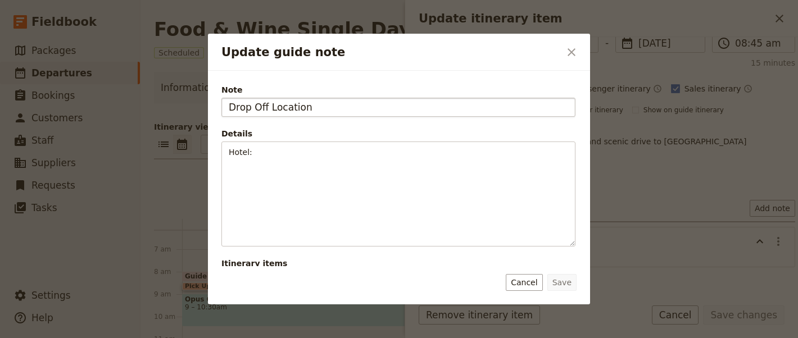
click at [245, 107] on input "Drop Off Location" at bounding box center [398, 107] width 354 height 19
click at [270, 108] on input "Pick Up Off Location" at bounding box center [398, 107] width 354 height 19
type input "Pick Up Location"
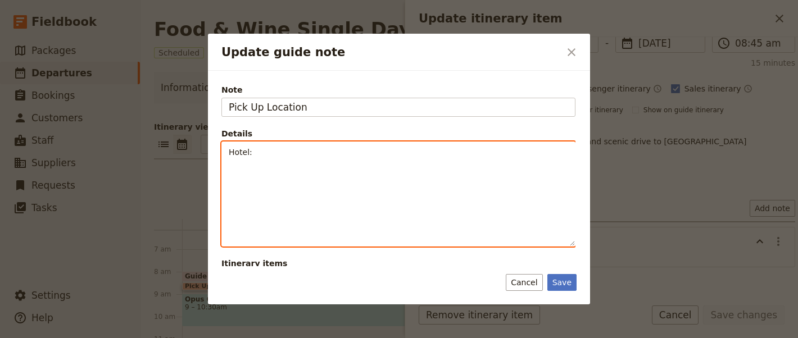
click at [312, 150] on p "Hotel:" at bounding box center [398, 152] width 339 height 11
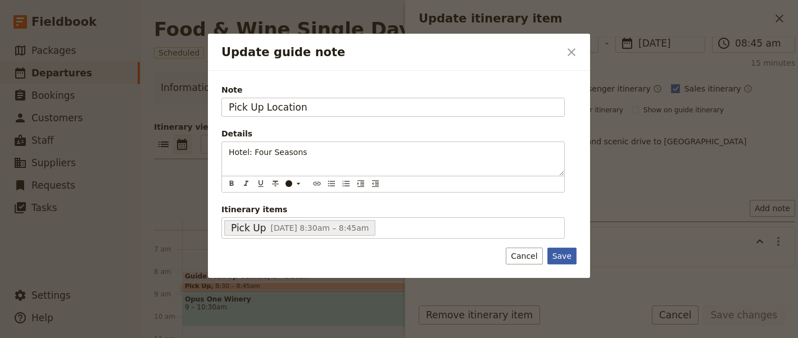
click at [565, 253] on div "Note Pick Up Location Details Hotel: Four Seasons ​ ​ ​ ​ ​ ​ ​ ​ ​ ​ Hotel: Fo…" at bounding box center [399, 174] width 382 height 207
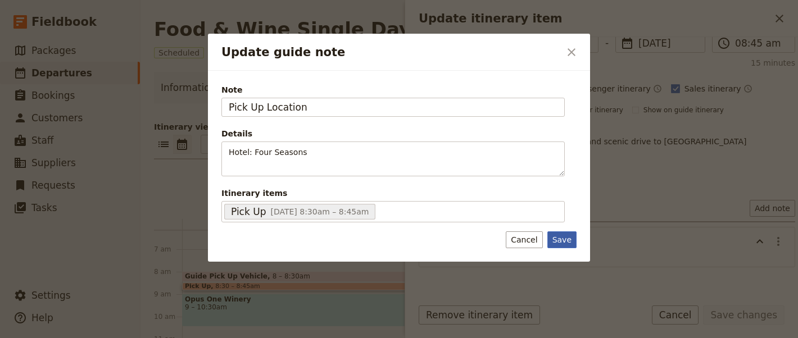
click at [568, 240] on button "Save" at bounding box center [561, 240] width 29 height 17
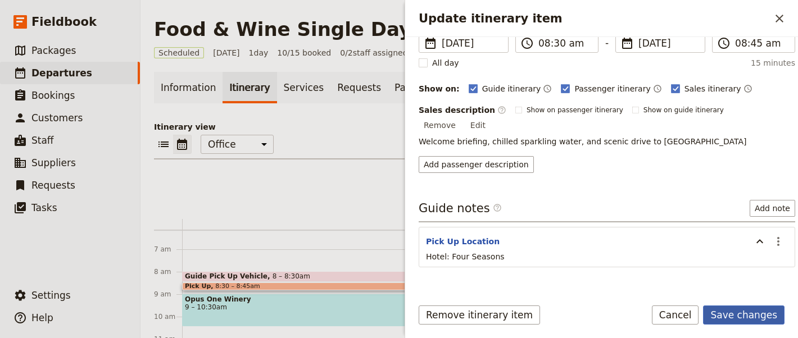
click at [739, 316] on button "Save changes" at bounding box center [743, 315] width 81 height 19
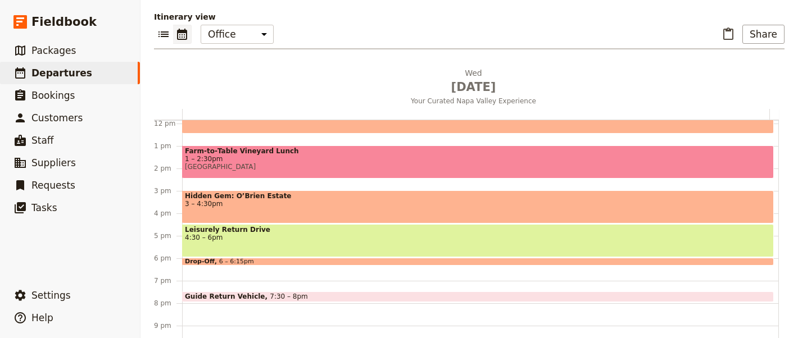
scroll to position [111, 0]
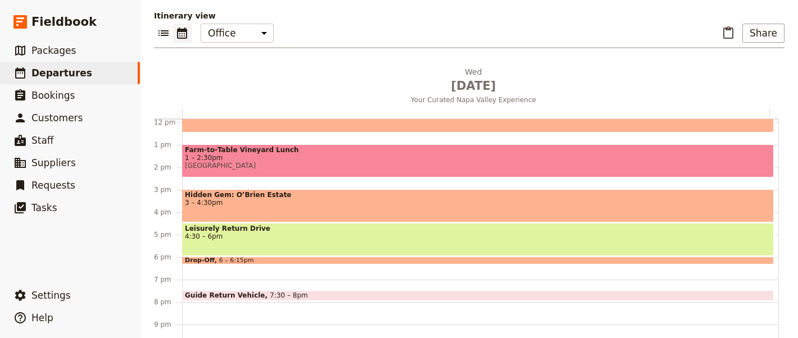
click at [458, 291] on div "Guide Return Vehicle 7:30 – 8pm" at bounding box center [478, 296] width 592 height 11
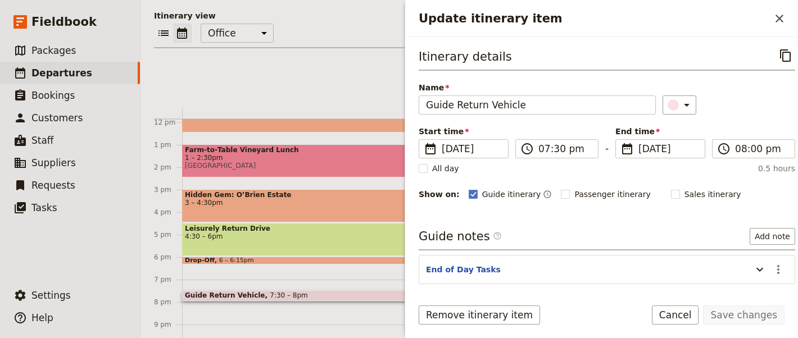
click at [596, 271] on header "End of Day Tasks" at bounding box center [586, 270] width 320 height 13
click at [753, 269] on icon "Update itinerary item" at bounding box center [759, 269] width 13 height 13
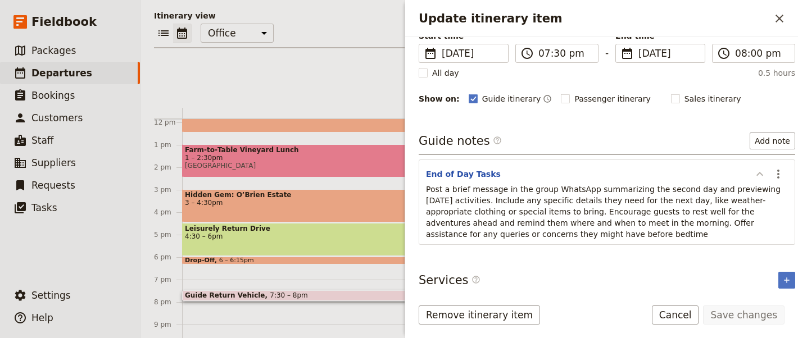
scroll to position [98, 0]
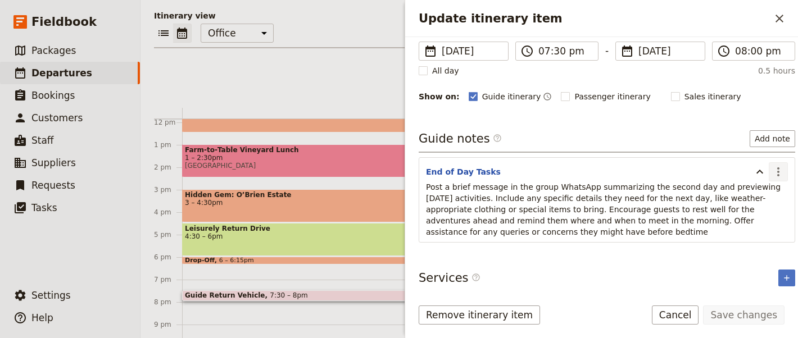
click at [772, 171] on icon "Actions" at bounding box center [778, 171] width 13 height 13
click at [764, 205] on span "Remove note" at bounding box center [744, 209] width 52 height 11
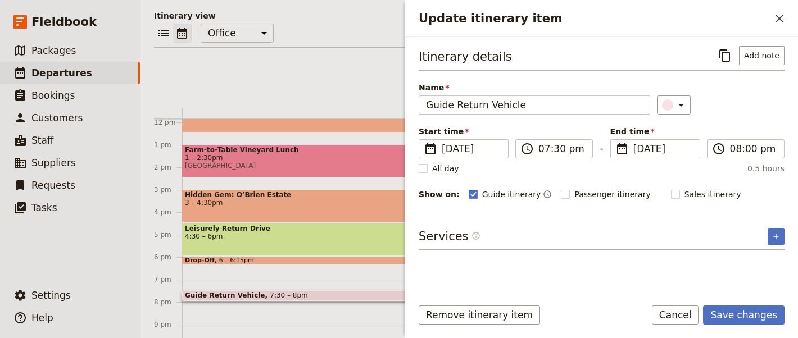
scroll to position [0, 0]
click at [768, 315] on button "Save changes" at bounding box center [743, 315] width 81 height 19
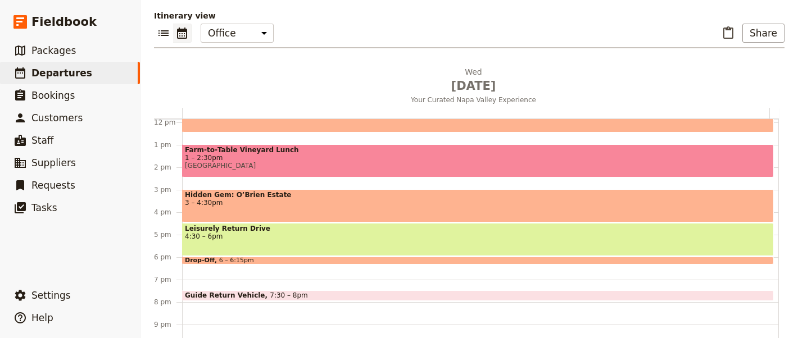
click at [384, 260] on span at bounding box center [478, 262] width 591 height 4
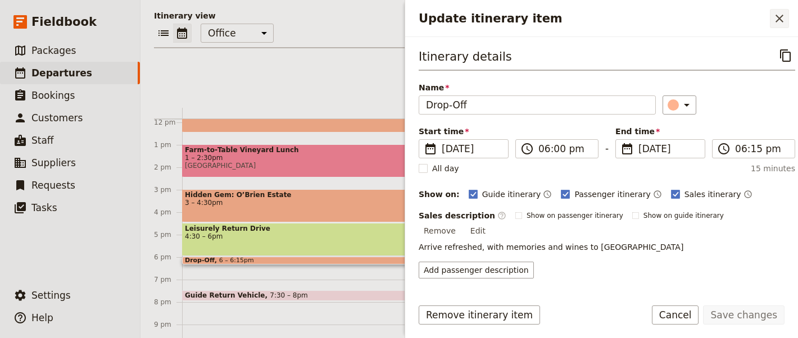
click at [774, 22] on icon "Close drawer" at bounding box center [779, 18] width 13 height 13
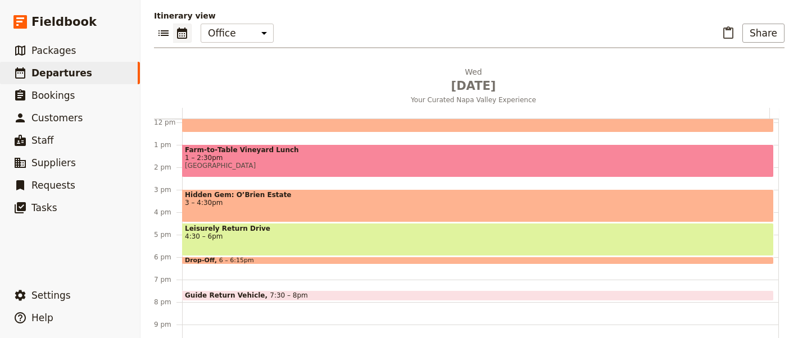
click at [558, 233] on span "4:30 – 6pm" at bounding box center [478, 237] width 586 height 8
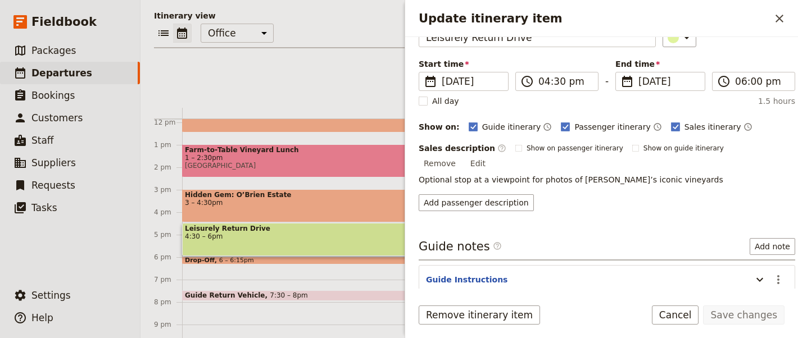
scroll to position [106, 0]
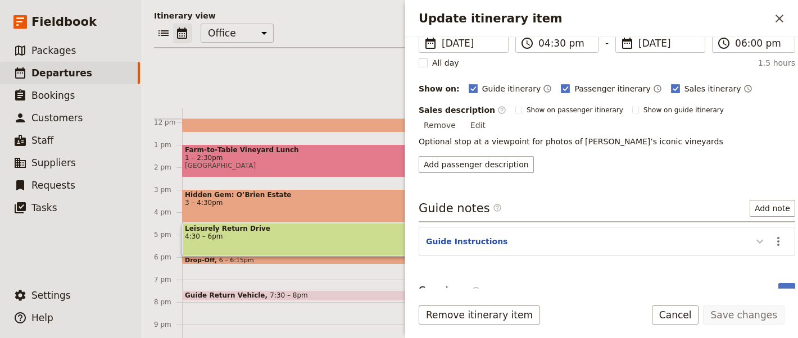
click at [753, 235] on icon "Update itinerary item" at bounding box center [759, 241] width 13 height 13
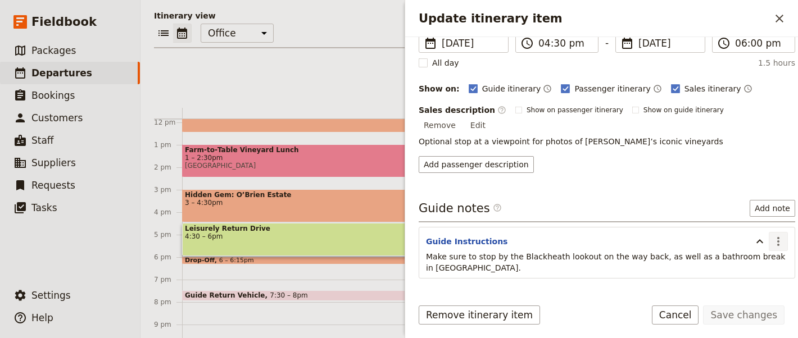
click at [772, 235] on icon "Actions" at bounding box center [778, 241] width 13 height 13
click at [765, 264] on span "Remove note" at bounding box center [744, 265] width 52 height 11
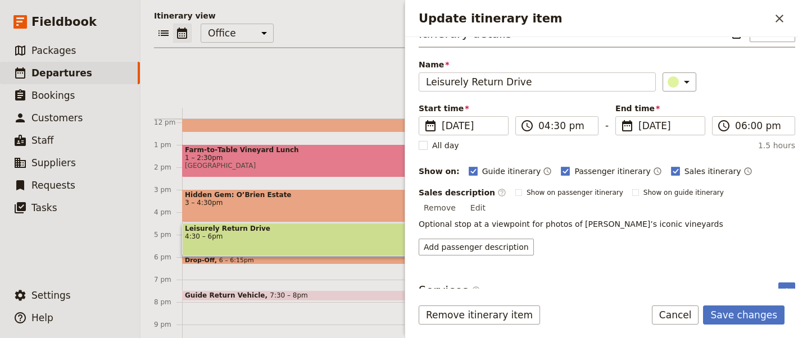
scroll to position [22, 0]
click at [757, 319] on button "Save changes" at bounding box center [743, 315] width 81 height 19
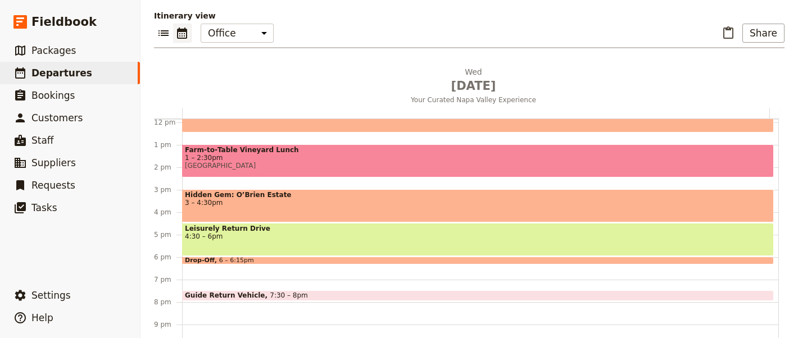
click at [402, 189] on div "Hidden Gem: O’Brien Estate 3 – 4:30pm" at bounding box center [478, 205] width 592 height 33
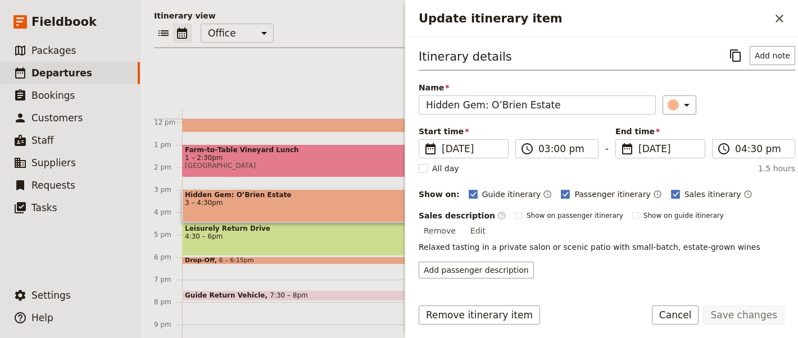
click at [320, 154] on span "1 – 2:30pm" at bounding box center [478, 158] width 586 height 8
click at [277, 229] on div "Leisurely Return Drive 4:30 – 6pm" at bounding box center [478, 239] width 592 height 33
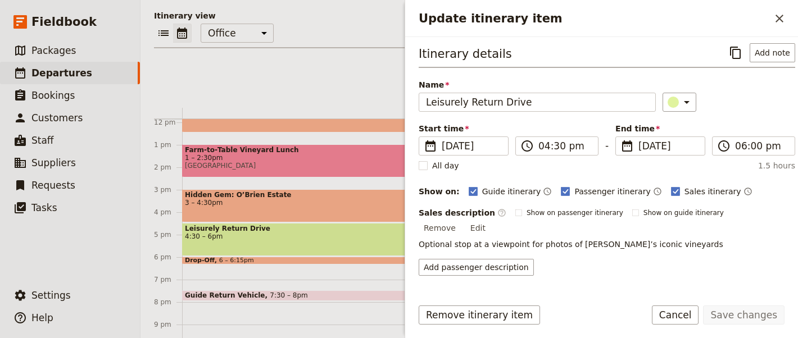
scroll to position [3, 0]
click at [772, 55] on button "Add note" at bounding box center [773, 52] width 46 height 19
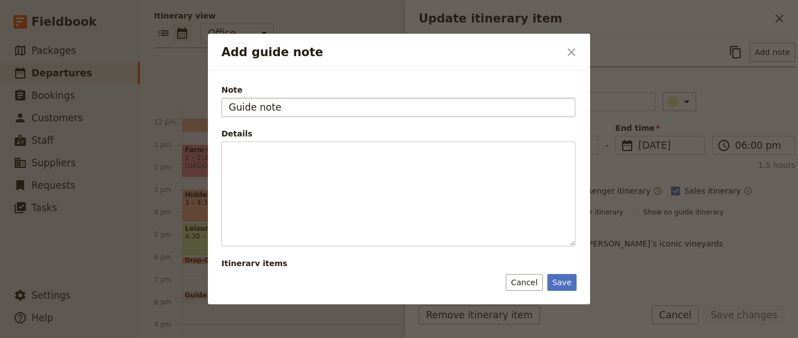
type input "Guide note"
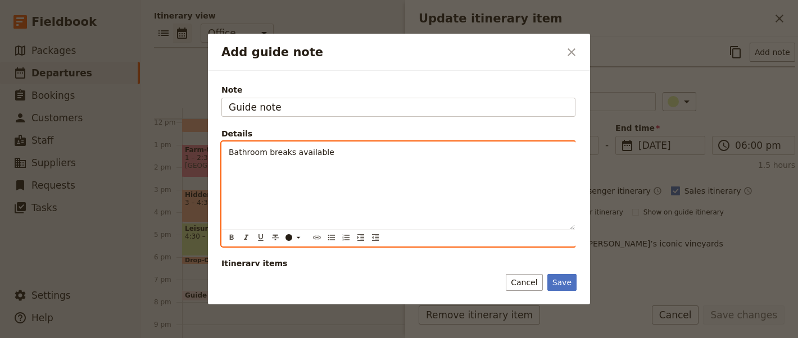
click at [226, 151] on div "Bathroom breaks available" at bounding box center [398, 186] width 353 height 88
click at [312, 156] on span "Offer bathroom breaks available" at bounding box center [293, 152] width 128 height 9
drag, startPoint x: 397, startPoint y: 151, endPoint x: 306, endPoint y: 152, distance: 91.0
click at [306, 152] on p "Offer bathroom break if needed available" at bounding box center [398, 152] width 339 height 11
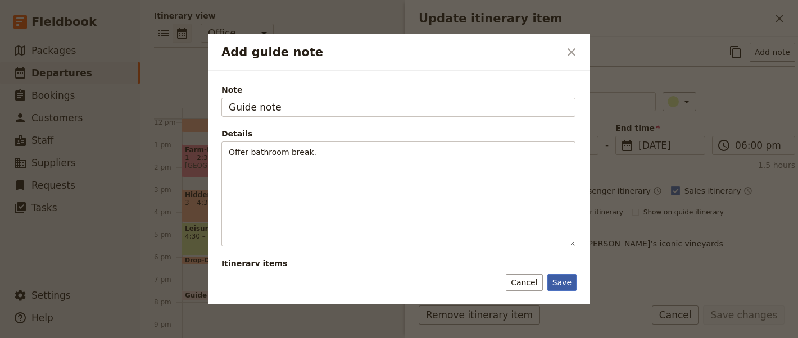
click at [571, 283] on button "Save" at bounding box center [561, 282] width 29 height 17
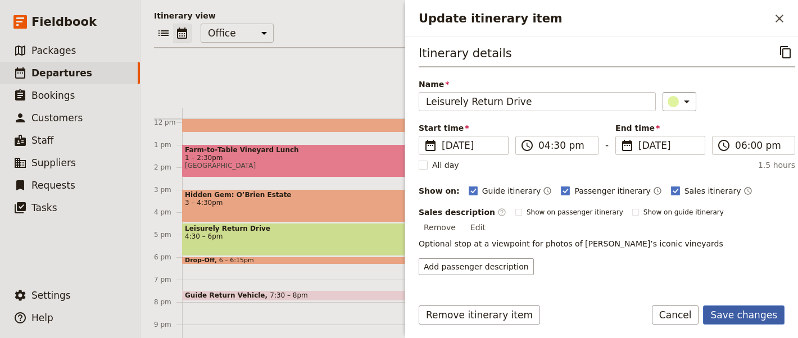
click at [752, 316] on button "Save changes" at bounding box center [743, 315] width 81 height 19
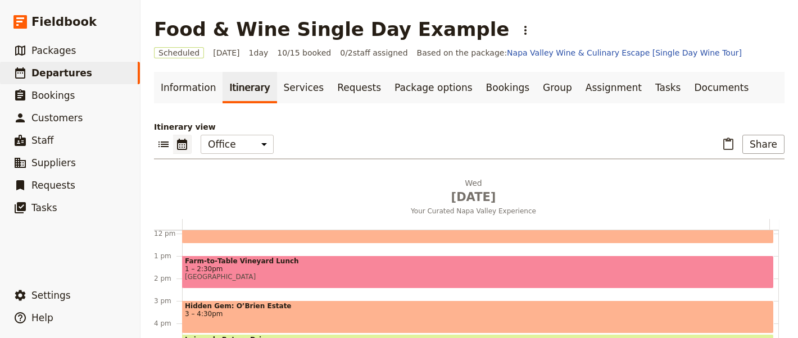
click at [381, 310] on span "3 – 4:30pm" at bounding box center [478, 314] width 586 height 8
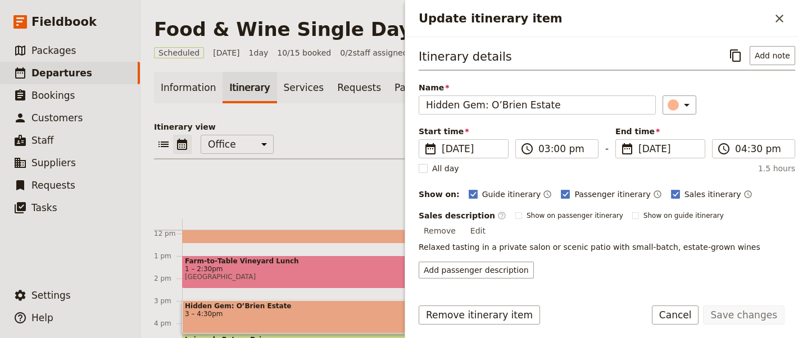
click at [324, 273] on span "[GEOGRAPHIC_DATA]" at bounding box center [478, 277] width 586 height 8
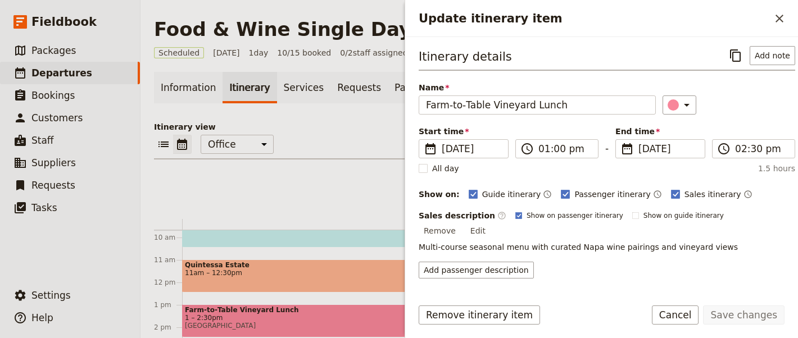
scroll to position [201, 0]
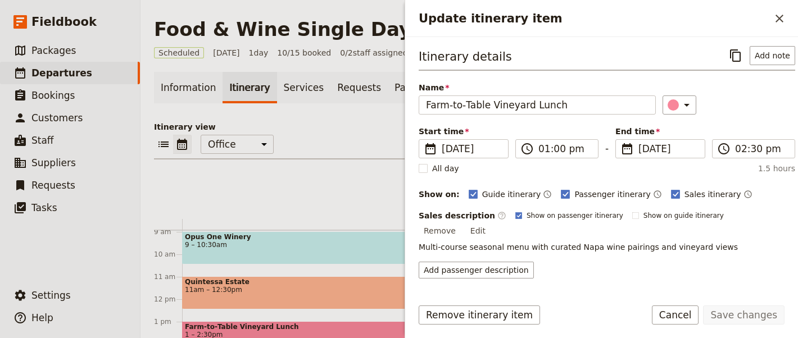
click at [324, 281] on span "Quintessa Estate" at bounding box center [478, 282] width 586 height 8
click at [329, 255] on div "Opus One Winery 9 – 10:30am" at bounding box center [478, 248] width 592 height 33
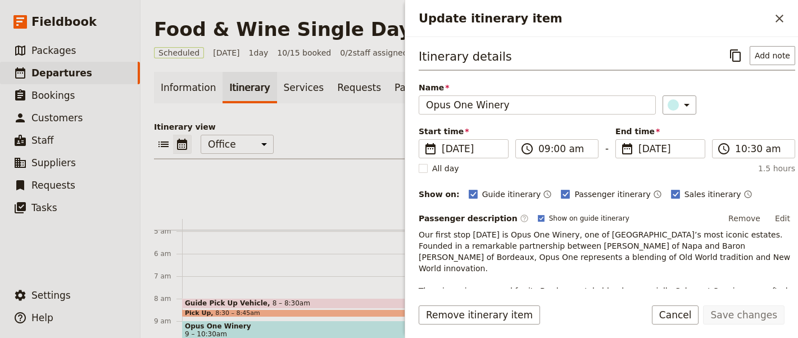
scroll to position [110, 0]
click at [332, 311] on div "Pick Up 8:30 – 8:45am" at bounding box center [478, 315] width 592 height 8
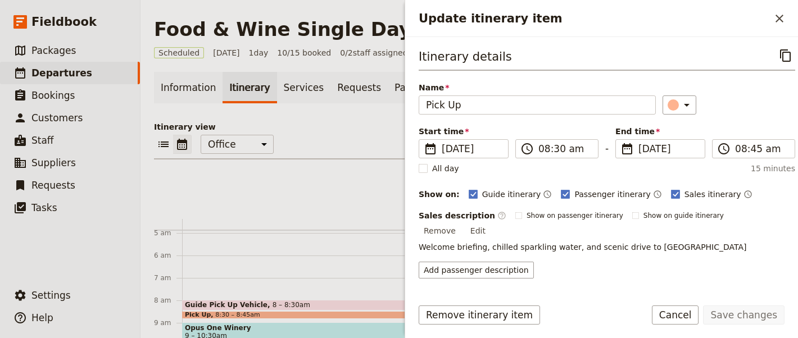
click at [338, 304] on div "Guide Pick Up Vehicle 8 – 8:30am" at bounding box center [478, 305] width 592 height 11
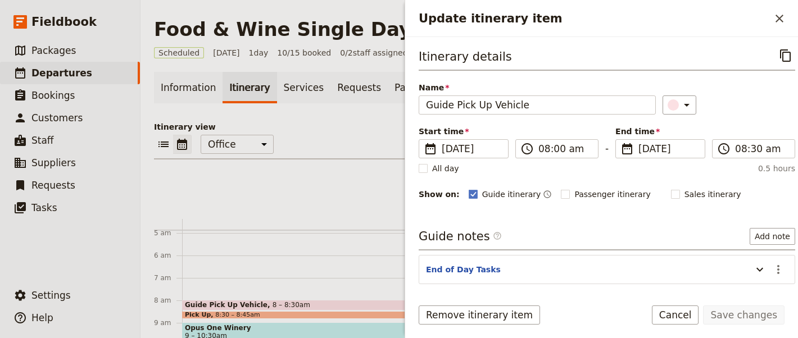
scroll to position [42, 0]
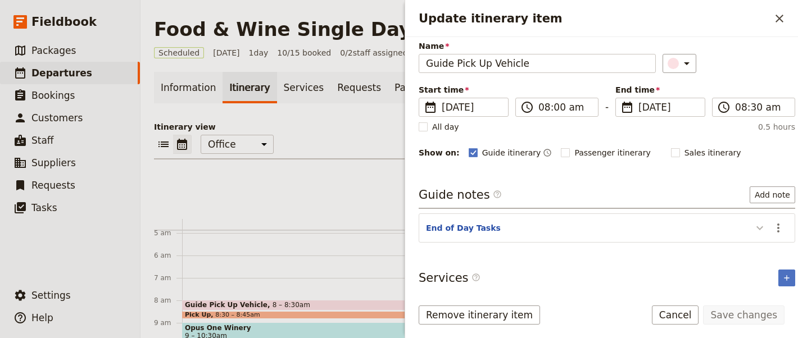
click at [753, 226] on icon "Update itinerary item" at bounding box center [759, 227] width 13 height 13
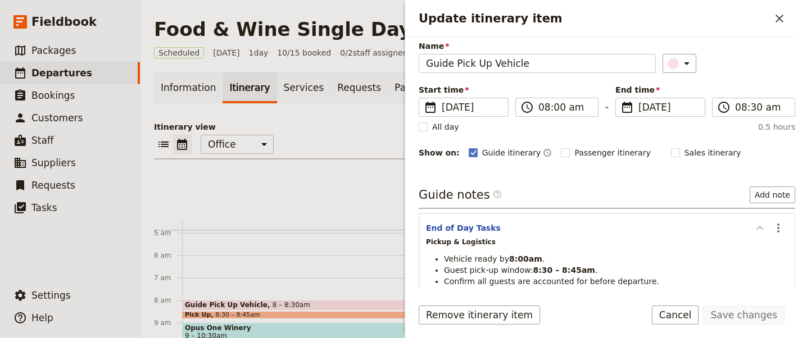
scroll to position [102, 0]
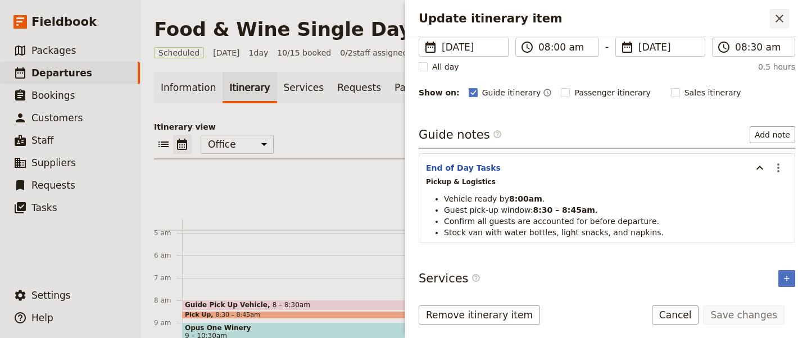
click at [785, 13] on icon "Close drawer" at bounding box center [779, 18] width 13 height 13
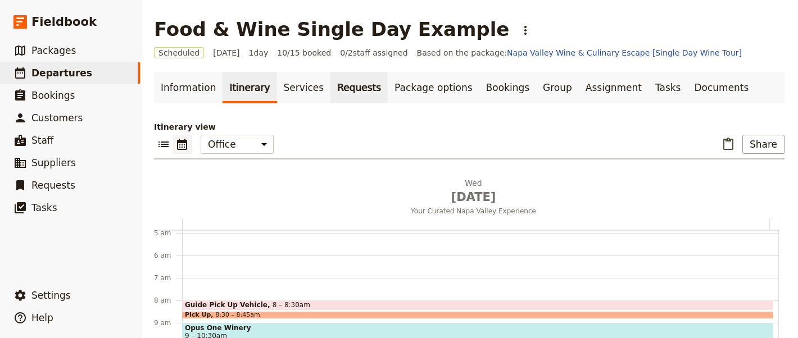
click at [330, 82] on link "Requests" at bounding box center [358, 87] width 57 height 31
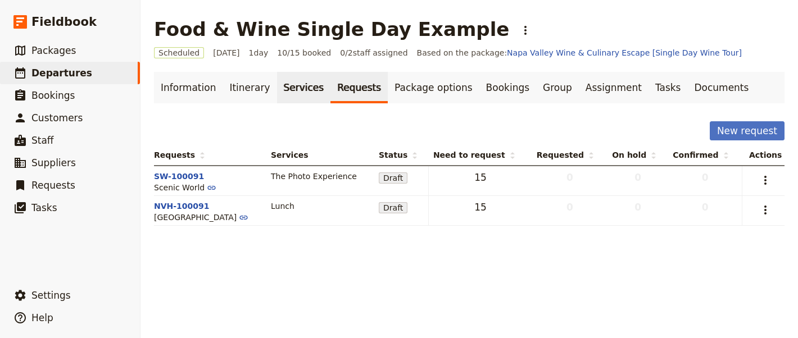
click at [287, 93] on link "Services" at bounding box center [304, 87] width 54 height 31
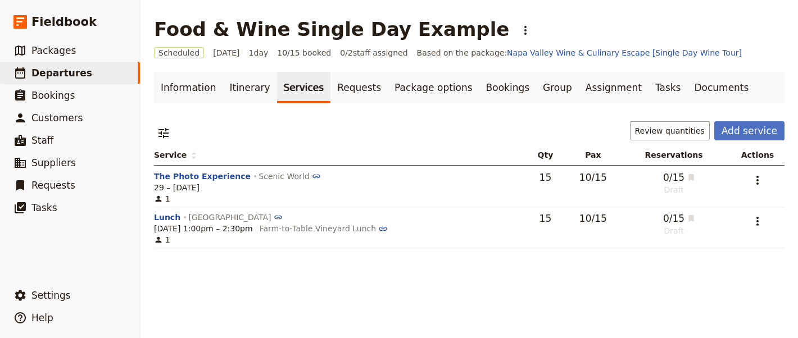
click at [199, 183] on span "29 – [DATE]" at bounding box center [177, 187] width 46 height 11
click at [205, 179] on button "The Photo Experience" at bounding box center [202, 176] width 97 height 11
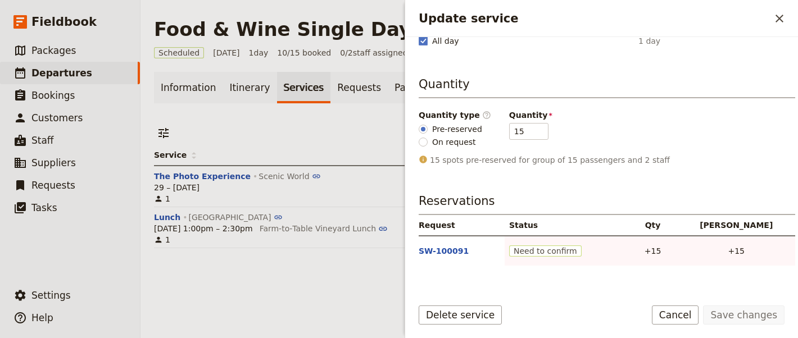
scroll to position [246, 0]
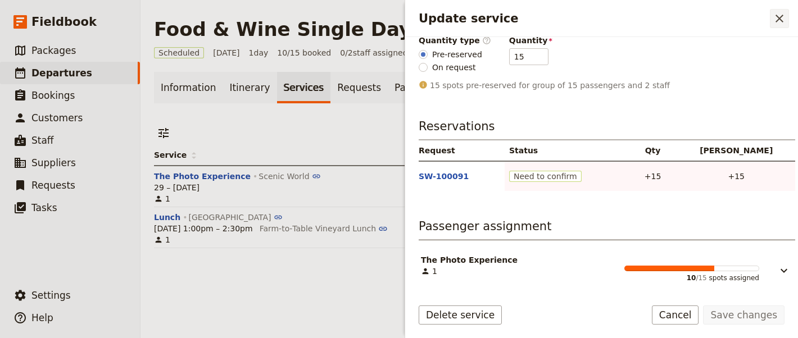
click at [774, 27] on button "​" at bounding box center [779, 18] width 19 height 19
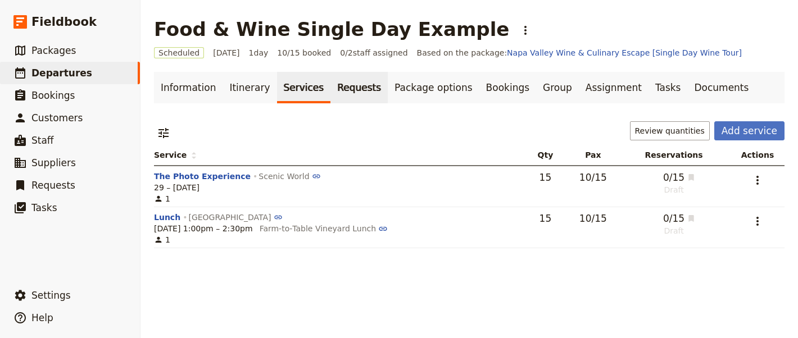
click at [341, 93] on link "Requests" at bounding box center [358, 87] width 57 height 31
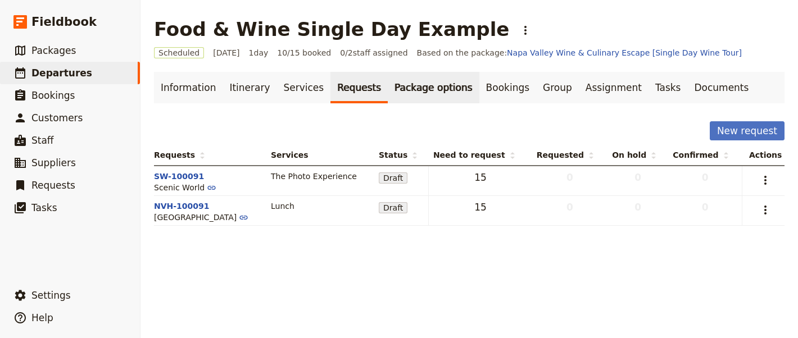
click at [407, 93] on link "Package options" at bounding box center [433, 87] width 91 height 31
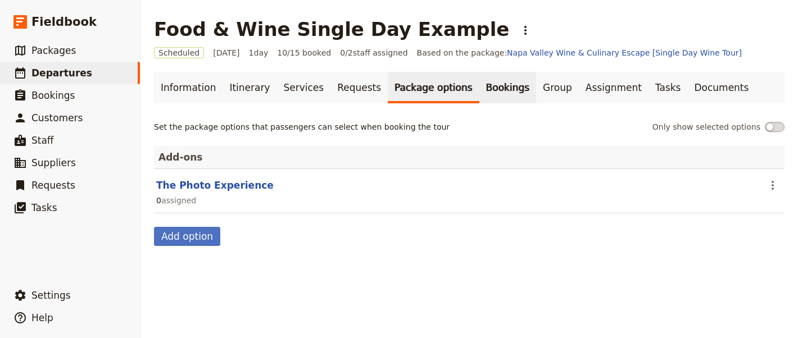
click at [479, 97] on link "Bookings" at bounding box center [507, 87] width 57 height 31
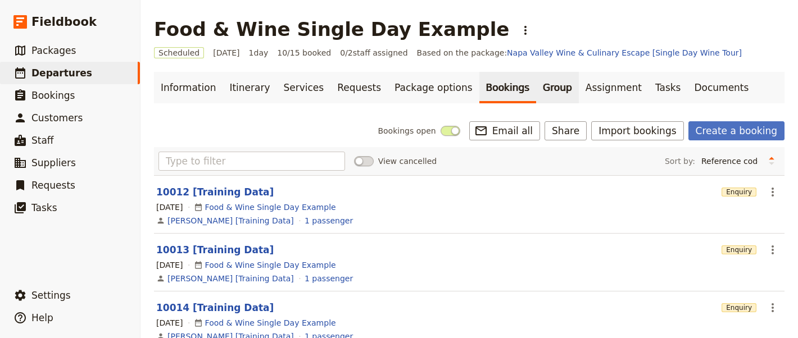
click at [536, 98] on link "Group" at bounding box center [557, 87] width 43 height 31
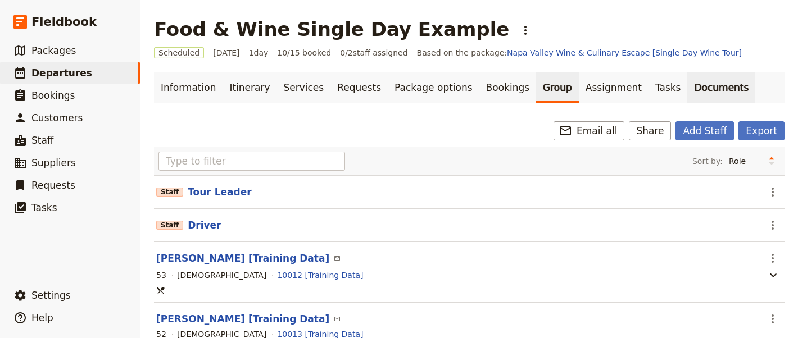
click at [687, 103] on link "Documents" at bounding box center [721, 87] width 68 height 31
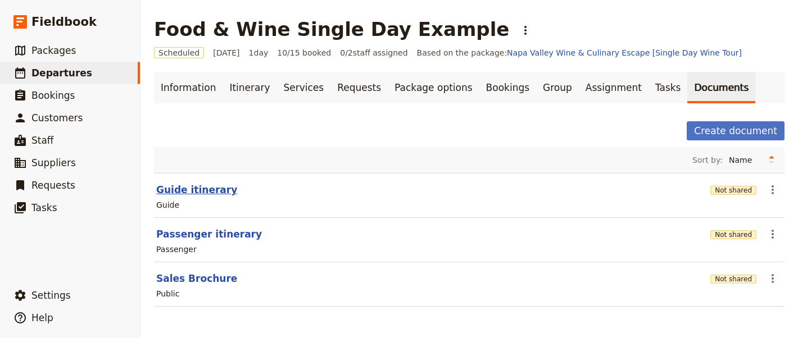
click at [205, 185] on button "Guide itinerary" at bounding box center [196, 189] width 81 height 13
select select "STAFF"
select select "RUN_SHEET"
select select "DEFAULT"
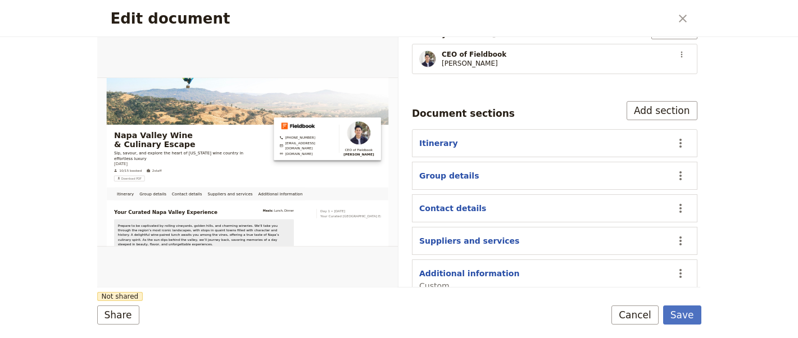
scroll to position [119, 0]
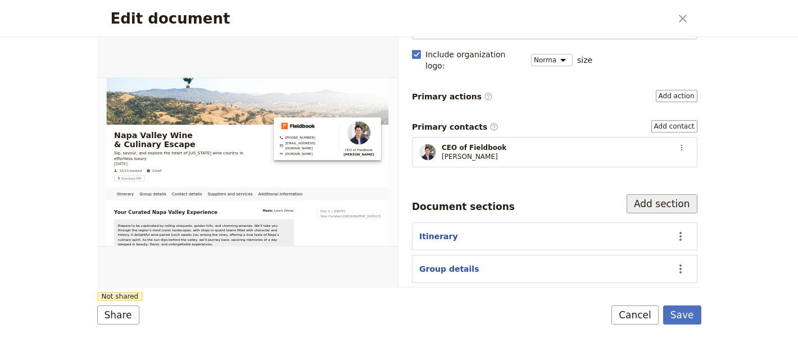
click at [631, 194] on button "Add section" at bounding box center [662, 203] width 71 height 19
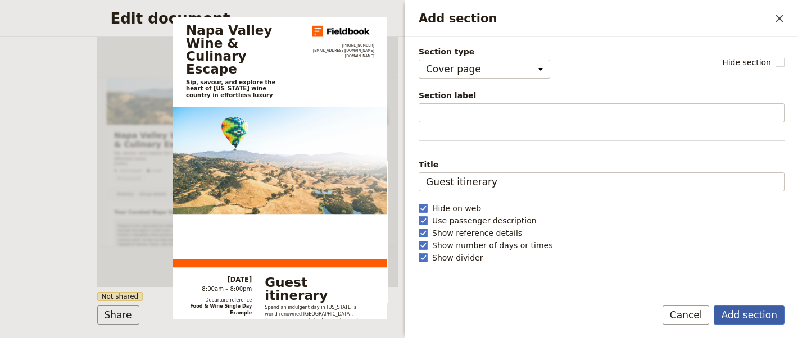
click at [757, 316] on button "Add section" at bounding box center [749, 315] width 71 height 19
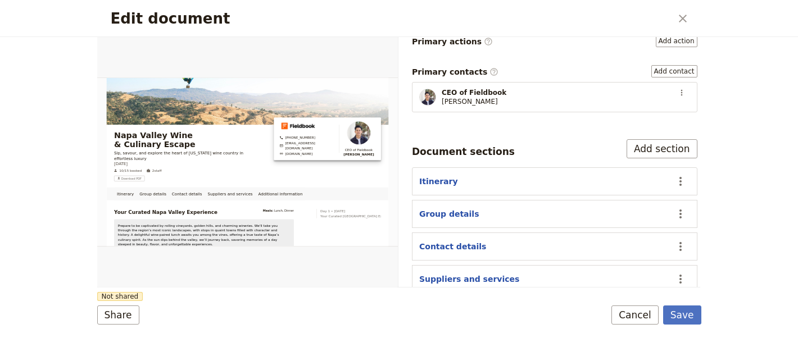
scroll to position [244, 0]
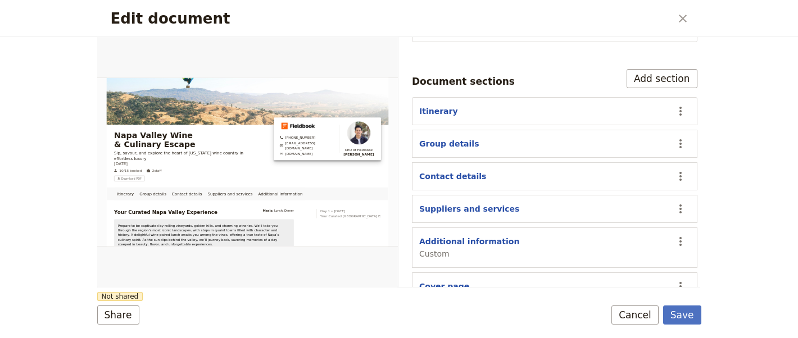
click at [450, 281] on button "Cover page" at bounding box center [444, 286] width 50 height 11
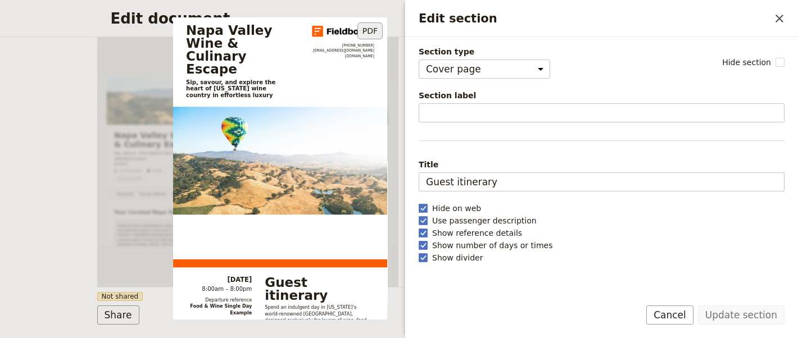
scroll to position [62, 0]
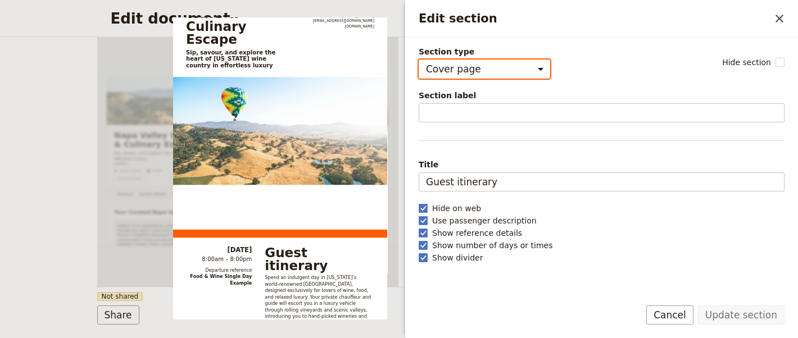
click at [488, 69] on select "Cover page Day summary Itinerary Group details Contact details Suppliers and se…" at bounding box center [484, 69] width 131 height 19
click at [419, 60] on select "Cover page Day summary Itinerary Group details Contact details Suppliers and se…" at bounding box center [484, 69] width 131 height 19
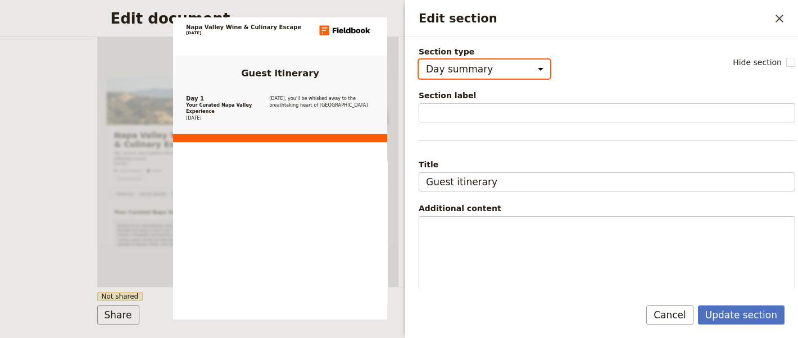
click at [491, 70] on select "Cover page Day summary Itinerary Group details Contact details Suppliers and se…" at bounding box center [484, 69] width 131 height 19
select select "COVER_PAGE"
click at [419, 60] on select "Cover page Day summary Itinerary Group details Contact details Suppliers and se…" at bounding box center [484, 69] width 131 height 19
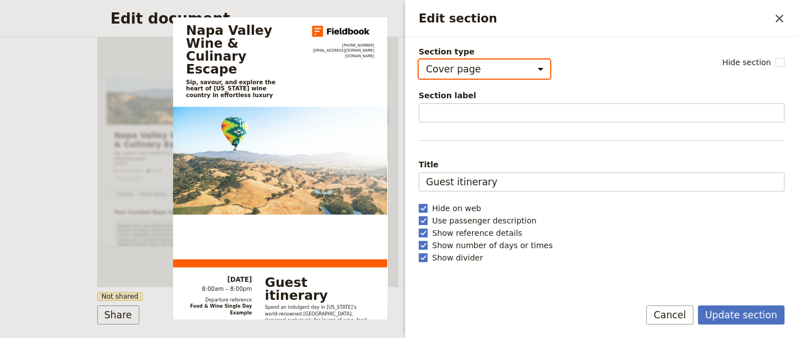
scroll to position [62, 0]
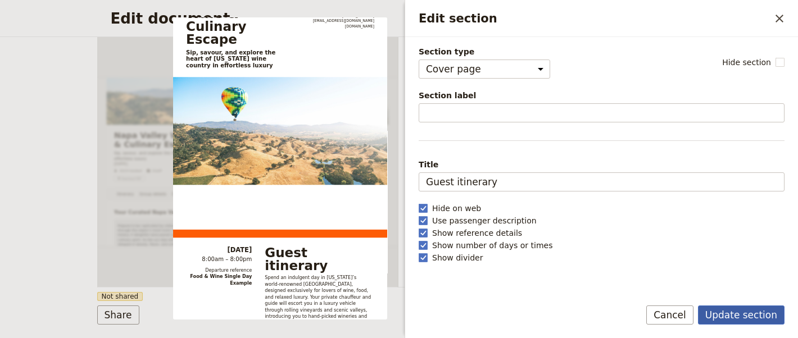
click at [737, 317] on button "Update section" at bounding box center [741, 315] width 87 height 19
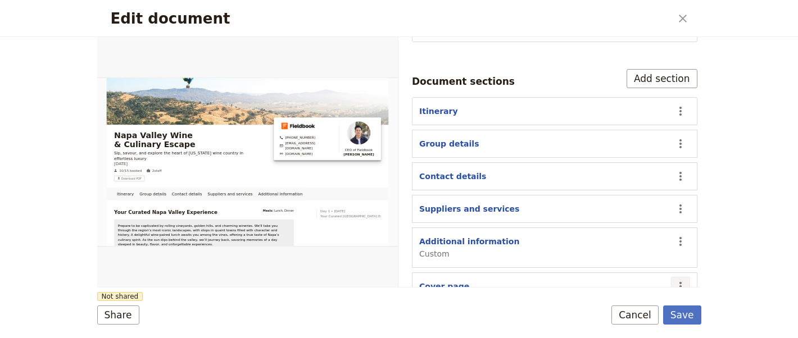
click at [674, 280] on icon "Actions" at bounding box center [680, 286] width 13 height 13
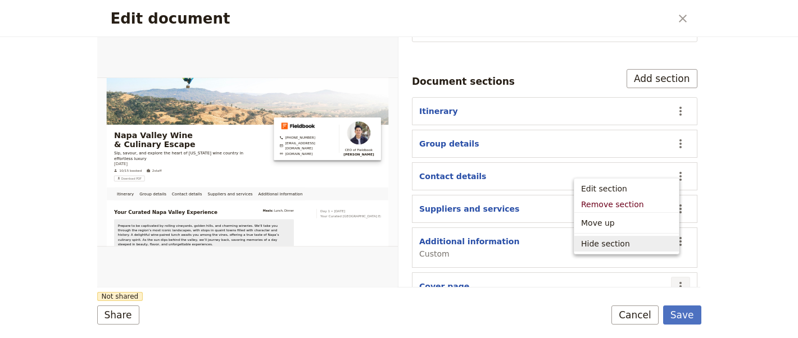
click at [503, 281] on div "Cover page" at bounding box center [542, 286] width 247 height 11
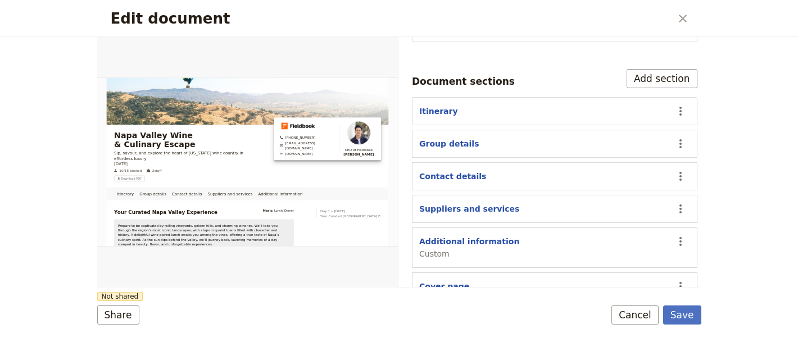
click at [443, 281] on button "Cover page" at bounding box center [444, 286] width 50 height 11
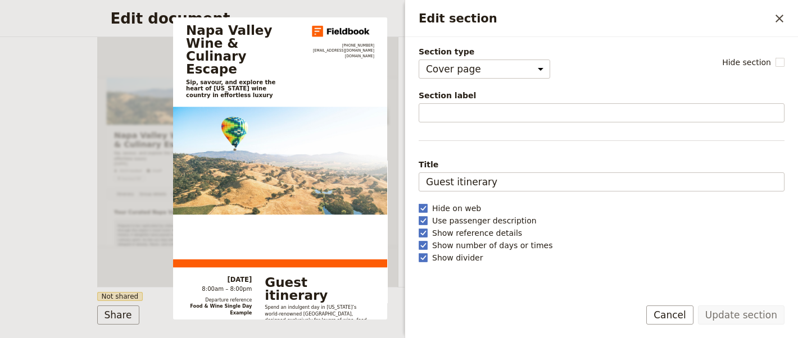
click at [566, 123] on div "Section type Cover page Day summary Itinerary Group details Contact details Sup…" at bounding box center [602, 167] width 366 height 242
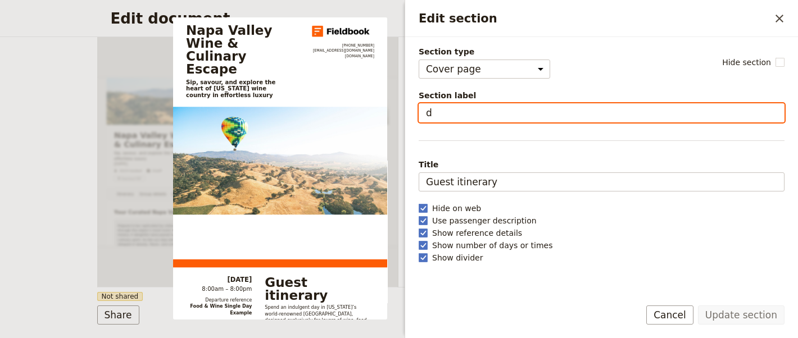
click at [569, 120] on input "d" at bounding box center [602, 112] width 366 height 19
type input "dsd"
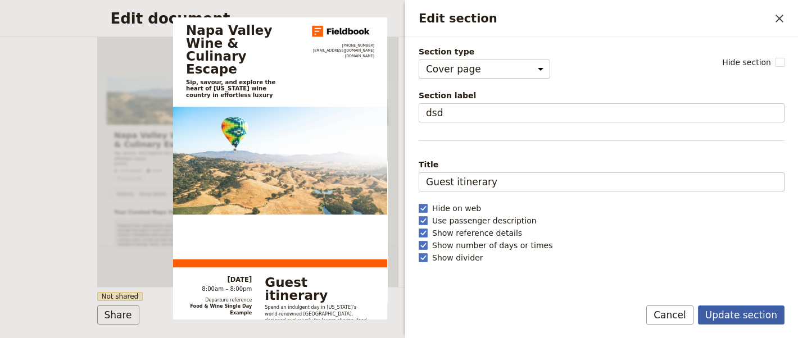
click at [729, 316] on button "Update section" at bounding box center [741, 315] width 87 height 19
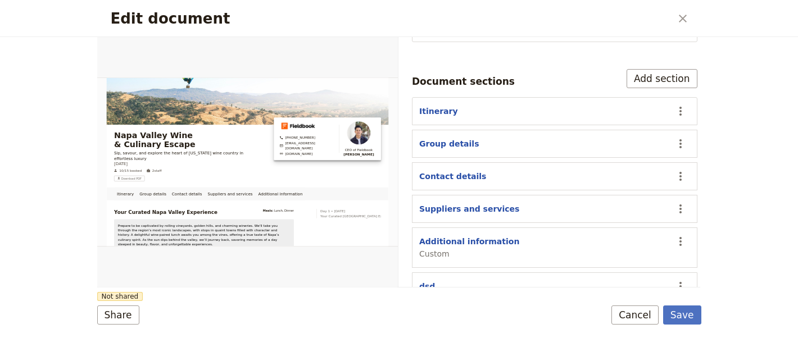
click at [432, 281] on button "dsd" at bounding box center [427, 286] width 16 height 11
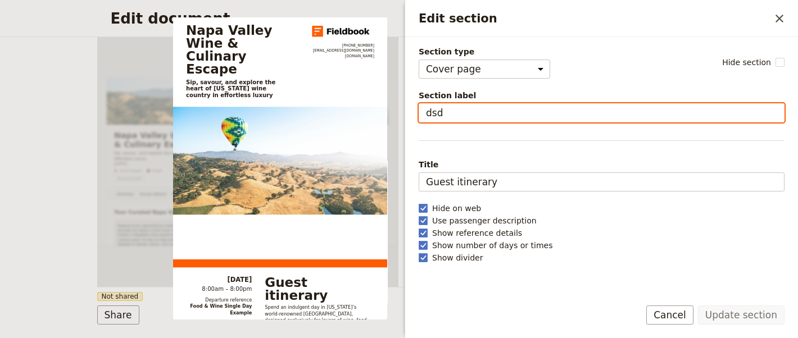
click at [456, 112] on input "dsd" at bounding box center [602, 112] width 366 height 19
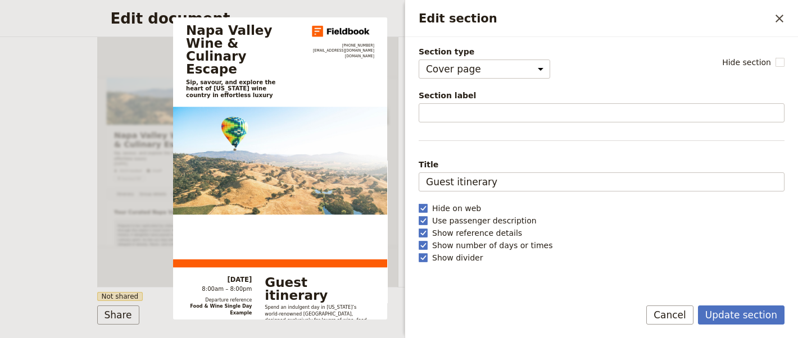
click at [587, 212] on div "Section type Cover page Day summary Itinerary Group details Contact details Sup…" at bounding box center [602, 167] width 366 height 242
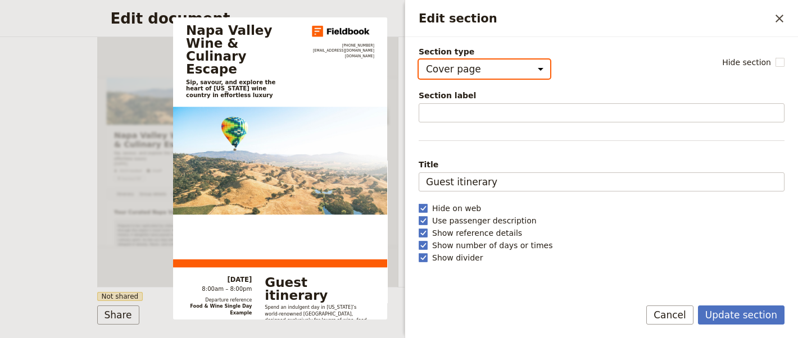
click at [489, 64] on select "Cover page Day summary Itinerary Group details Contact details Suppliers and se…" at bounding box center [484, 69] width 131 height 19
select select "CUSTOM"
click at [419, 60] on select "Cover page Day summary Itinerary Group details Contact details Suppliers and se…" at bounding box center [484, 69] width 131 height 19
select select "default"
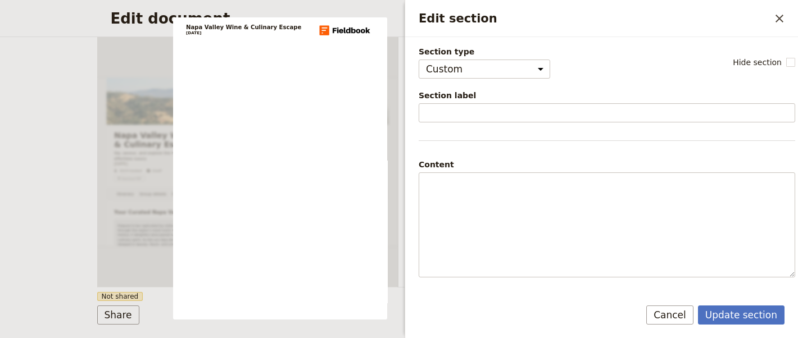
click at [474, 78] on div "Section type Cover page Day summary Itinerary Group details Contact details Sup…" at bounding box center [607, 167] width 376 height 242
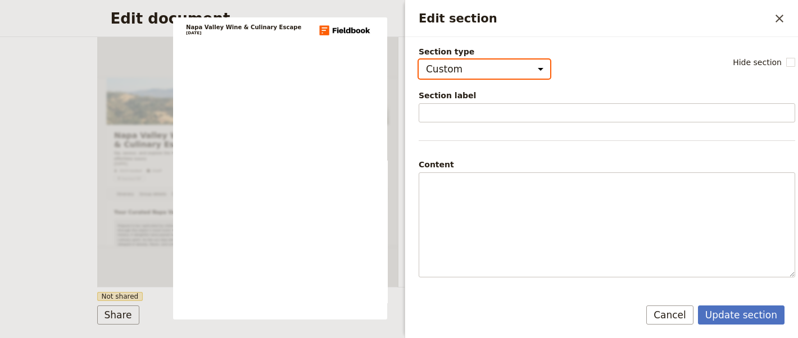
click at [477, 70] on select "Cover page Day summary Itinerary Group details Contact details Suppliers and se…" at bounding box center [484, 69] width 131 height 19
select select "DAY_SUMMARY"
click at [419, 60] on select "Cover page Day summary Itinerary Group details Contact details Suppliers and se…" at bounding box center [484, 69] width 131 height 19
select select "default"
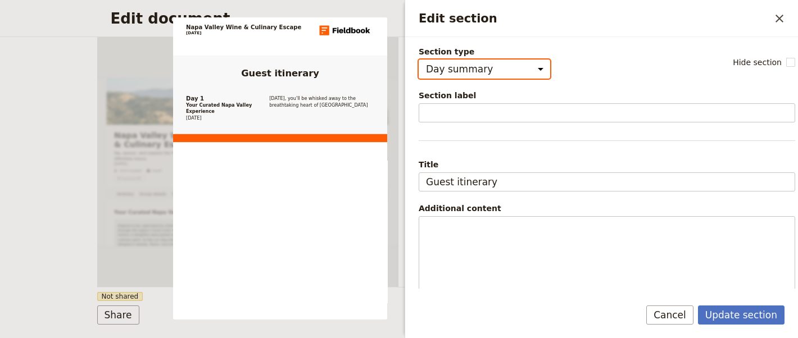
click at [487, 64] on select "Cover page Day summary Itinerary Group details Contact details Suppliers and se…" at bounding box center [484, 69] width 131 height 19
select select "COVER_PAGE"
click at [419, 60] on select "Cover page Day summary Itinerary Group details Contact details Suppliers and se…" at bounding box center [484, 69] width 131 height 19
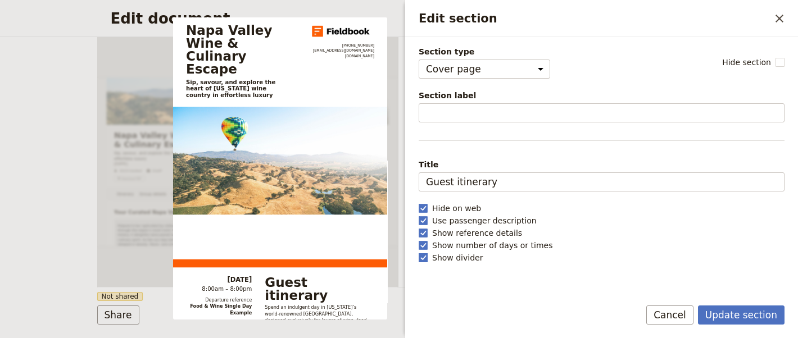
click at [428, 253] on label "Show divider" at bounding box center [602, 257] width 366 height 11
click at [419, 252] on input "Show divider" at bounding box center [418, 252] width 1 height 1
checkbox input "false"
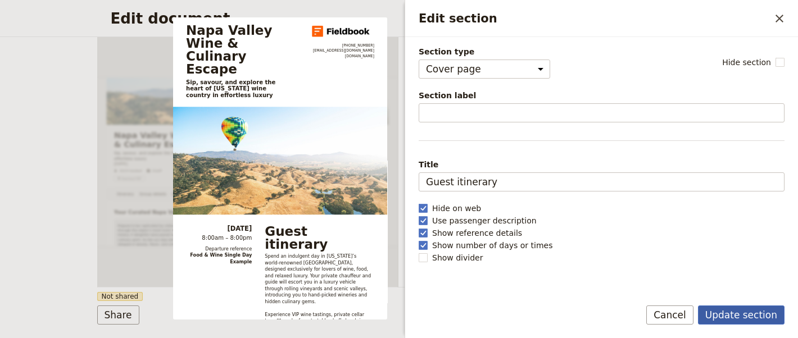
click at [751, 315] on button "Update section" at bounding box center [741, 315] width 87 height 19
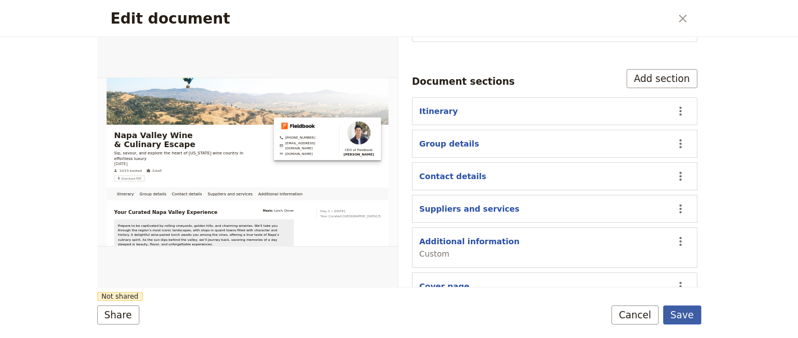
click at [696, 315] on button "Save" at bounding box center [682, 315] width 38 height 19
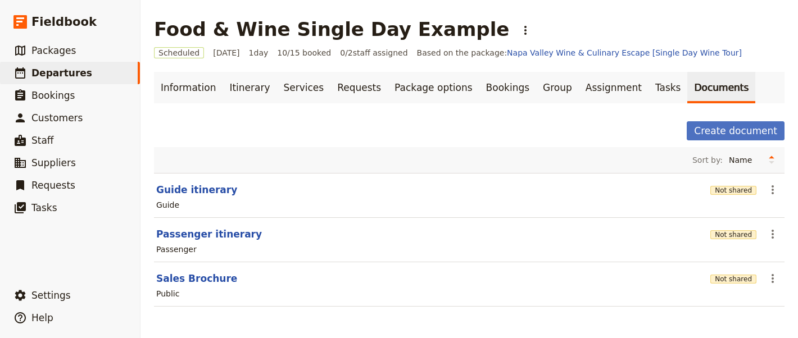
click at [194, 181] on section "Guide itinerary Not shared ​ Guide" at bounding box center [469, 195] width 630 height 45
click at [198, 88] on link "Information" at bounding box center [188, 87] width 69 height 31
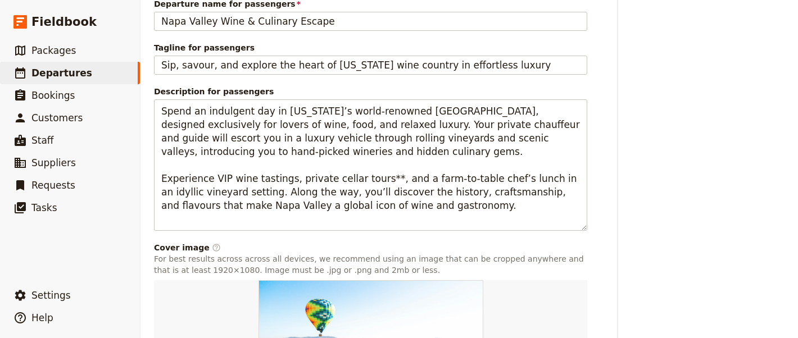
scroll to position [494, 0]
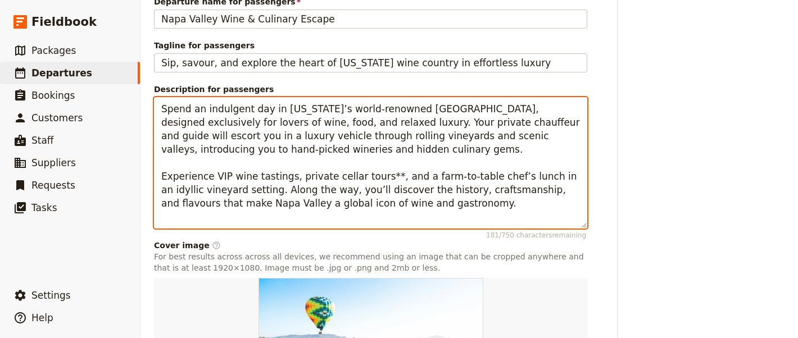
click at [399, 218] on textarea "Spend an indulgent day in [US_STATE]’s world‑renowned [GEOGRAPHIC_DATA], design…" at bounding box center [370, 162] width 433 height 131
drag, startPoint x: 442, startPoint y: 208, endPoint x: 144, endPoint y: 98, distance: 317.7
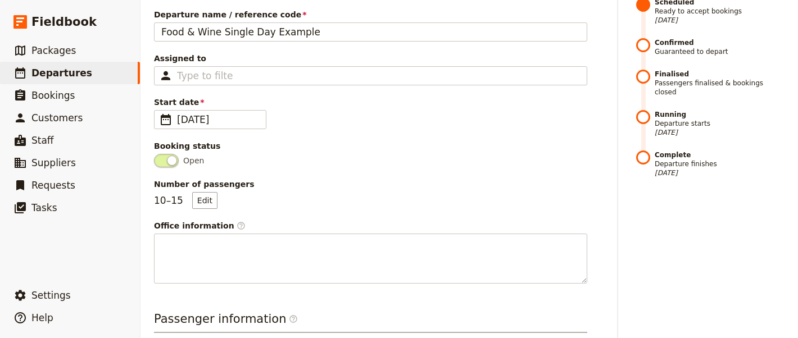
scroll to position [0, 0]
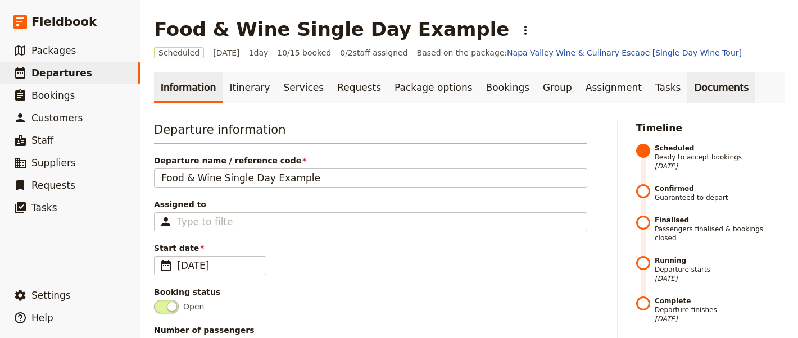
click at [692, 92] on link "Documents" at bounding box center [721, 87] width 68 height 31
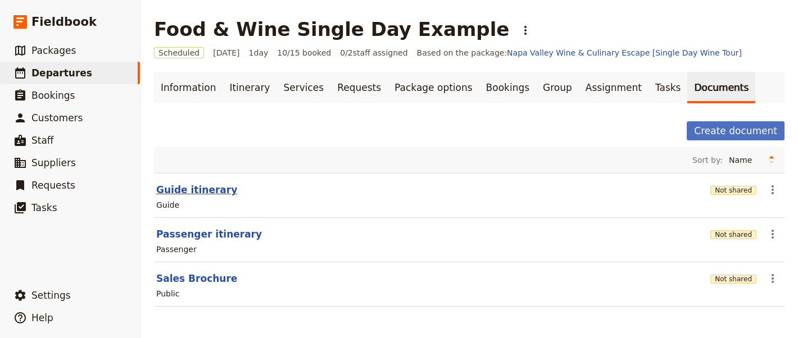
click at [197, 194] on button "Guide itinerary" at bounding box center [196, 189] width 81 height 13
select select "STAFF"
select select "RUN_SHEET"
select select "DEFAULT"
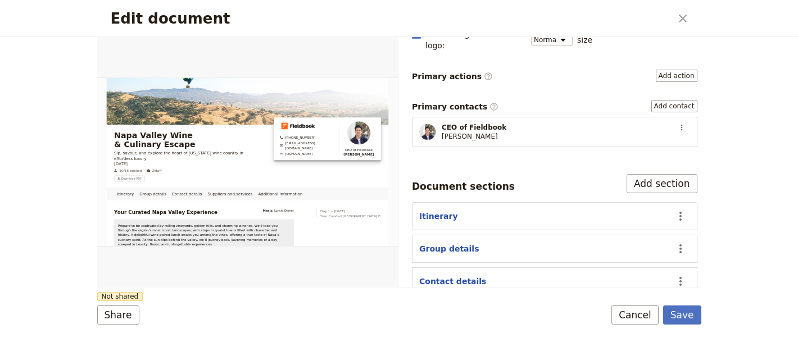
scroll to position [153, 0]
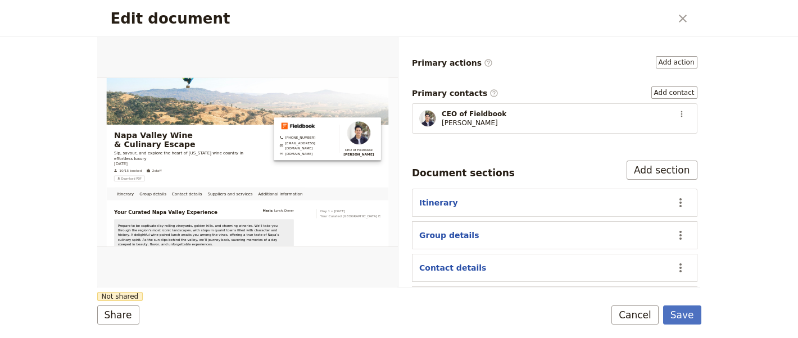
click at [654, 142] on div "Document name Guide itinerary Preview Audience ​ Public Passenger Guide Style ​…" at bounding box center [554, 142] width 285 height 499
click at [653, 161] on button "Add section" at bounding box center [662, 170] width 71 height 19
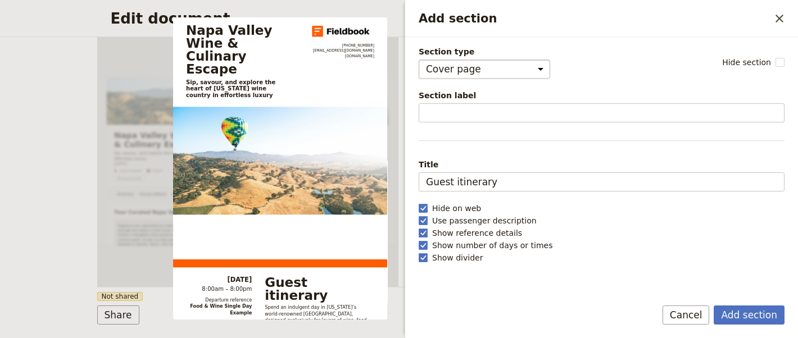
click at [496, 69] on select "Cover page Day summary Itinerary Group details Contact details Suppliers and se…" at bounding box center [484, 69] width 131 height 19
select select "CUSTOM"
click at [419, 60] on select "Cover page Day summary Itinerary Group details Contact details Suppliers and se…" at bounding box center [484, 69] width 131 height 19
select select "default"
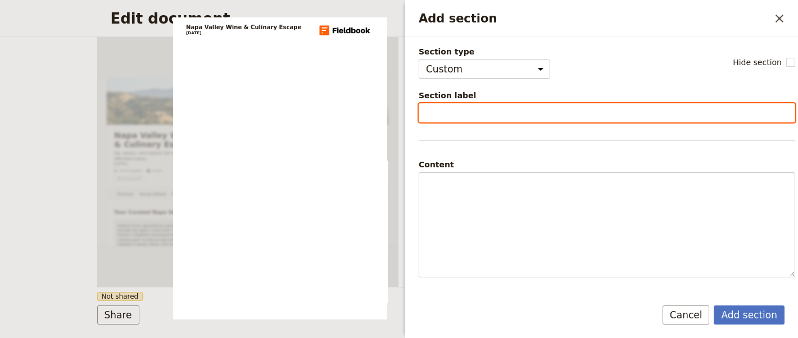
click at [451, 106] on input "Section label" at bounding box center [607, 112] width 376 height 19
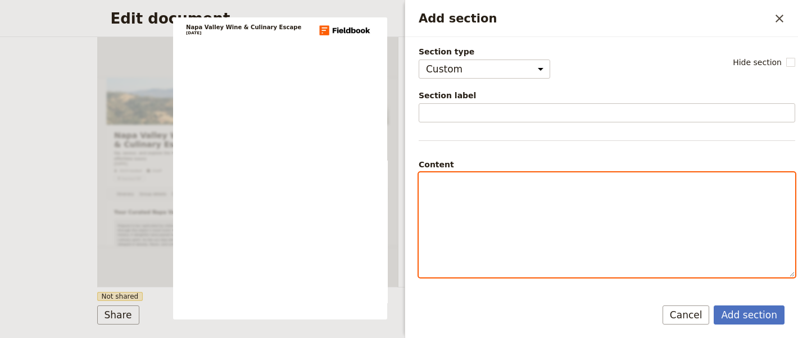
click at [455, 214] on div "Add section" at bounding box center [606, 225] width 375 height 104
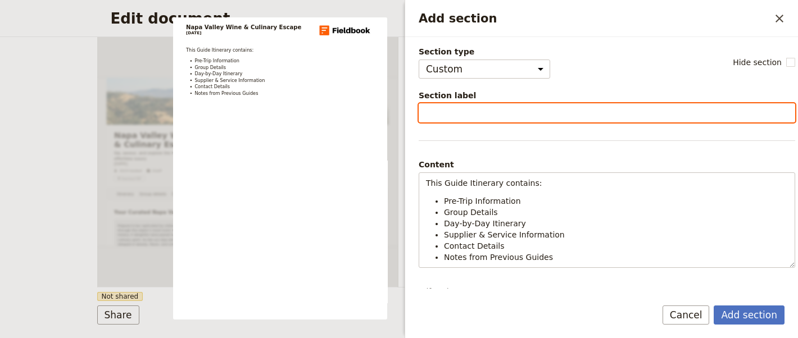
scroll to position [0, 0]
click at [462, 120] on input "Section label" at bounding box center [607, 112] width 376 height 19
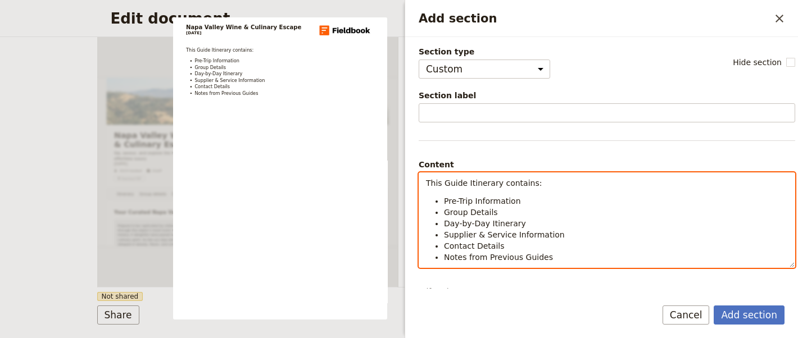
click at [598, 247] on li "Contact Details" at bounding box center [616, 245] width 344 height 11
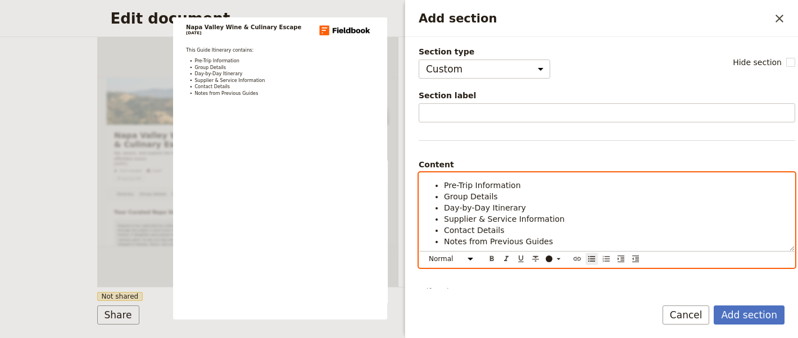
click at [598, 247] on div "This Guide Itinerary contains: Pre-Trip Information Group Details Day-by-Day It…" at bounding box center [606, 212] width 375 height 78
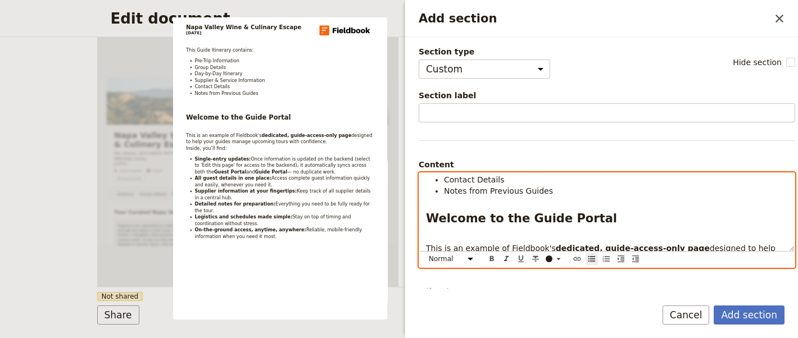
scroll to position [0, 0]
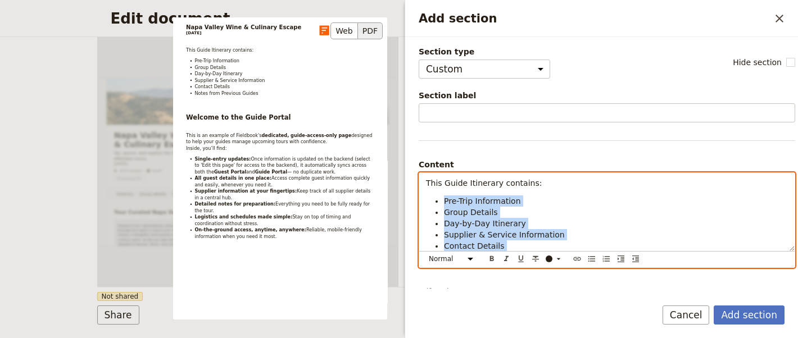
drag, startPoint x: 561, startPoint y: 183, endPoint x: 372, endPoint y: 178, distance: 189.4
click at [419, 178] on div "Section type Cover page Day summary Itinerary Group details Contact details Sup…" at bounding box center [607, 167] width 376 height 242
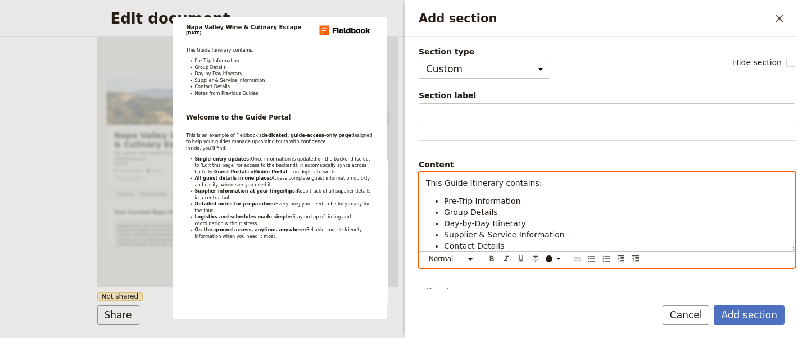
click at [482, 180] on span "This Guide Itinerary contains:" at bounding box center [484, 183] width 116 height 9
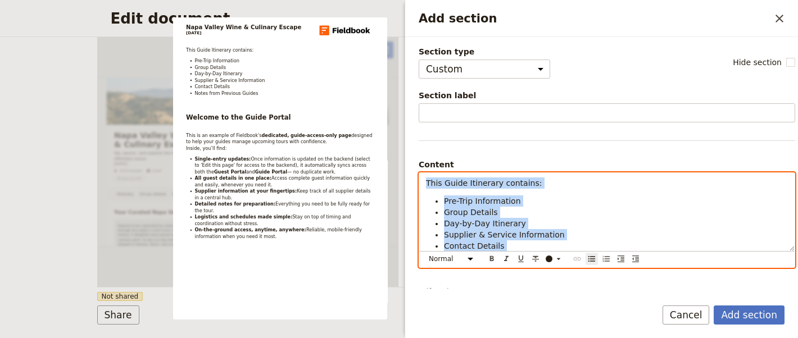
drag, startPoint x: 586, startPoint y: 212, endPoint x: 397, endPoint y: 66, distance: 239.1
click at [397, 66] on body "Fieldbook ​ ​ Fieldbook ​ ​ Packages ​ Departures ​ Bookings ​ Customers ​ Staf…" at bounding box center [399, 169] width 798 height 338
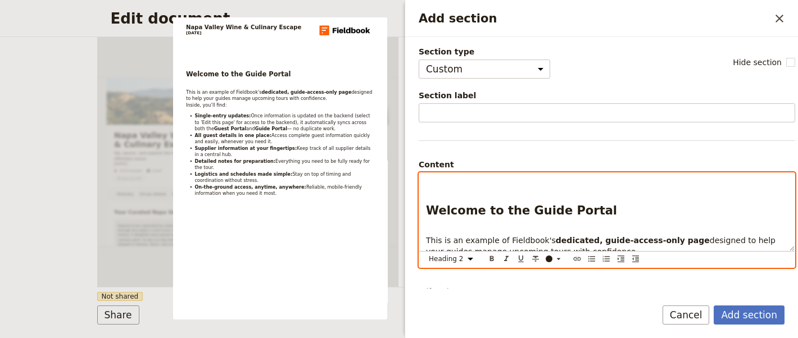
click at [426, 210] on span "Welcome to the Guide Portal" at bounding box center [521, 210] width 191 height 13
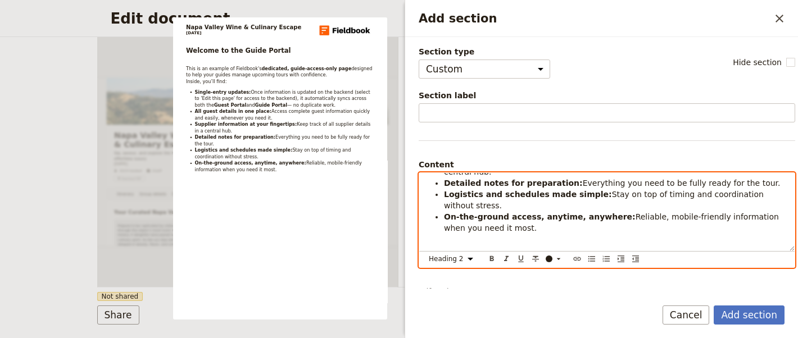
scroll to position [161, 0]
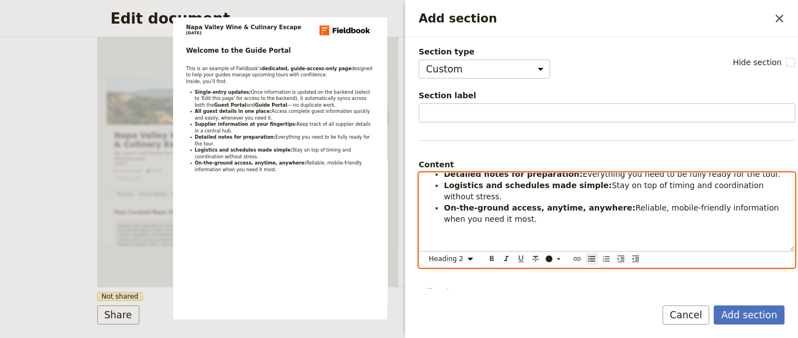
click at [473, 229] on li "On-the-ground access, anytime, anywhere: Reliable, mobile-friendly information …" at bounding box center [616, 224] width 344 height 45
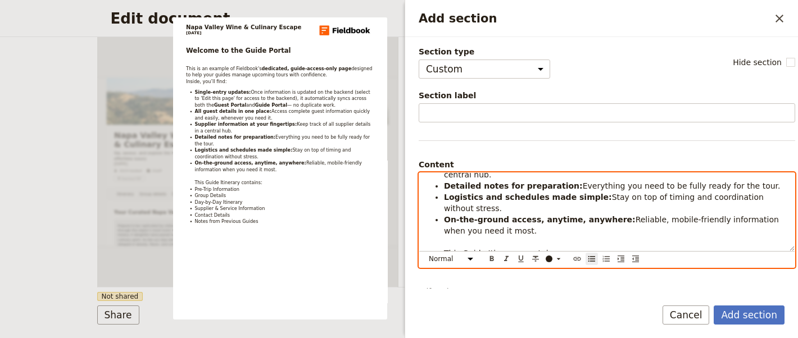
scroll to position [173, 0]
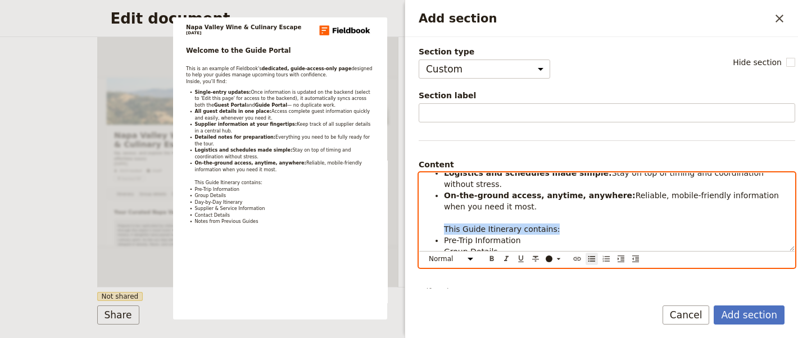
drag, startPoint x: 533, startPoint y: 225, endPoint x: 437, endPoint y: 225, distance: 95.5
click at [437, 225] on ul "Single-entry updates: Once information is updated on the backend (select to 'Ed…" at bounding box center [607, 196] width 362 height 236
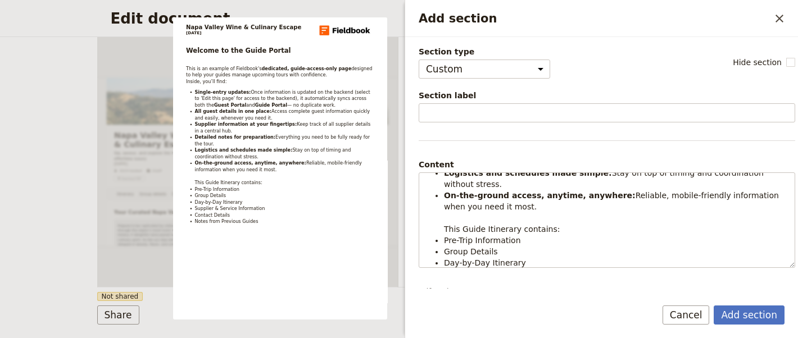
click at [456, 266] on div "Welcome to the Guide Portal This is an example of Fieldbook's dedicated, guide-…" at bounding box center [607, 221] width 376 height 96
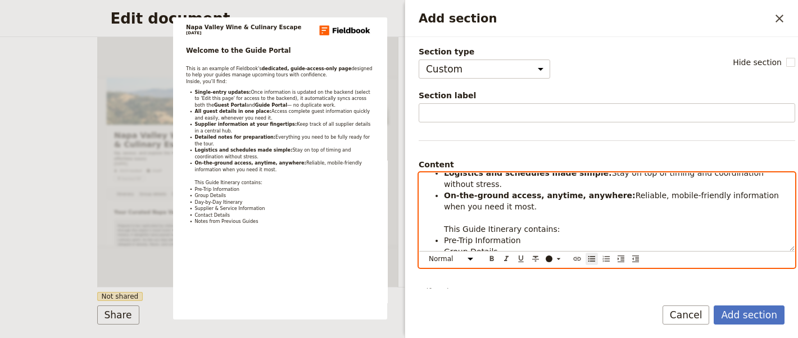
click at [509, 221] on li "On-the-ground access, anytime, anywhere: Reliable, mobile-friendly information …" at bounding box center [616, 212] width 344 height 45
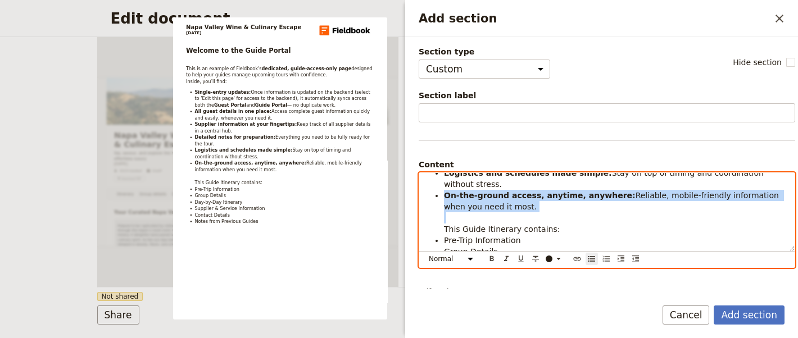
click at [506, 229] on span "This Guide Itinerary contains:" at bounding box center [502, 229] width 116 height 9
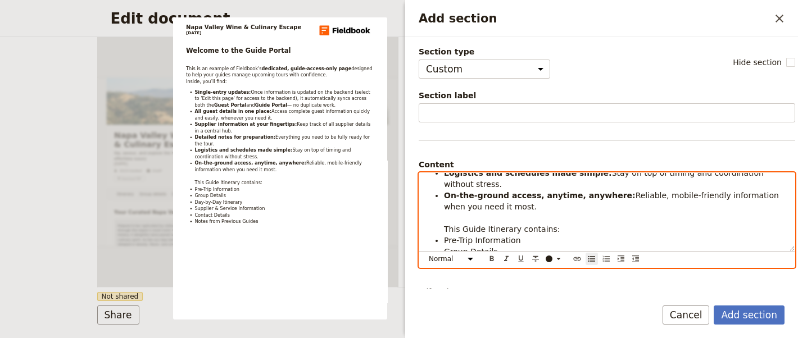
click at [506, 229] on span "This Guide Itinerary contains:" at bounding box center [502, 229] width 116 height 9
click at [571, 229] on li "On-the-ground access, anytime, anywhere: Reliable, mobile-friendly information …" at bounding box center [616, 212] width 344 height 45
drag, startPoint x: 571, startPoint y: 229, endPoint x: 443, endPoint y: 228, distance: 127.6
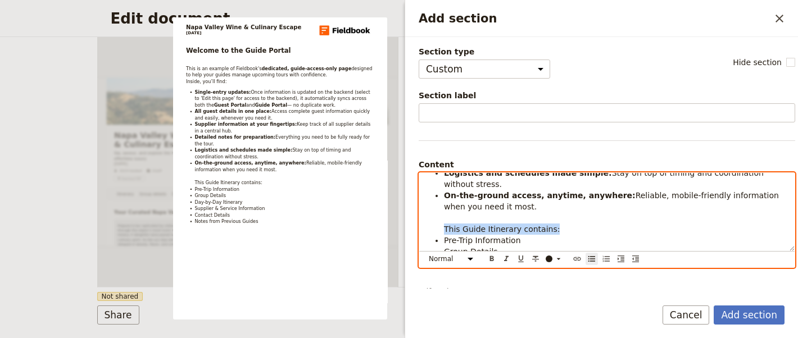
click at [444, 228] on li "On-the-ground access, anytime, anywhere: Reliable, mobile-friendly information …" at bounding box center [616, 212] width 344 height 45
click at [443, 259] on select "Normal Small text Heading 1 Heading 2 Heading 3" at bounding box center [453, 259] width 54 height 12
click at [426, 253] on select "Normal Small text Heading 1 Heading 2 Heading 3" at bounding box center [453, 259] width 54 height 12
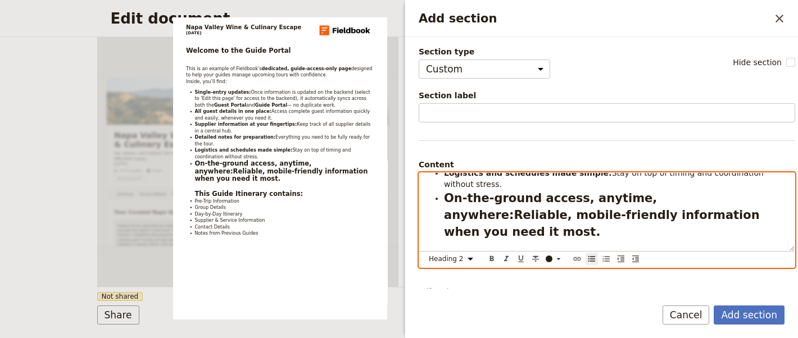
select select "paragraph"
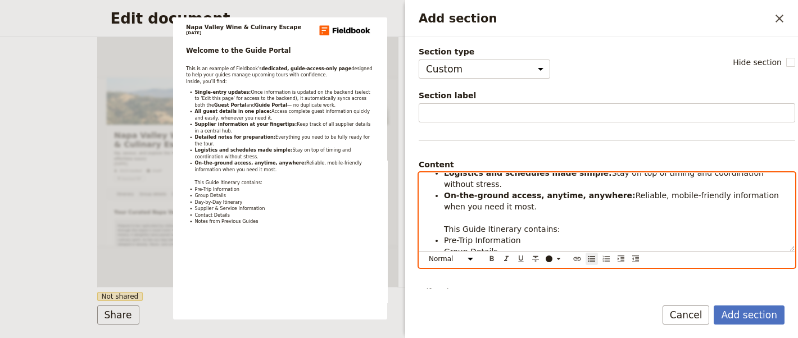
click at [440, 225] on ul "Single-entry updates: Once information is updated on the backend (select to 'Ed…" at bounding box center [607, 196] width 362 height 236
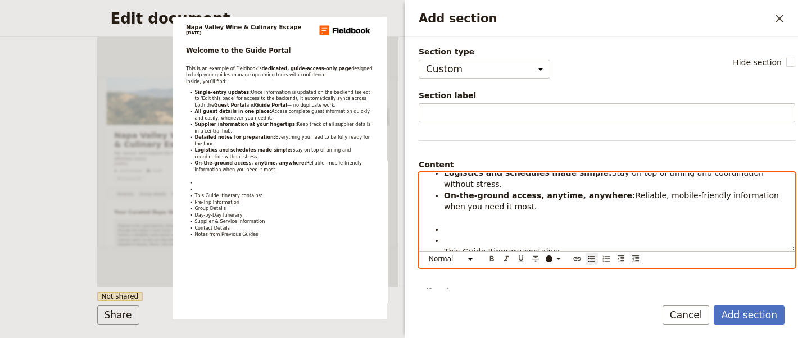
scroll to position [178, 0]
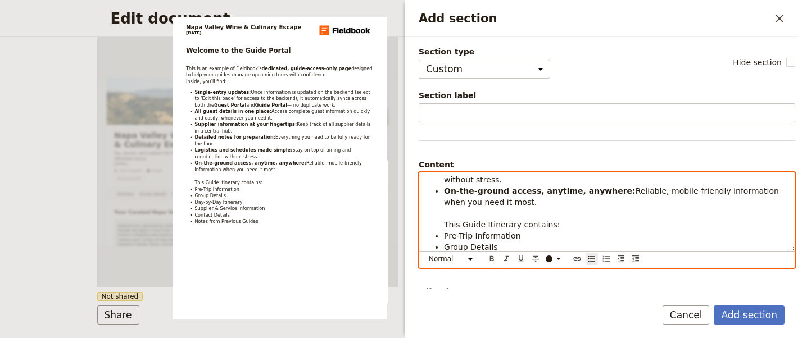
click at [523, 209] on li "On-the-ground access, anytime, anywhere: Reliable, mobile-friendly information …" at bounding box center [616, 207] width 344 height 45
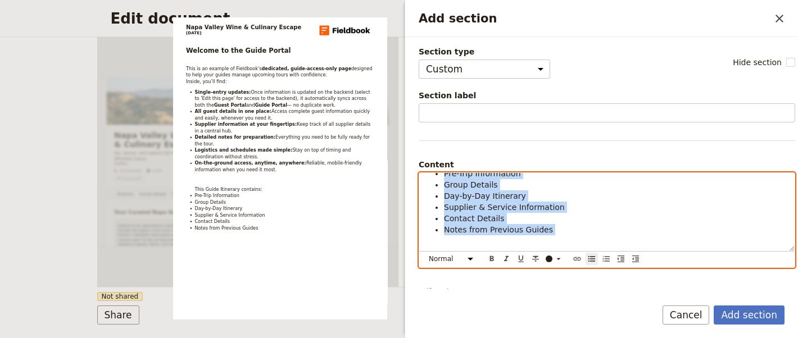
scroll to position [47, 0]
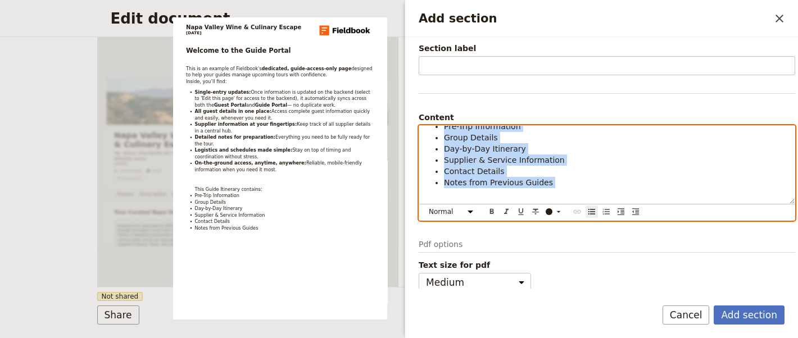
drag, startPoint x: 451, startPoint y: 237, endPoint x: 509, endPoint y: 341, distance: 119.0
click at [509, 338] on html "Fieldbook ​ ​ Fieldbook ​ ​ Packages ​ Departures ​ Bookings ​ Customers ​ Staf…" at bounding box center [399, 169] width 798 height 338
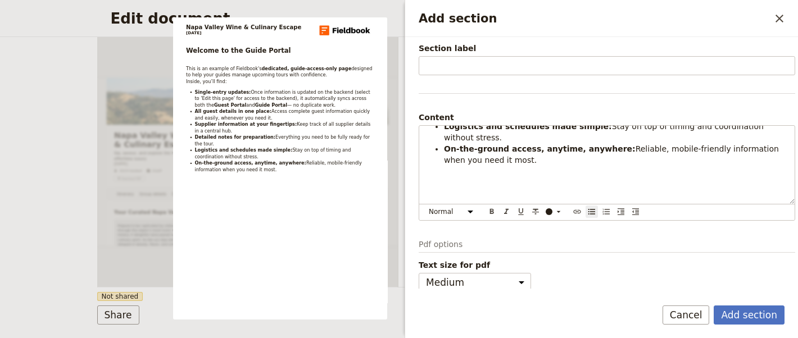
scroll to position [156, 0]
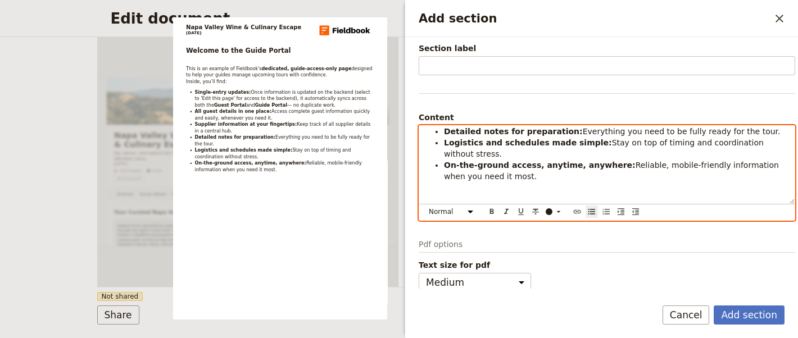
click at [426, 189] on ul "Single-entry updates: Once information is updated on the backend (select to 'Ed…" at bounding box center [607, 131] width 362 height 169
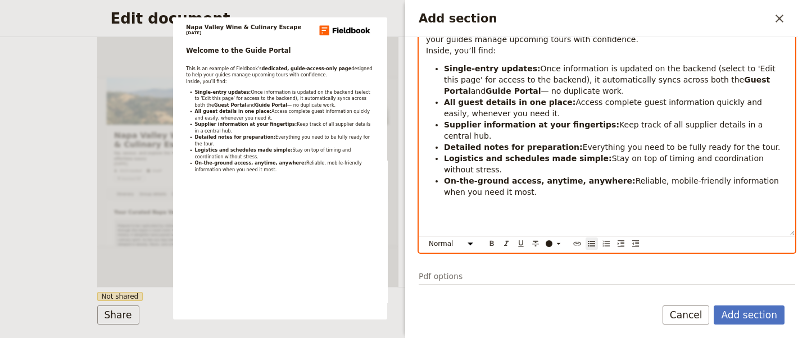
scroll to position [188, 0]
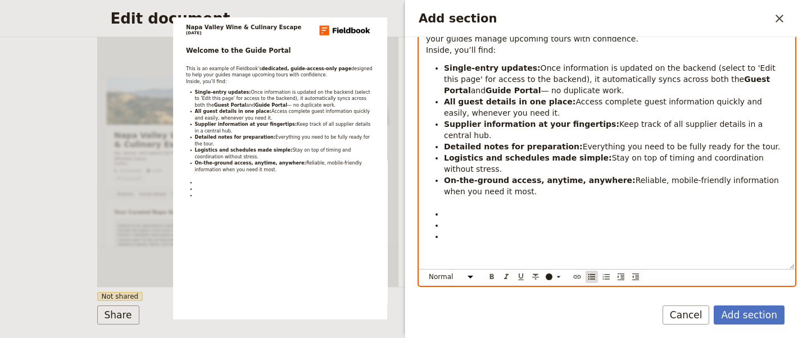
click at [592, 274] on icon "Bulleted list" at bounding box center [591, 277] width 7 height 6
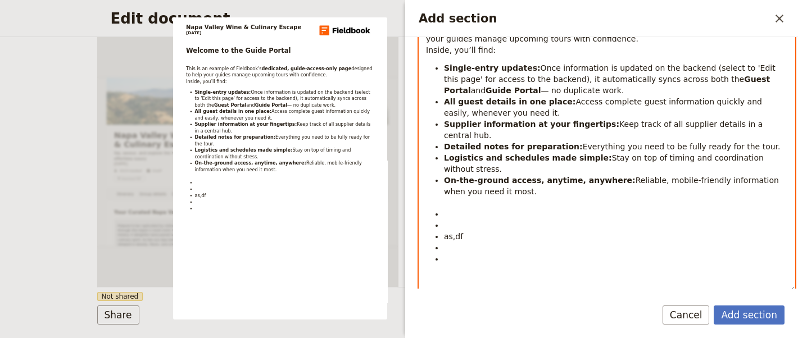
click at [587, 295] on icon "Bulleted list" at bounding box center [591, 299] width 9 height 9
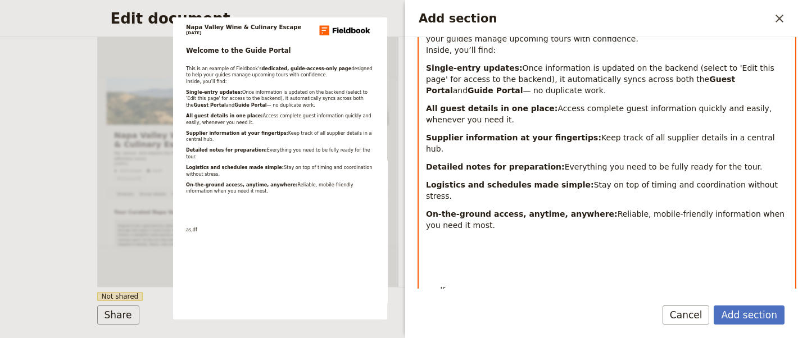
scroll to position [206, 0]
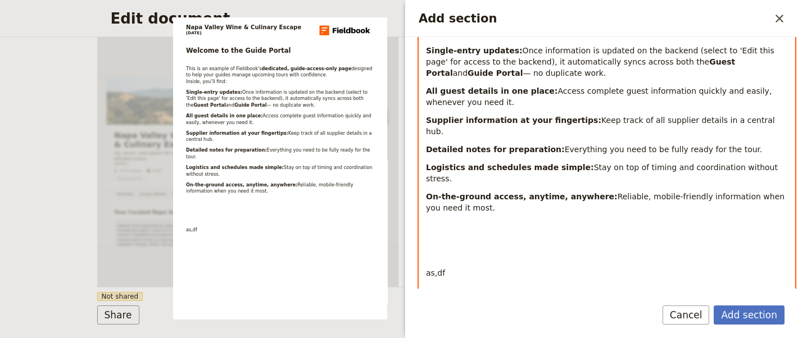
click at [587, 303] on p "Add section" at bounding box center [607, 320] width 362 height 34
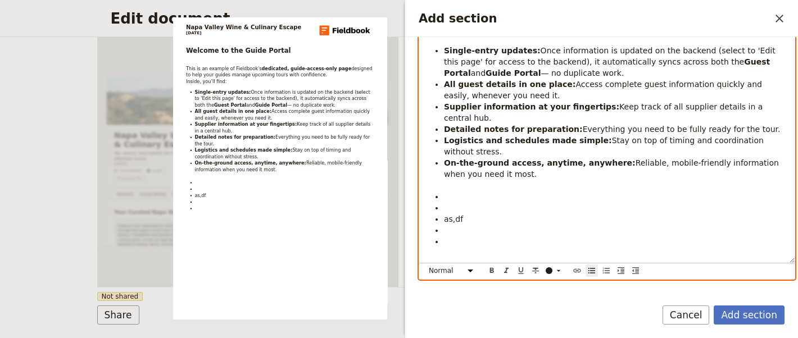
click at [461, 245] on li "Add section" at bounding box center [616, 253] width 344 height 34
drag, startPoint x: 461, startPoint y: 245, endPoint x: 441, endPoint y: 181, distance: 67.2
click at [440, 181] on ul "Single-entry updates: Once information is updated on the backend (select to 'Ed…" at bounding box center [607, 157] width 362 height 225
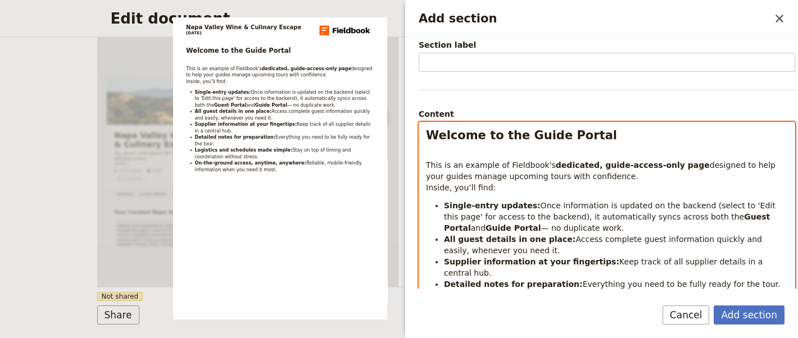
scroll to position [46, 0]
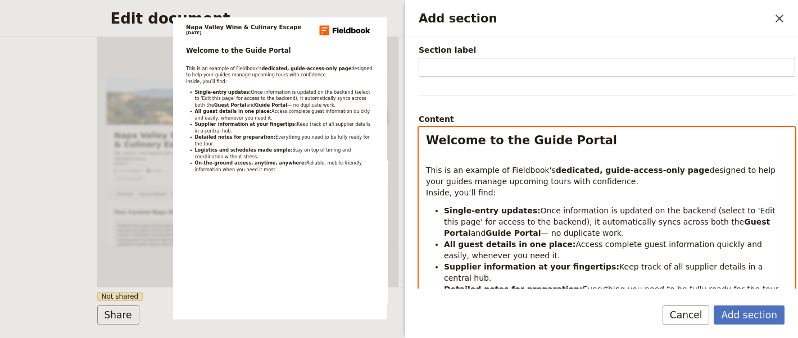
click at [438, 149] on div "Welcome to the Guide Portal This is an example of Fieldbook's dedicated, guide-…" at bounding box center [606, 247] width 375 height 239
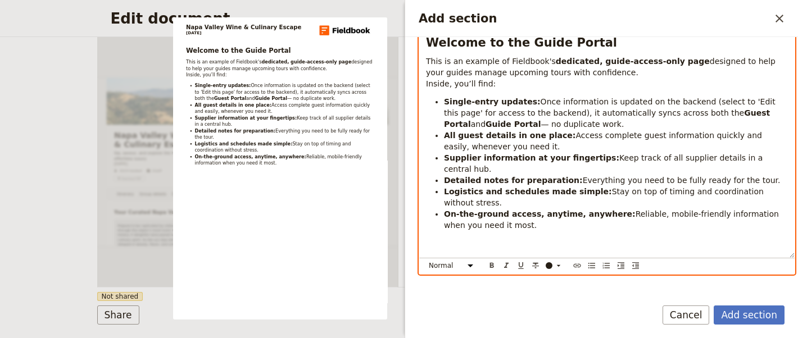
scroll to position [144, 0]
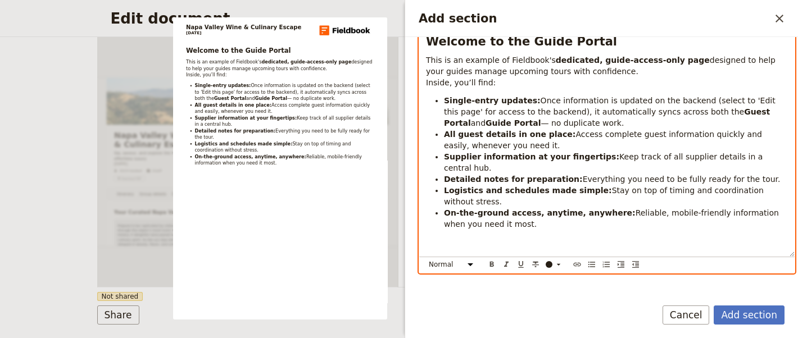
click at [442, 226] on ul "Single-entry updates: Once information is updated on the backend (select to 'Ed…" at bounding box center [607, 173] width 362 height 157
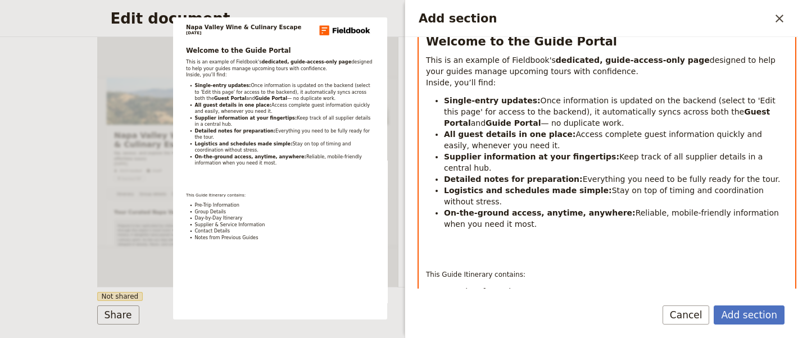
scroll to position [194, 0]
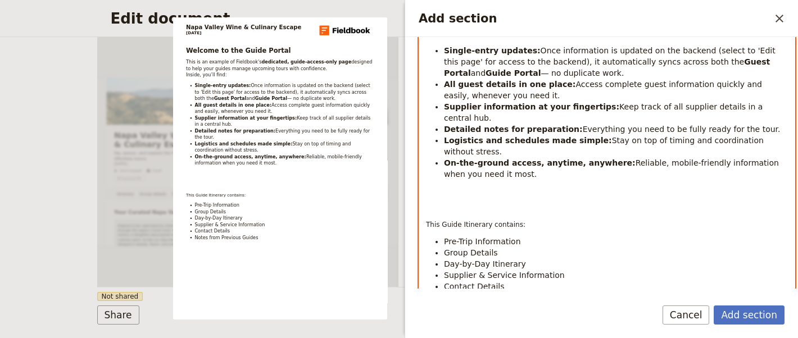
click at [447, 205] on p "Add section" at bounding box center [607, 209] width 362 height 9
drag, startPoint x: 526, startPoint y: 209, endPoint x: 419, endPoint y: 208, distance: 106.8
click at [419, 208] on div "Welcome to the Guide Portal This is an example of Fieldbook's dedicated, guide-…" at bounding box center [606, 143] width 375 height 329
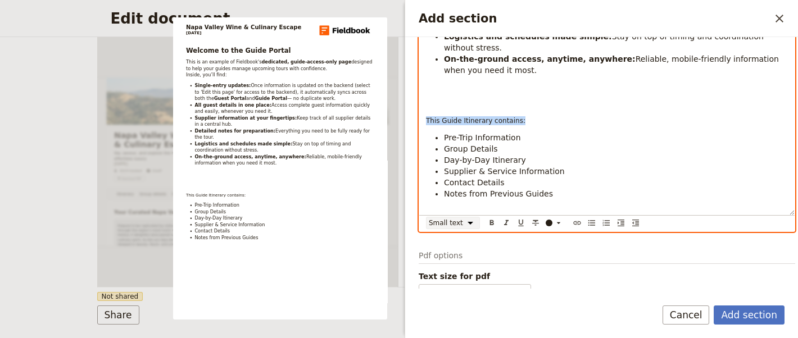
click at [469, 217] on select "Normal Small text Heading 1 Heading 2 Heading 3" at bounding box center [453, 223] width 54 height 12
click at [426, 217] on select "Normal Small text Heading 1 Heading 2 Heading 3" at bounding box center [453, 223] width 54 height 12
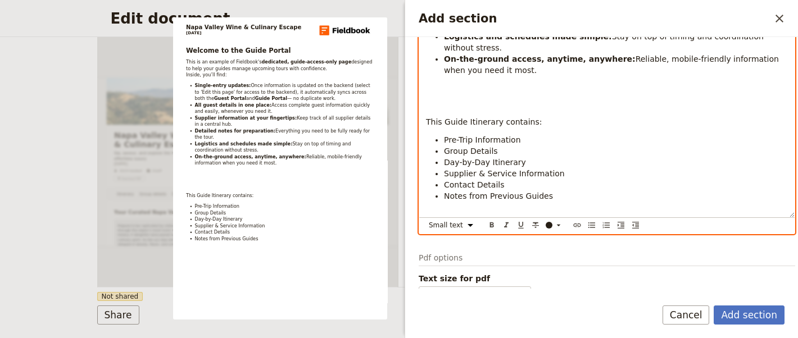
click at [480, 85] on p "Add section" at bounding box center [607, 89] width 362 height 9
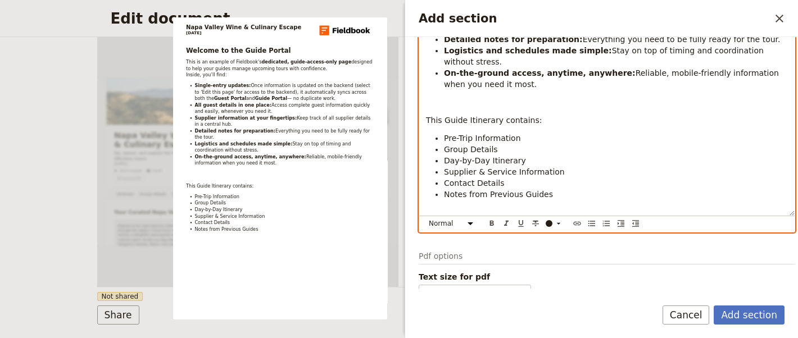
scroll to position [269, 0]
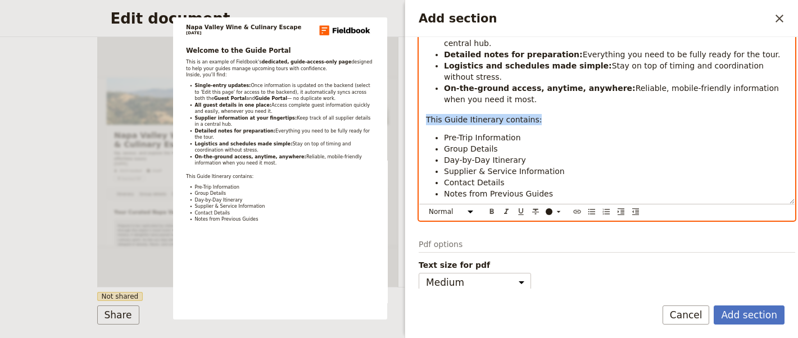
drag, startPoint x: 537, startPoint y: 107, endPoint x: 426, endPoint y: 107, distance: 110.7
click at [426, 114] on p "This Guide Itinerary contains:" at bounding box center [607, 119] width 362 height 11
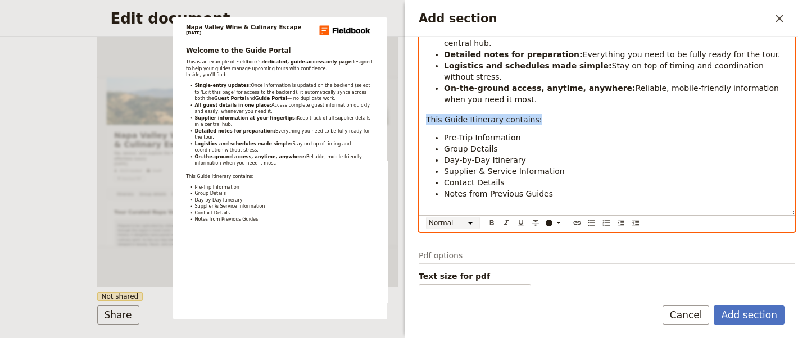
click at [460, 217] on select "Normal Small text Heading 1 Heading 2 Heading 3" at bounding box center [453, 223] width 54 height 12
click at [426, 217] on select "Normal Small text Heading 1 Heading 2 Heading 3" at bounding box center [453, 223] width 54 height 12
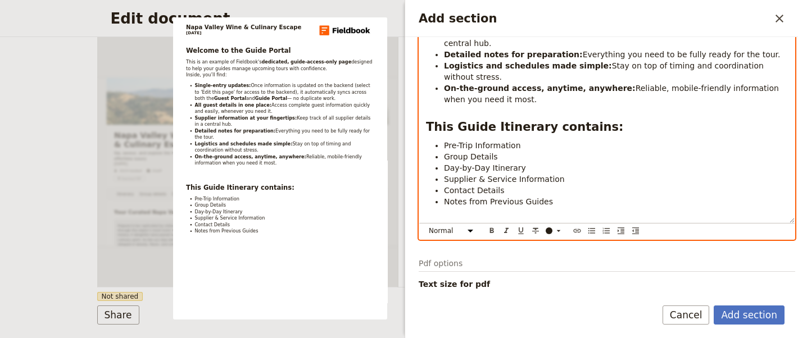
click at [542, 175] on span "Supplier & Service Information" at bounding box center [504, 179] width 121 height 9
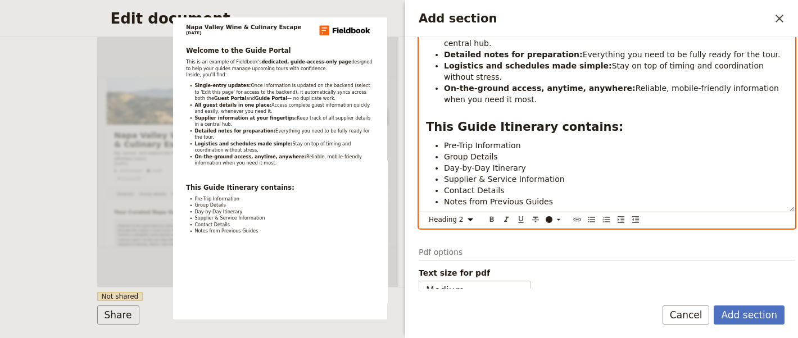
click at [423, 116] on div "Welcome to the Guide Portal This is an example of Fieldbook's dedicated, guide-…" at bounding box center [606, 58] width 375 height 308
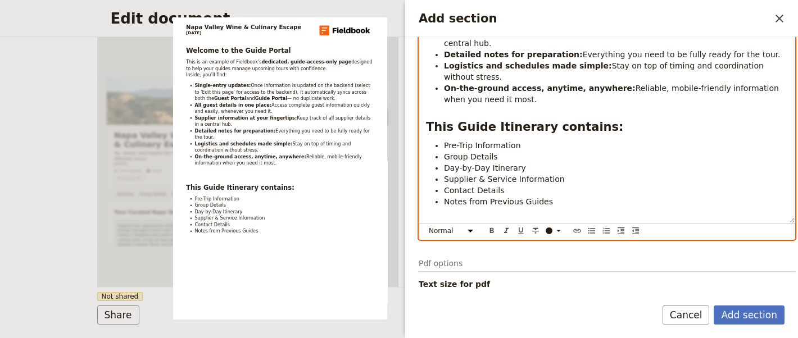
scroll to position [242, 0]
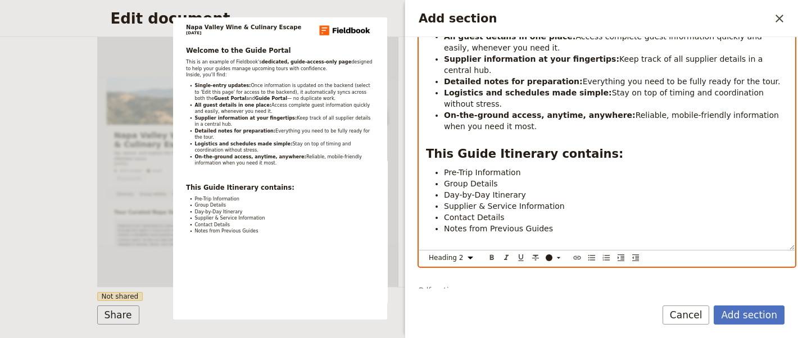
select select "paragraph"
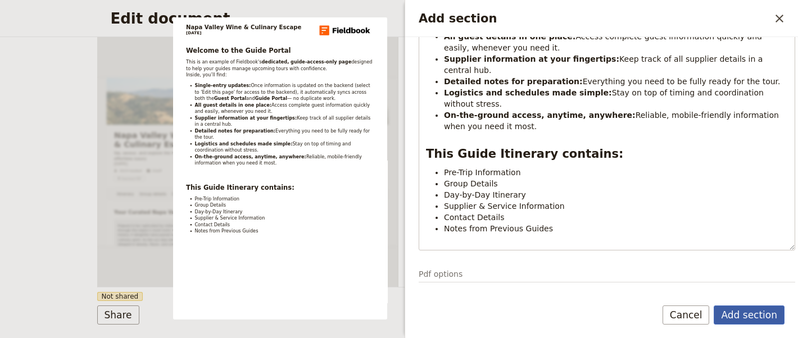
click at [763, 314] on button "Add section" at bounding box center [749, 315] width 71 height 19
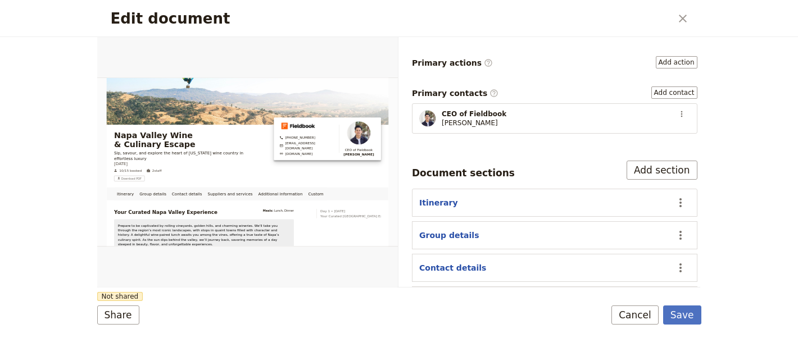
scroll to position [277, 0]
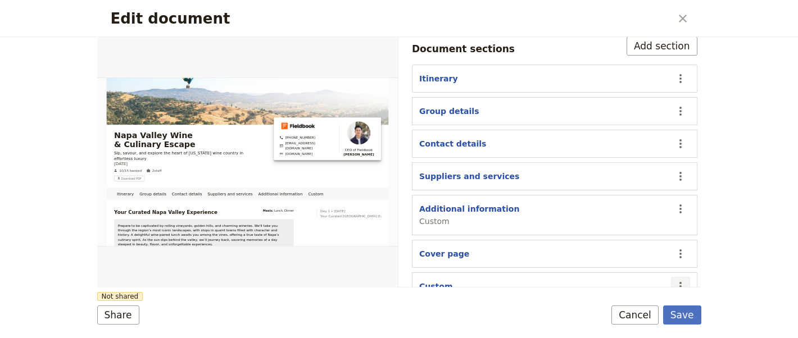
click at [674, 280] on icon "Actions" at bounding box center [680, 286] width 13 height 13
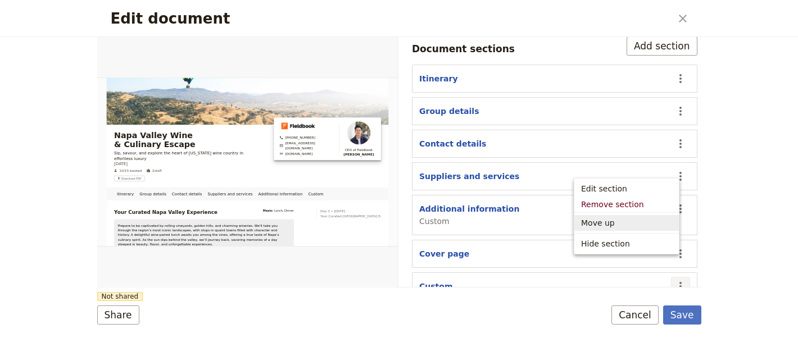
click at [624, 221] on span "Move up" at bounding box center [626, 222] width 91 height 11
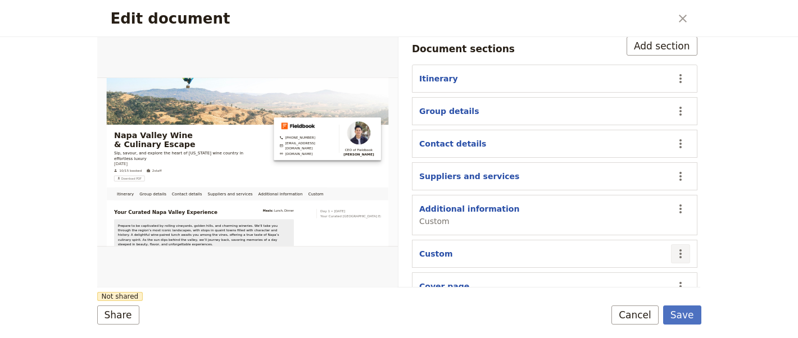
click at [674, 247] on icon "Actions" at bounding box center [680, 253] width 13 height 13
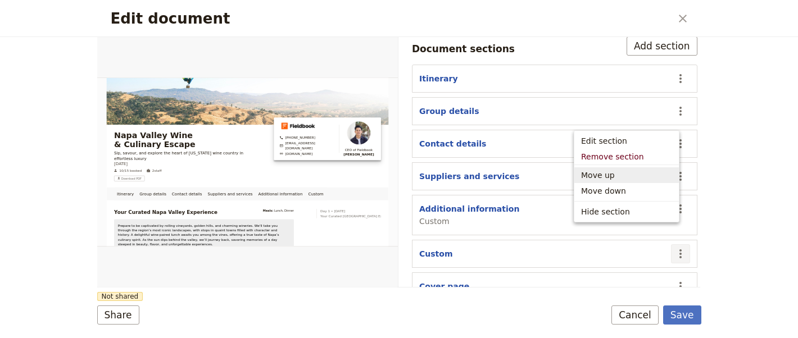
click at [637, 174] on span "Move up" at bounding box center [626, 175] width 91 height 11
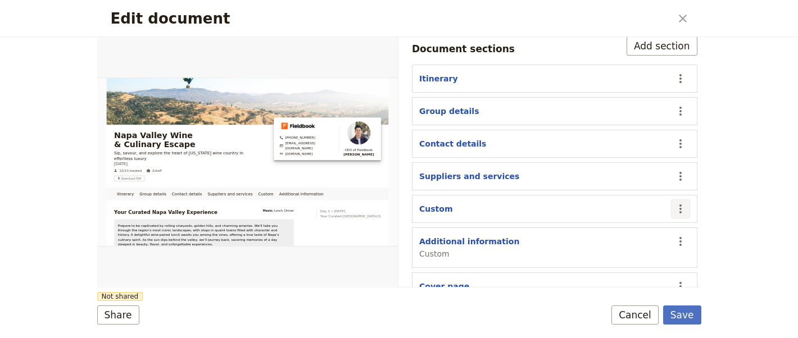
click at [674, 202] on icon "Actions" at bounding box center [680, 208] width 13 height 13
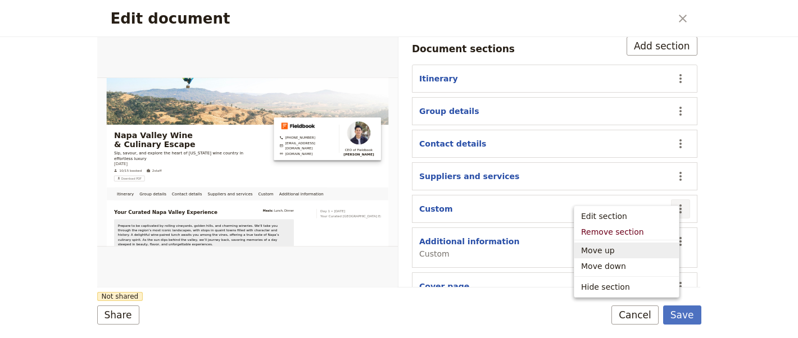
click at [642, 256] on button "Move up" at bounding box center [626, 251] width 105 height 16
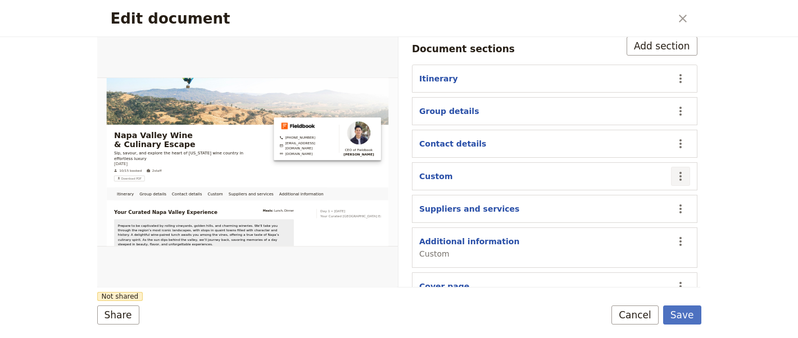
click at [679, 172] on icon "Actions" at bounding box center [680, 176] width 2 height 9
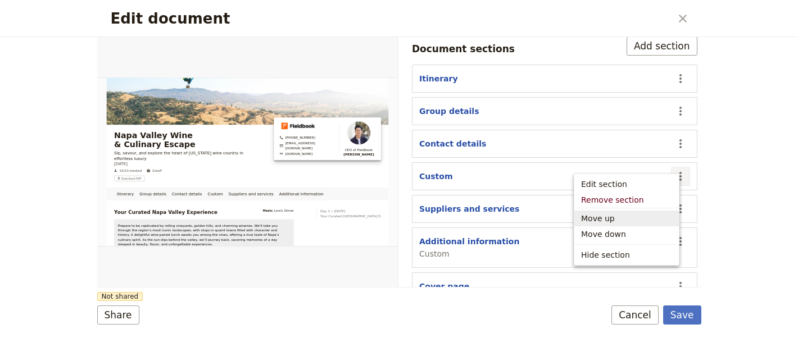
click at [648, 224] on button "Move up" at bounding box center [626, 219] width 105 height 16
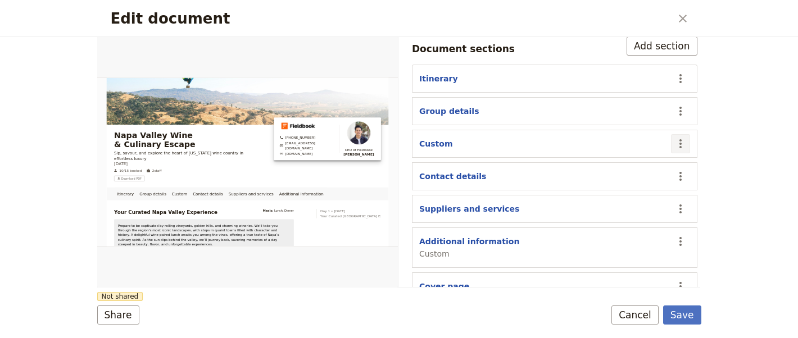
click at [674, 137] on icon "Actions" at bounding box center [680, 143] width 13 height 13
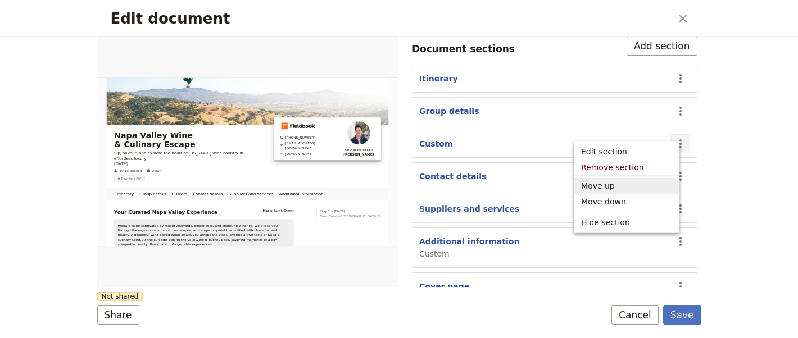
click at [643, 185] on span "Move up" at bounding box center [626, 185] width 91 height 11
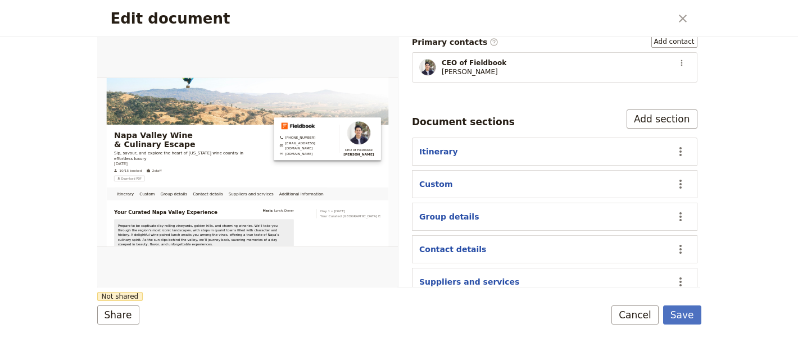
scroll to position [202, 0]
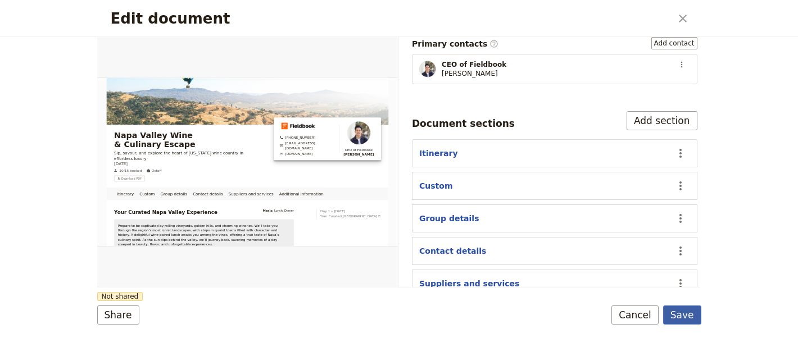
click at [681, 316] on button "Save" at bounding box center [682, 315] width 38 height 19
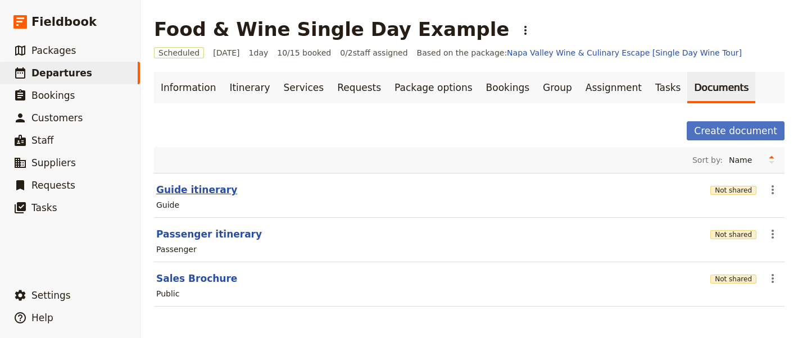
click at [171, 193] on button "Guide itinerary" at bounding box center [196, 189] width 81 height 13
select select "STAFF"
select select "RUN_SHEET"
select select "DEFAULT"
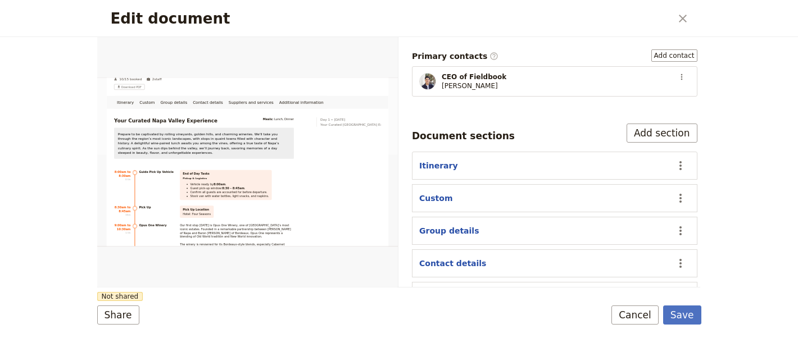
scroll to position [189, 0]
click at [674, 160] on icon "Actions" at bounding box center [680, 166] width 13 height 13
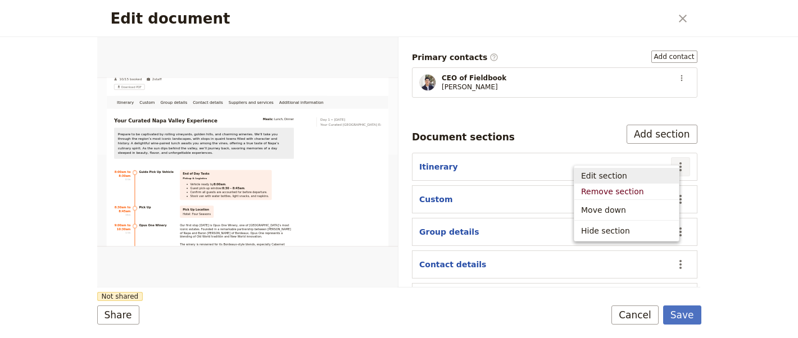
click at [653, 180] on span "Edit section" at bounding box center [626, 175] width 91 height 11
select select "ITINERARY"
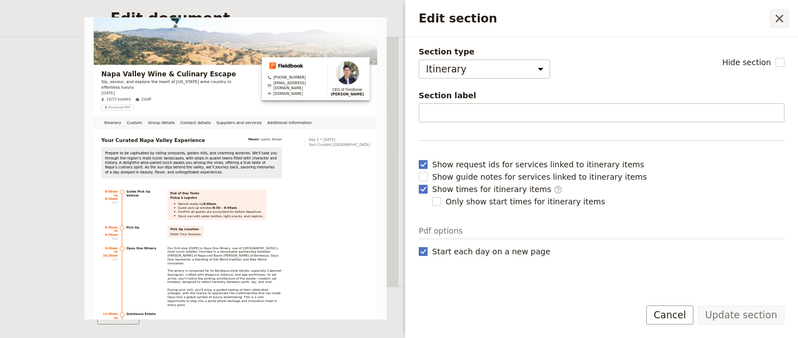
click at [776, 20] on icon "Close drawer" at bounding box center [779, 18] width 13 height 13
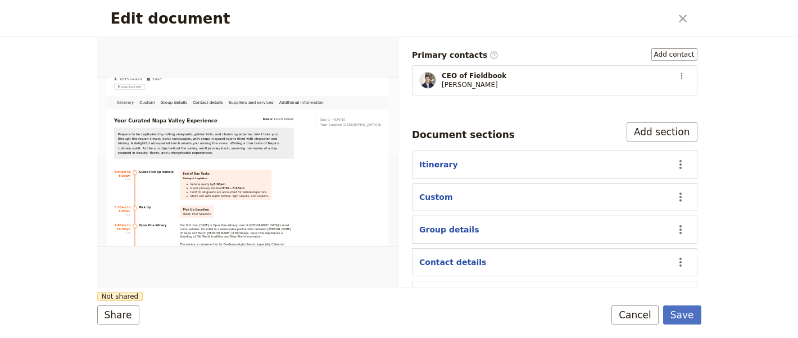
scroll to position [253, 0]
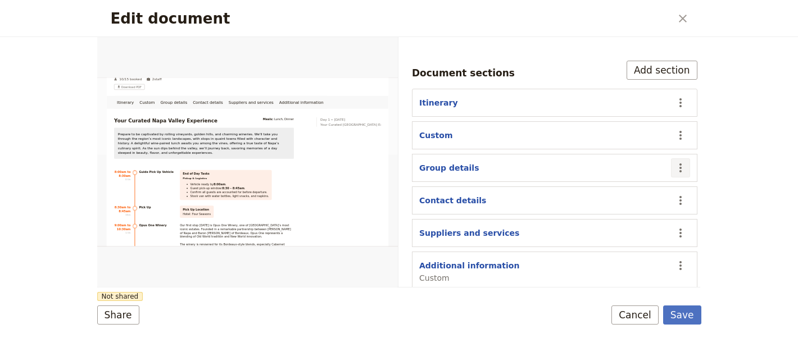
click at [674, 161] on icon "Actions" at bounding box center [680, 167] width 13 height 13
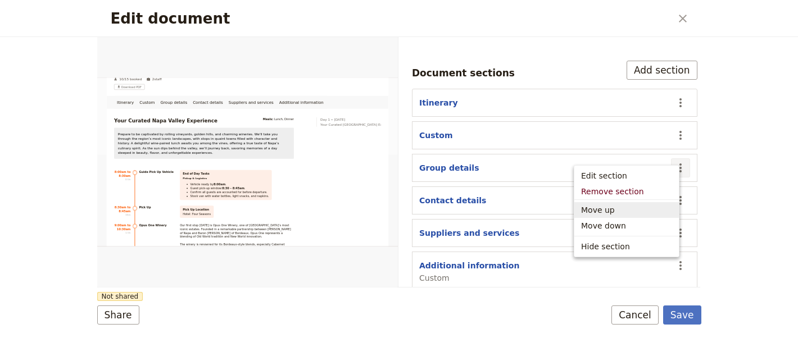
click at [644, 206] on span "Move up" at bounding box center [626, 210] width 91 height 11
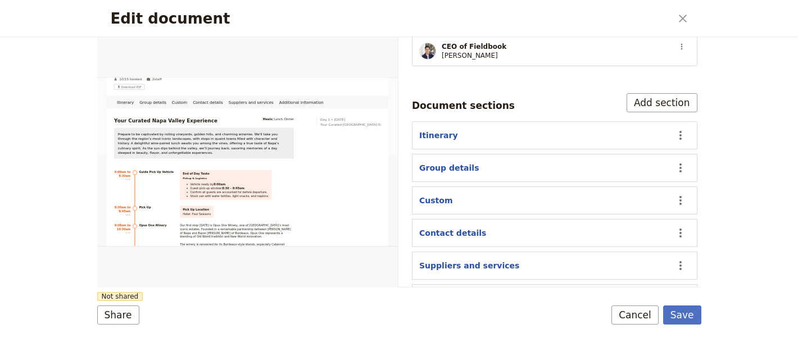
scroll to position [214, 0]
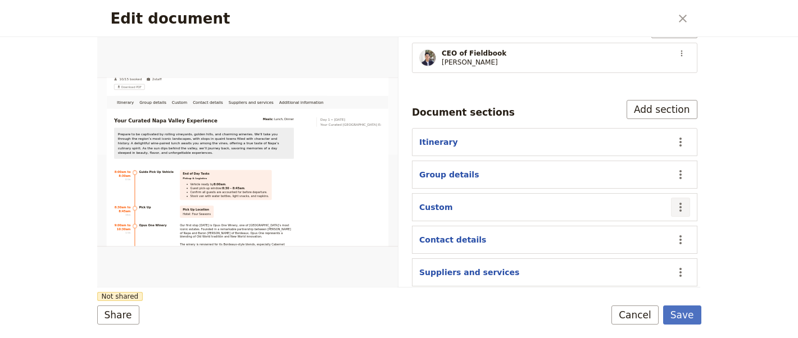
click at [674, 201] on icon "Actions" at bounding box center [680, 207] width 13 height 13
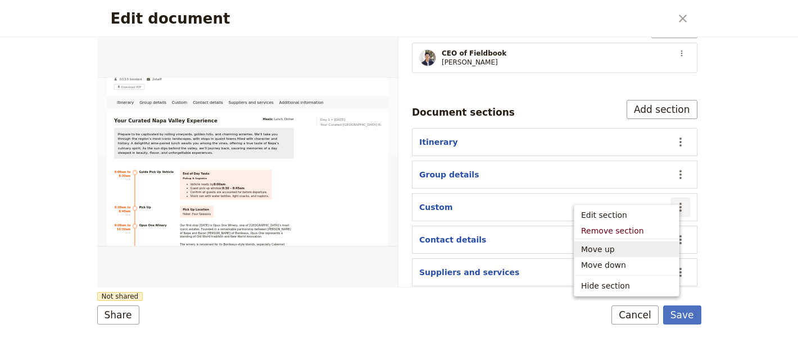
click at [648, 256] on button "Move up" at bounding box center [626, 250] width 105 height 16
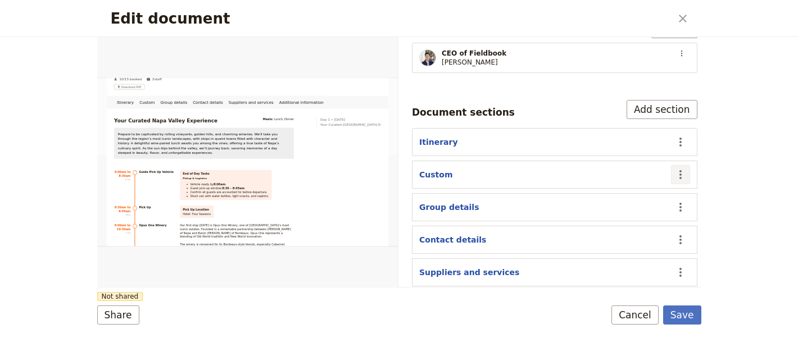
click at [674, 168] on icon "Actions" at bounding box center [680, 174] width 13 height 13
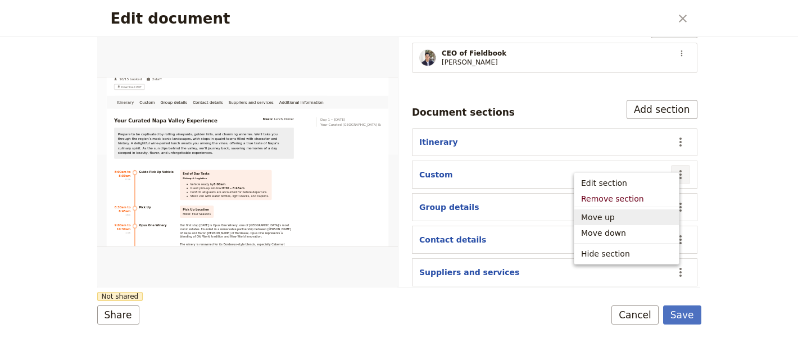
click at [656, 221] on span "Move up" at bounding box center [626, 217] width 91 height 11
select select "68c0fbfc759a8c41653b32ea"
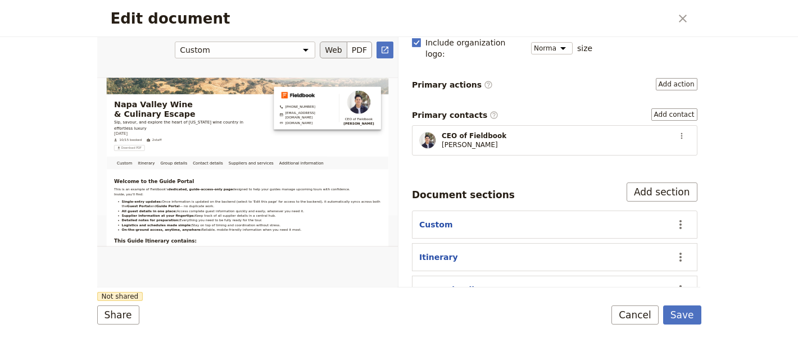
scroll to position [156, 0]
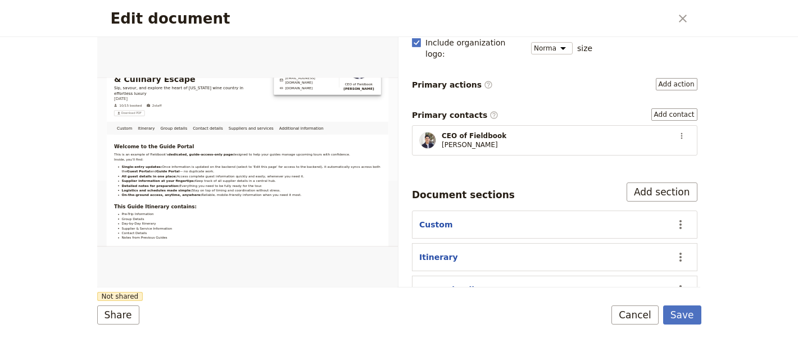
click at [128, 325] on form "Custom Itinerary Group details Contact details Suppliers and services Additiona…" at bounding box center [399, 187] width 604 height 301
click at [128, 319] on button "Share" at bounding box center [118, 315] width 42 height 19
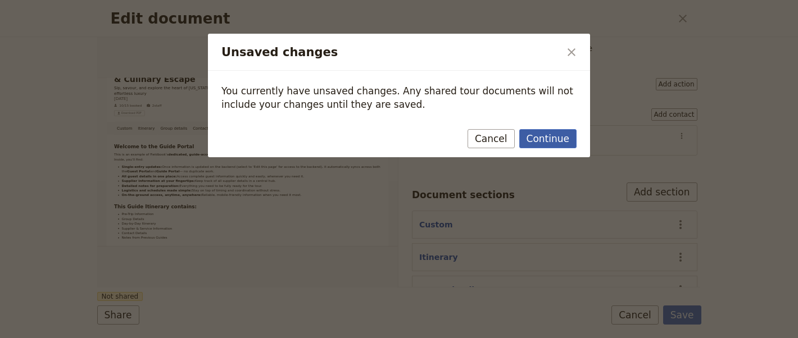
click at [553, 140] on button "Continue" at bounding box center [547, 138] width 57 height 19
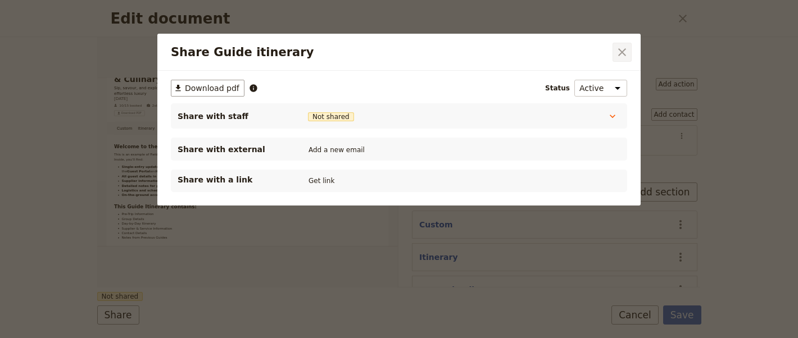
click at [620, 48] on icon "Close dialog" at bounding box center [621, 52] width 13 height 13
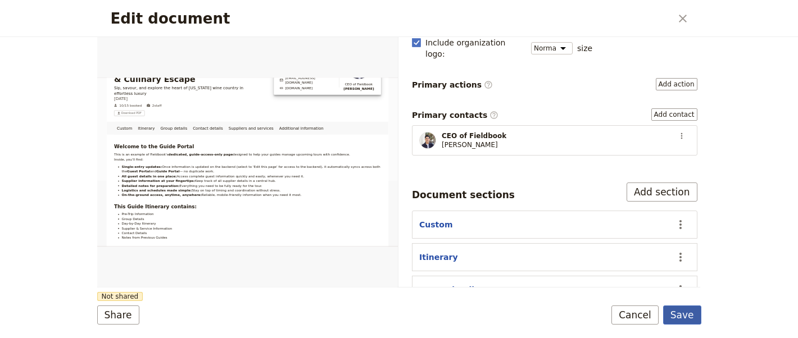
click at [690, 311] on button "Save" at bounding box center [682, 315] width 38 height 19
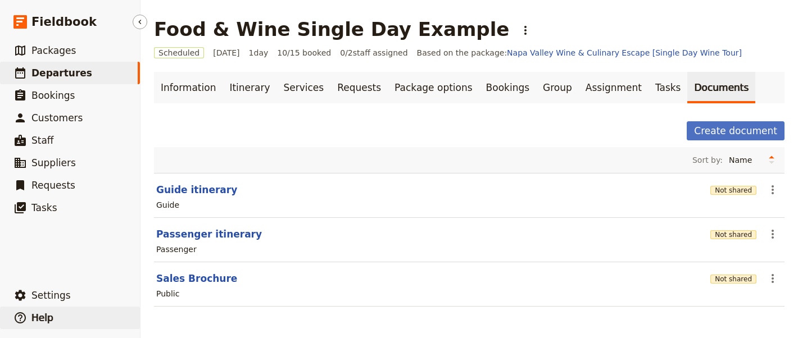
click at [112, 315] on button "​ Help" at bounding box center [70, 318] width 140 height 22
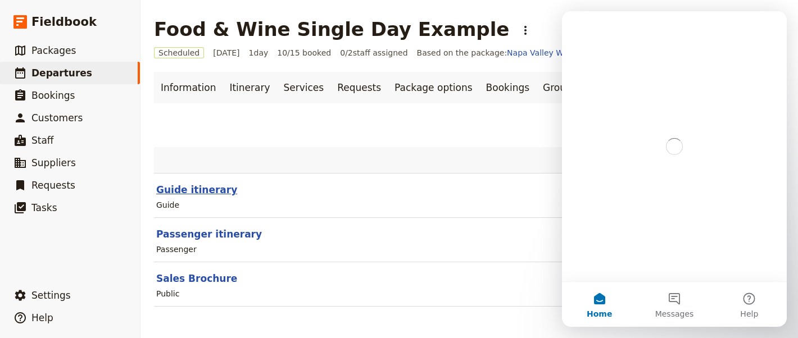
scroll to position [0, 0]
click at [212, 180] on section "Guide itinerary Not shared ​ Guide" at bounding box center [469, 195] width 630 height 45
click at [212, 188] on button "Guide itinerary" at bounding box center [196, 189] width 81 height 13
select select "STAFF"
select select "RUN_SHEET"
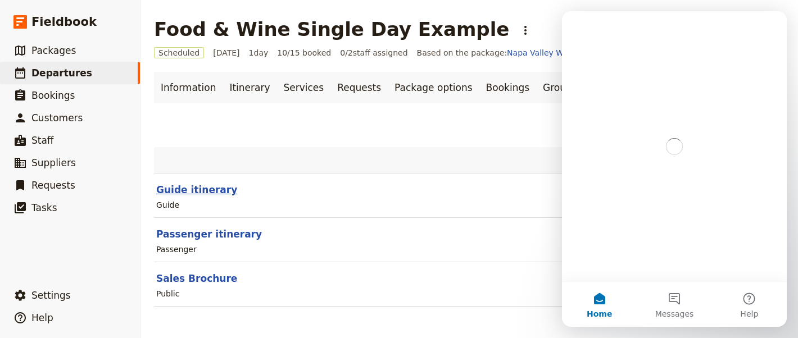
select select "DEFAULT"
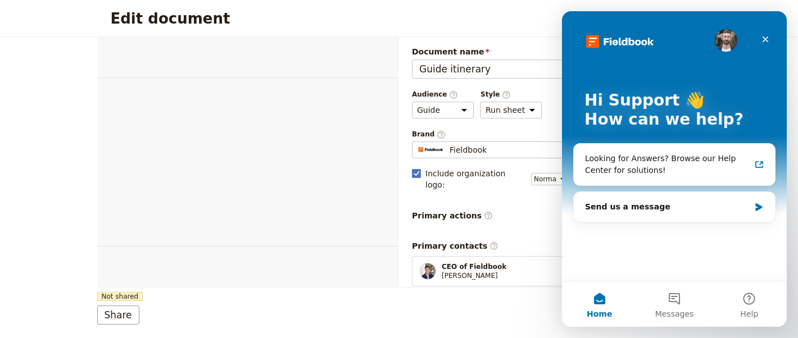
click at [766, 35] on icon "Close" at bounding box center [765, 39] width 9 height 9
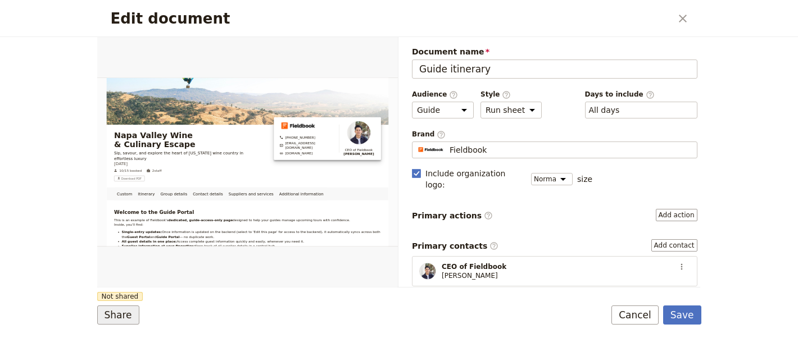
click at [116, 324] on button "Share" at bounding box center [118, 315] width 42 height 19
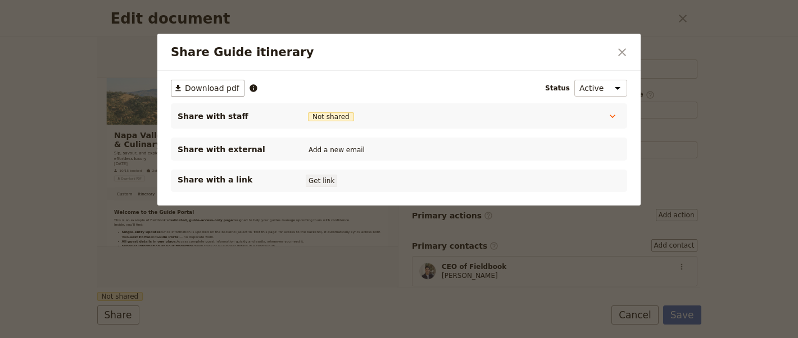
click at [323, 175] on button "Get link" at bounding box center [321, 181] width 31 height 12
click at [620, 43] on div "Share Guide itinerary ​" at bounding box center [398, 52] width 483 height 37
click at [621, 49] on icon "Close dialog" at bounding box center [621, 52] width 13 height 13
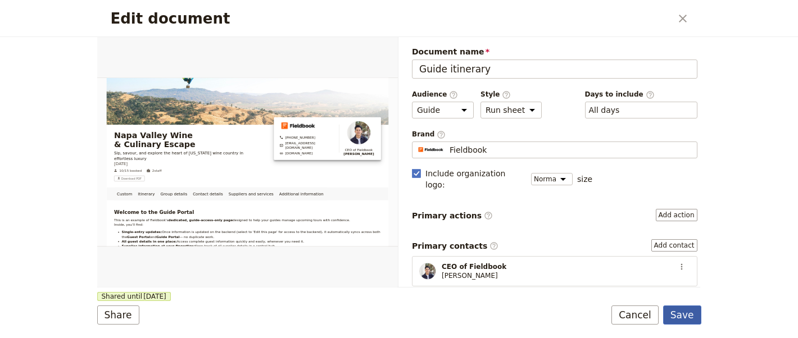
click at [688, 312] on button "Save" at bounding box center [682, 315] width 38 height 19
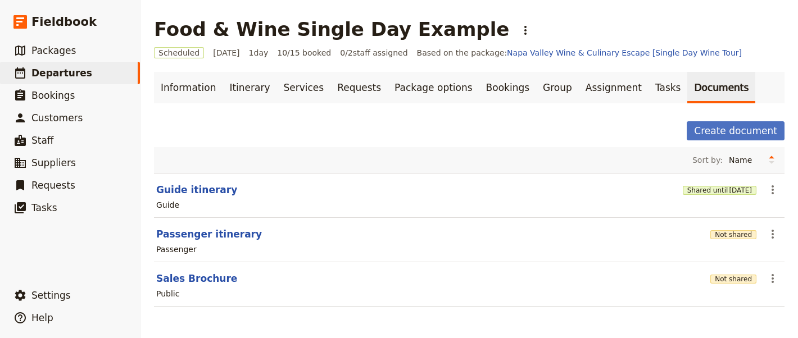
click at [683, 24] on div "Food & Wine Single Day Example ​" at bounding box center [469, 29] width 630 height 22
click at [289, 88] on link "Services" at bounding box center [304, 87] width 54 height 31
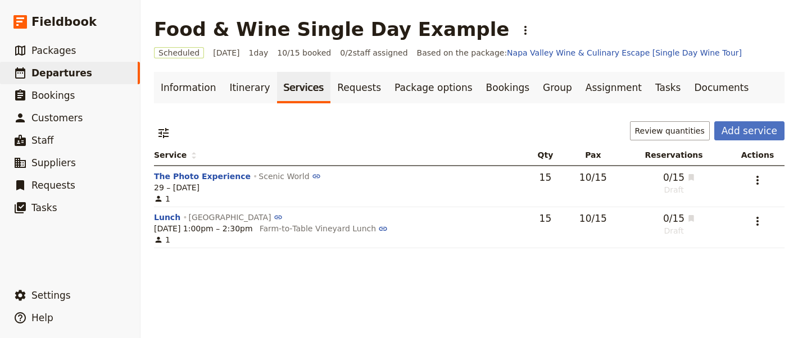
click at [738, 179] on td "​" at bounding box center [755, 187] width 58 height 42
click at [753, 179] on icon "Actions" at bounding box center [757, 180] width 13 height 13
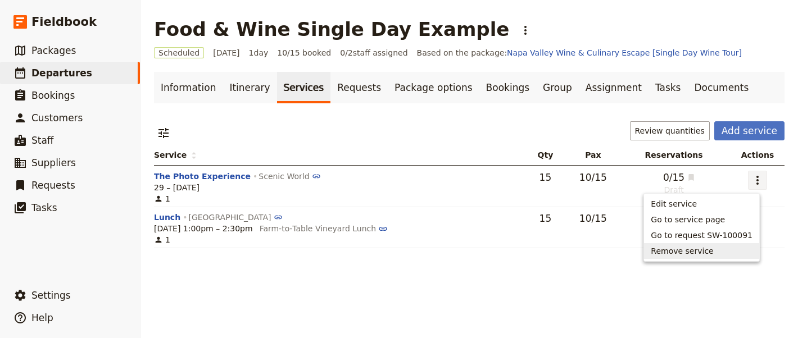
click at [747, 255] on span "Remove service" at bounding box center [702, 251] width 102 height 11
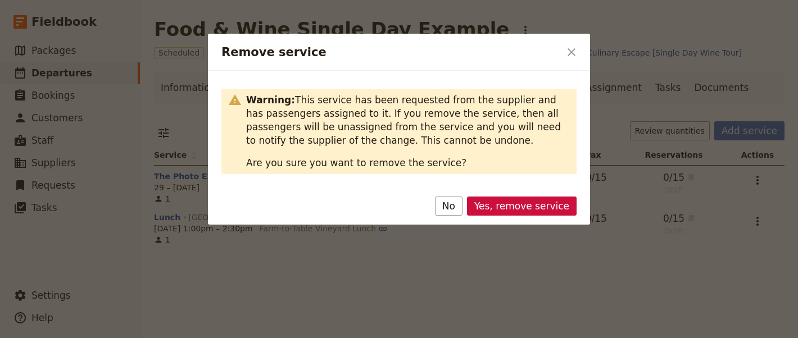
click at [535, 208] on button "Yes, remove service" at bounding box center [522, 206] width 110 height 19
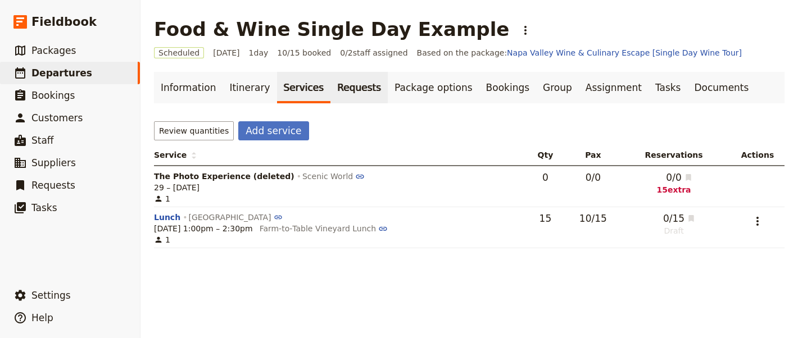
click at [331, 83] on link "Requests" at bounding box center [358, 87] width 57 height 31
